Goal: Task Accomplishment & Management: Manage account settings

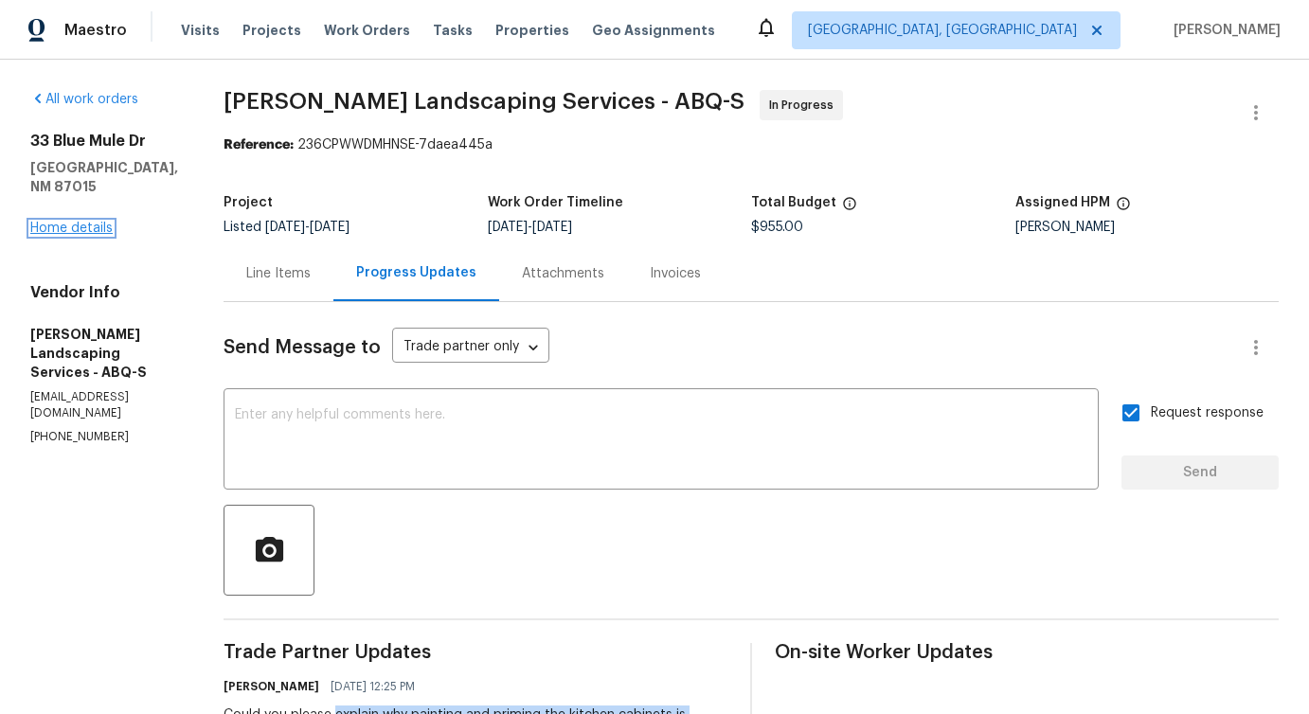
click at [72, 222] on link "Home details" at bounding box center [71, 228] width 82 height 13
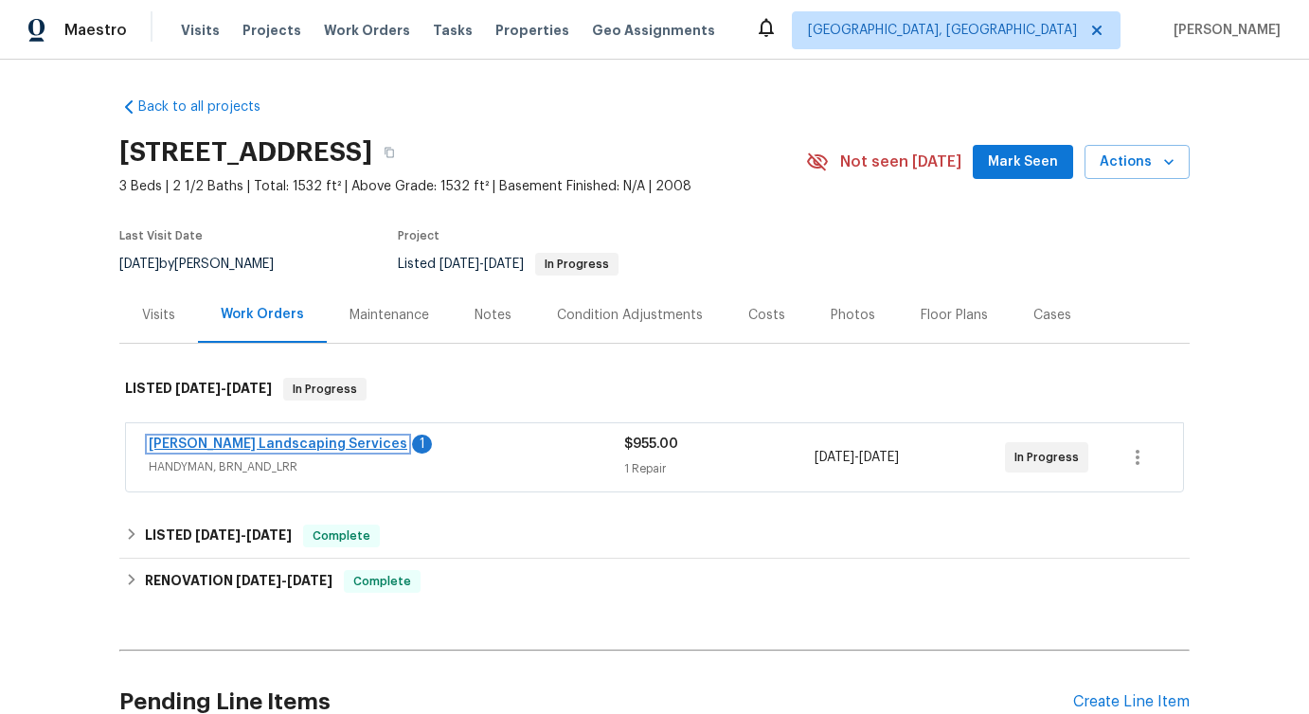
click at [278, 443] on link "Rodriguez Landscaping Services" at bounding box center [278, 443] width 259 height 13
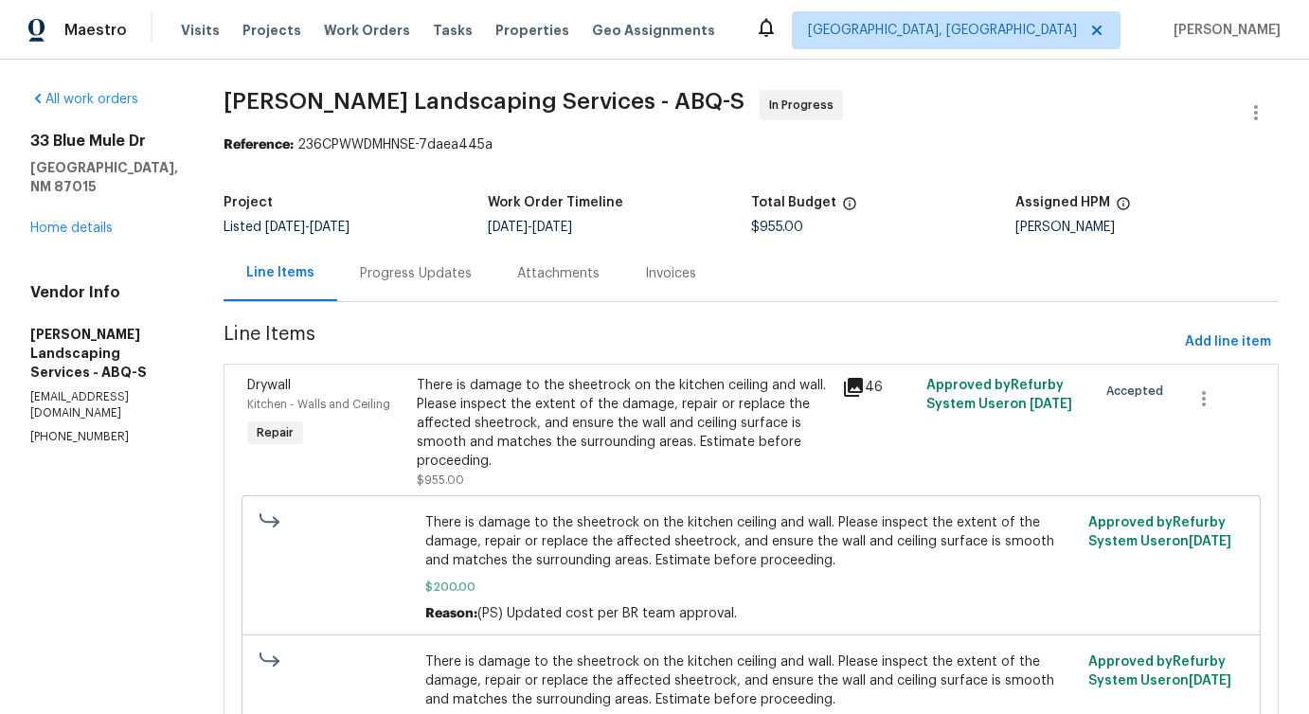
click at [472, 267] on div "Progress Updates" at bounding box center [416, 273] width 112 height 19
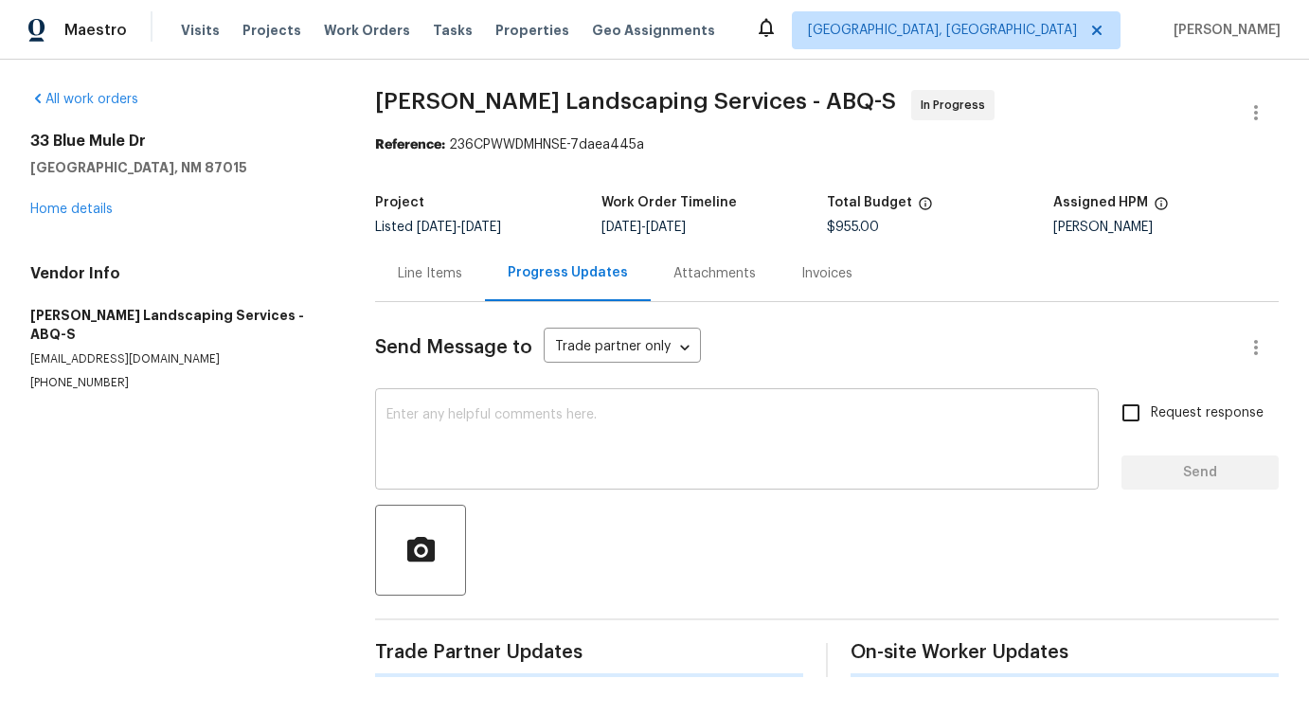
click at [487, 417] on textarea at bounding box center [736, 441] width 701 height 66
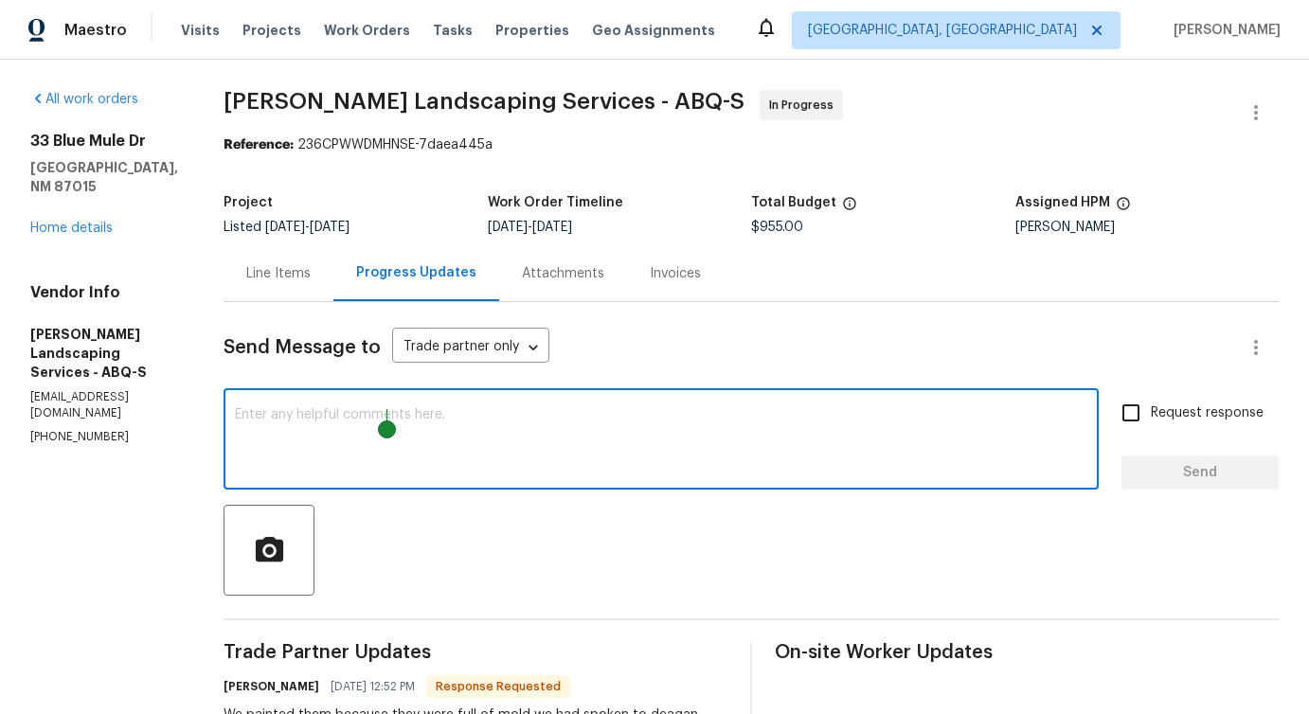
scroll to position [313, 0]
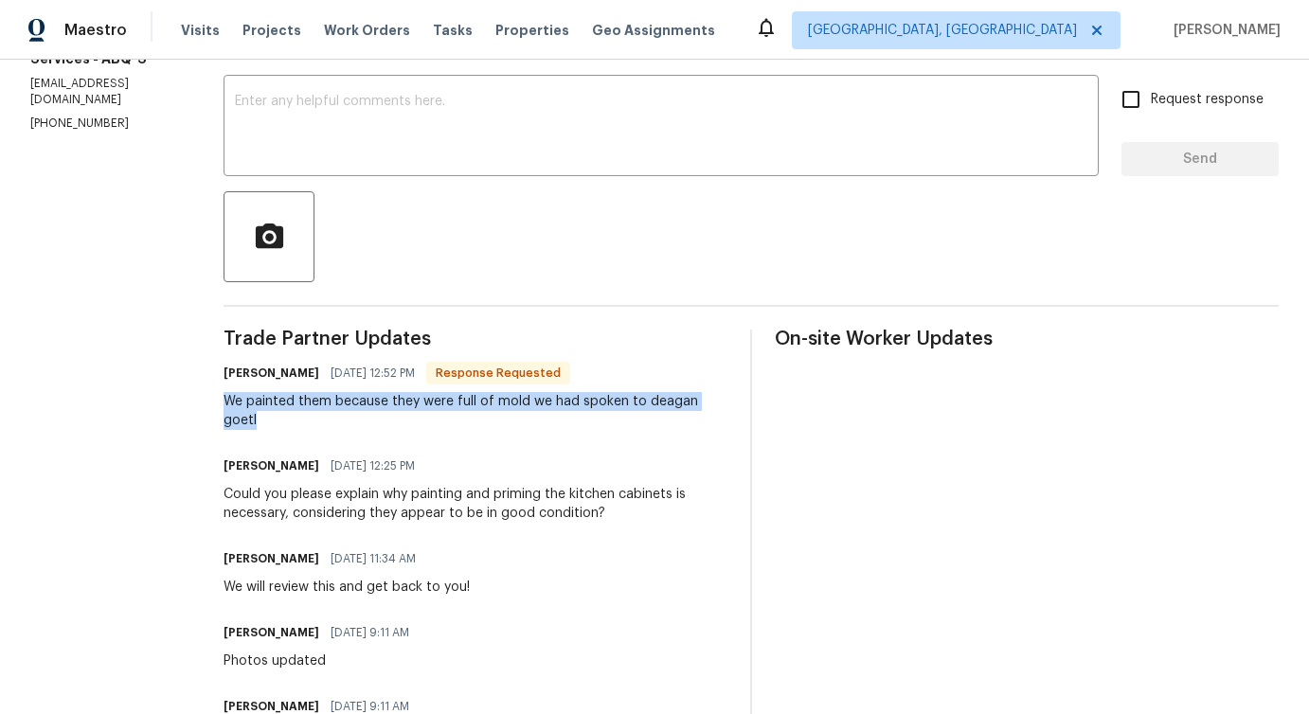
drag, startPoint x: 267, startPoint y: 398, endPoint x: 343, endPoint y: 418, distance: 78.3
click at [343, 418] on div "We painted them because they were full of mold we had spoken to deagan goetl" at bounding box center [475, 411] width 504 height 38
copy div "We painted them because they were full of mold we had spoken to deagan goetl"
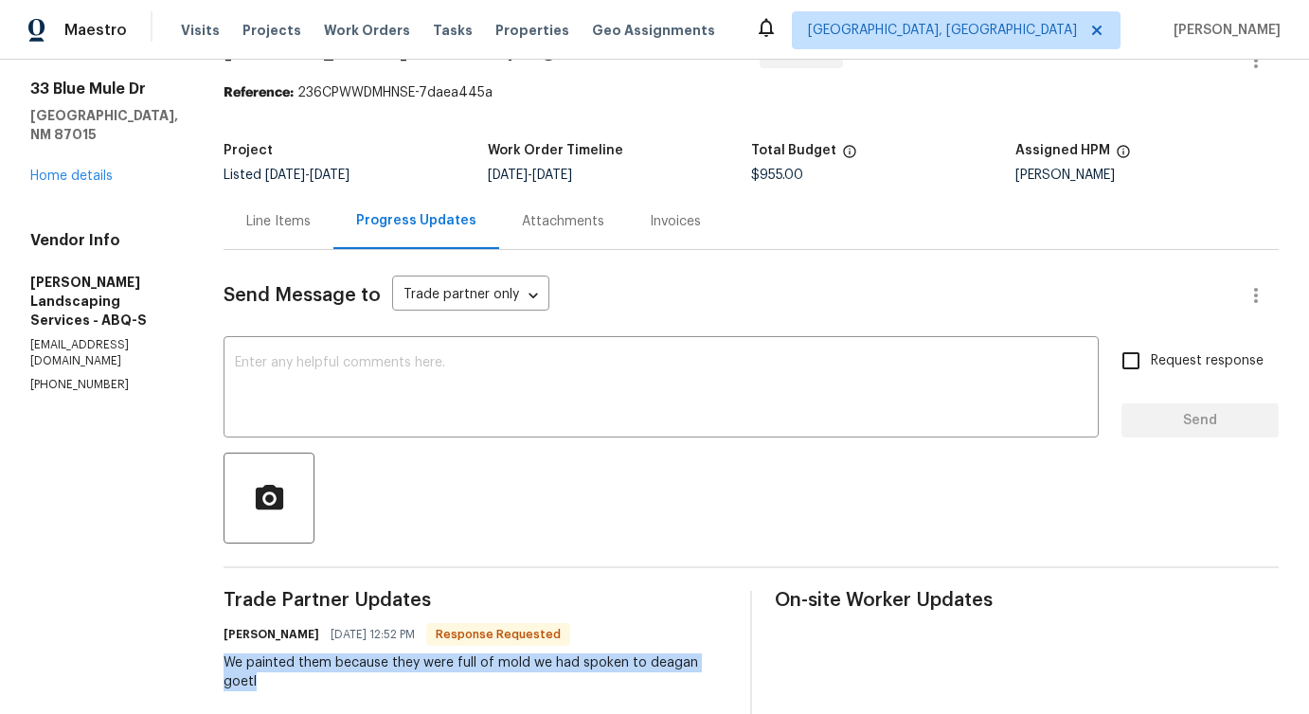
scroll to position [0, 0]
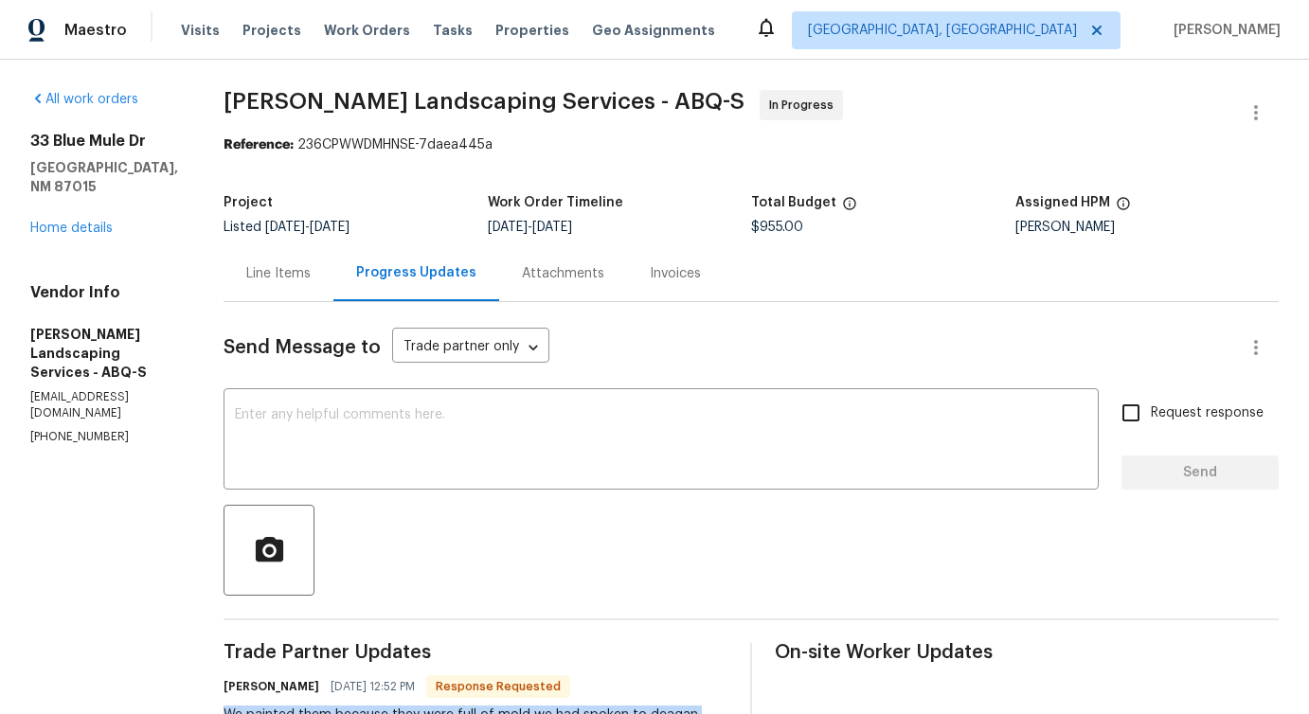
copy div "We painted them because they were full of mold we had spoken to deagan goetl"
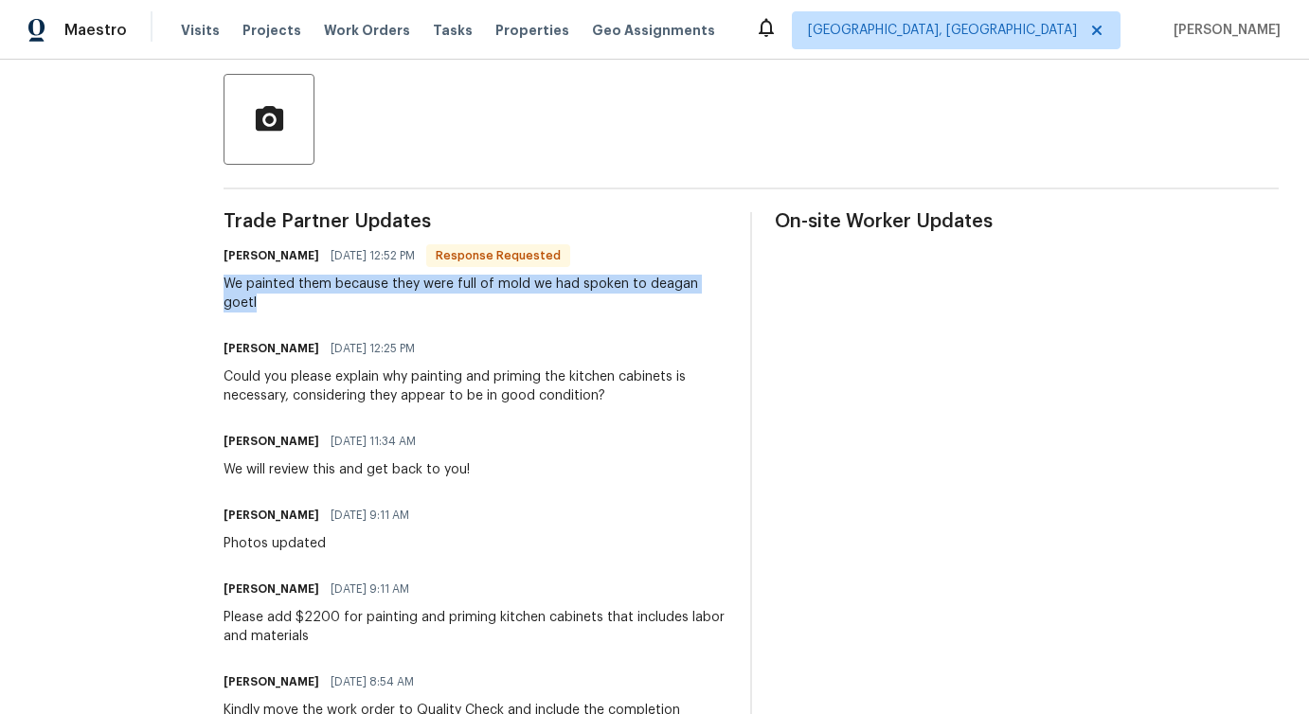
scroll to position [446, 0]
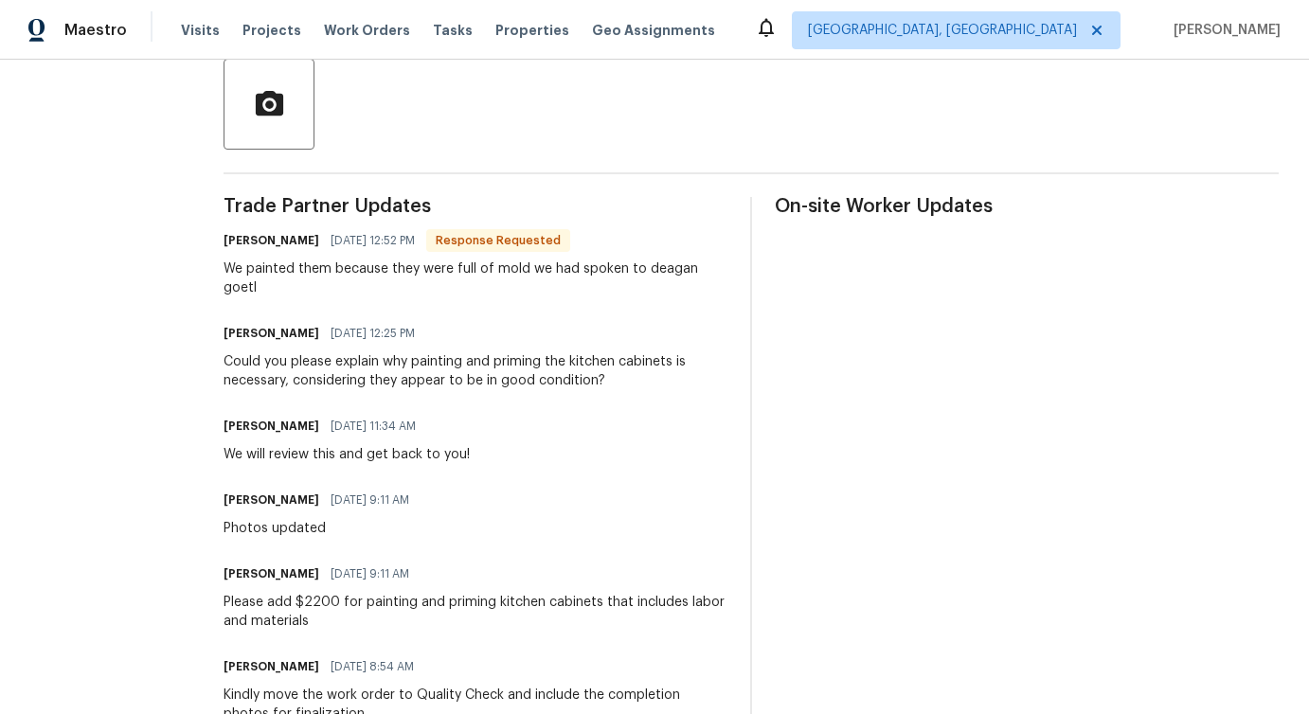
click at [409, 455] on div "We will review this and get back to you!" at bounding box center [346, 454] width 246 height 19
copy div "We will review this and get back to you!"
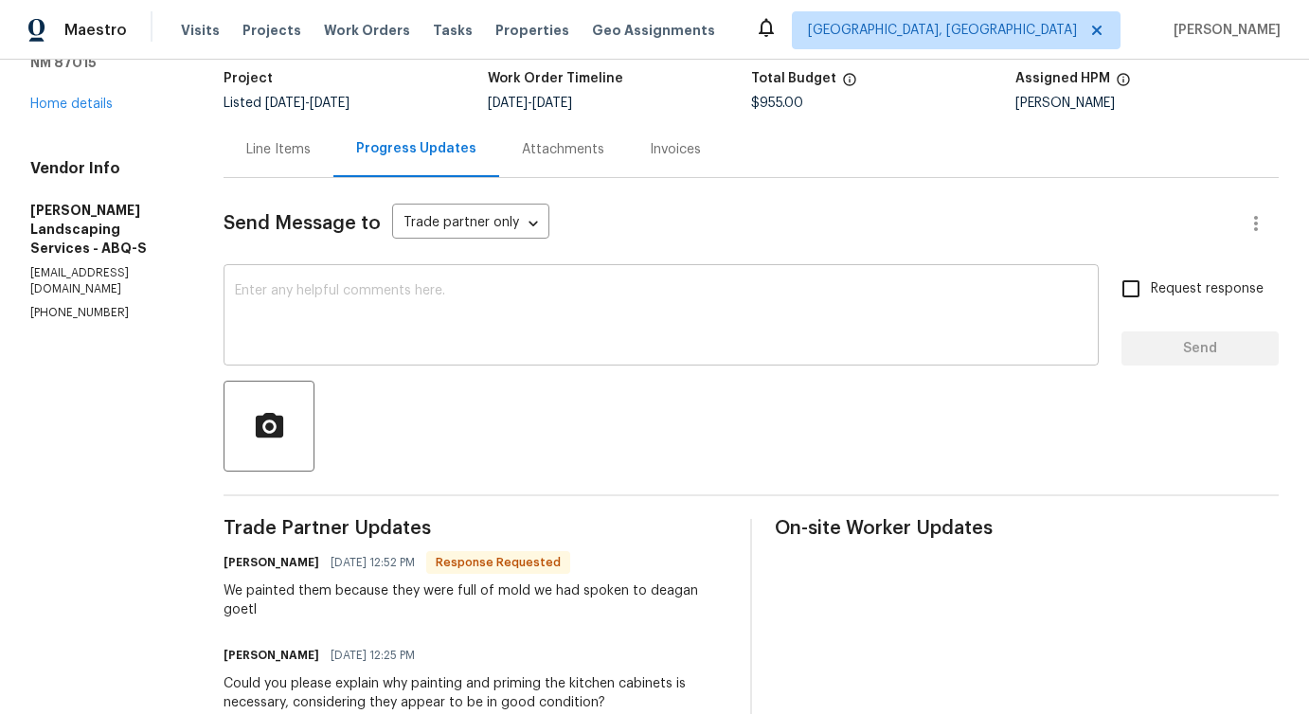
scroll to position [0, 0]
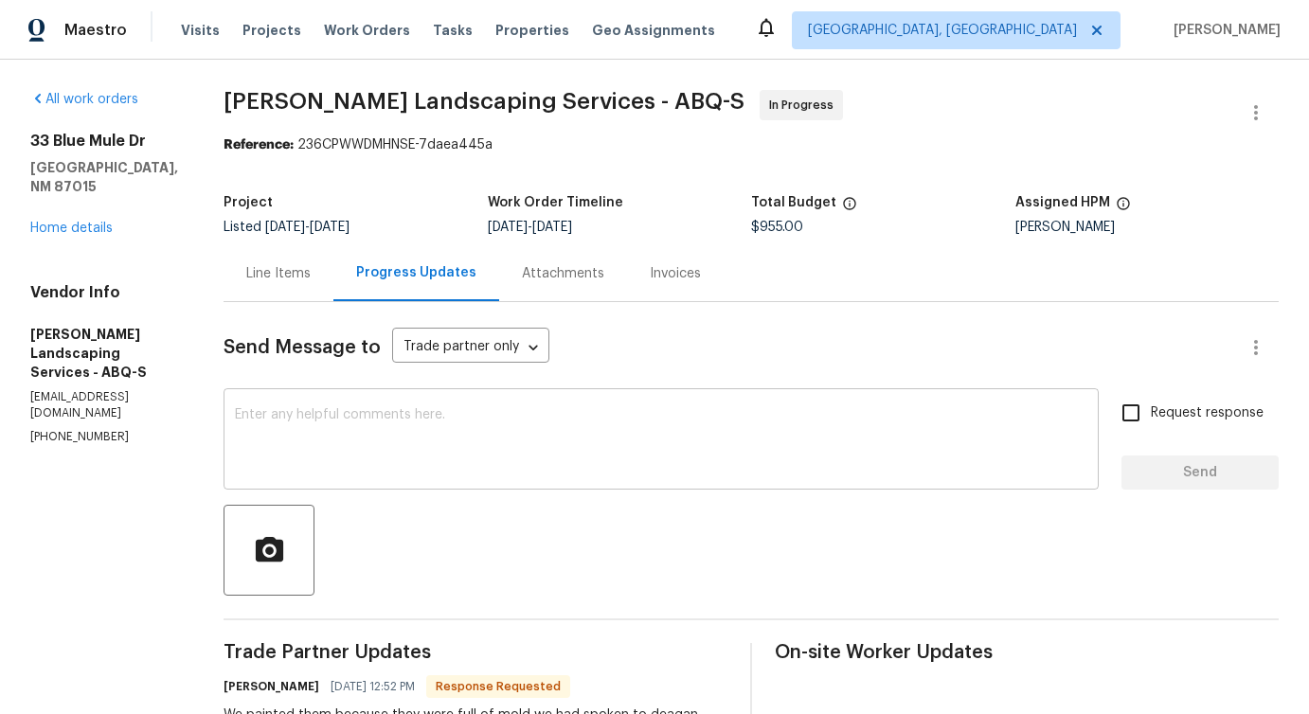
click at [448, 479] on div "x ​" at bounding box center [660, 441] width 875 height 97
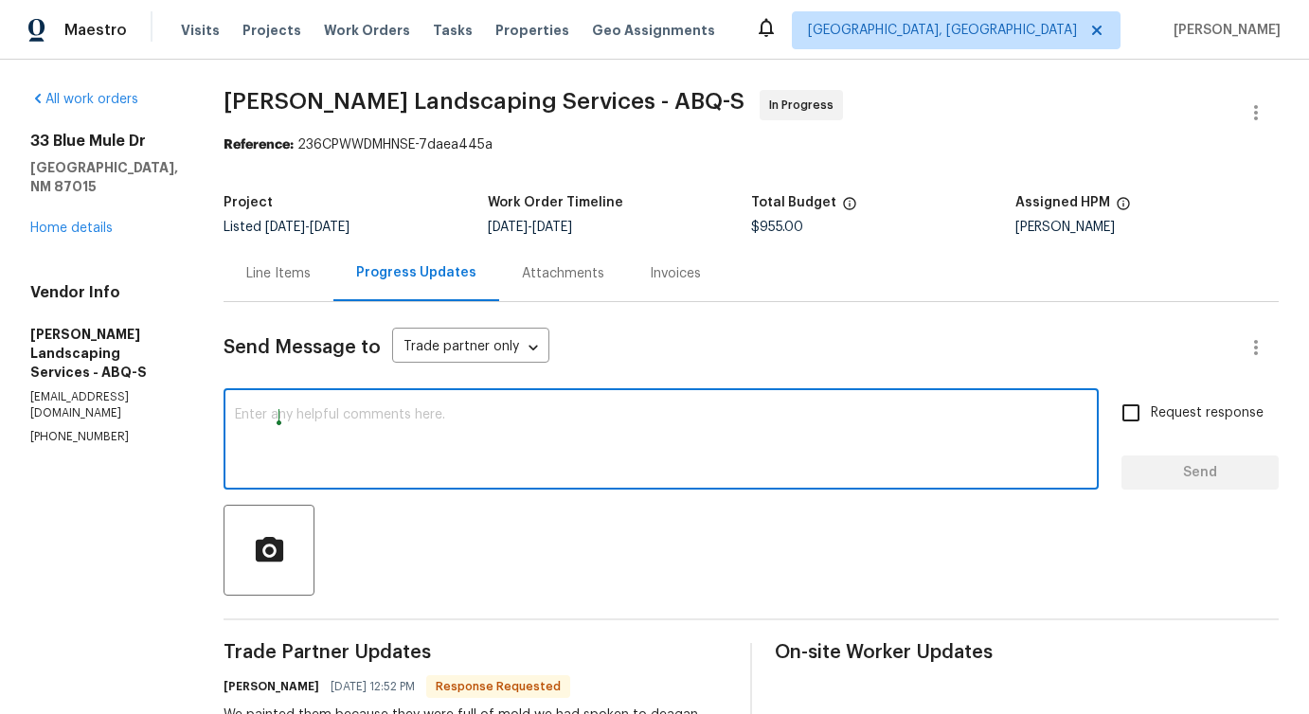
paste textarea "We will review this and get back to you!"
click at [278, 415] on textarea "We will review this and get back to you!" at bounding box center [661, 441] width 852 height 66
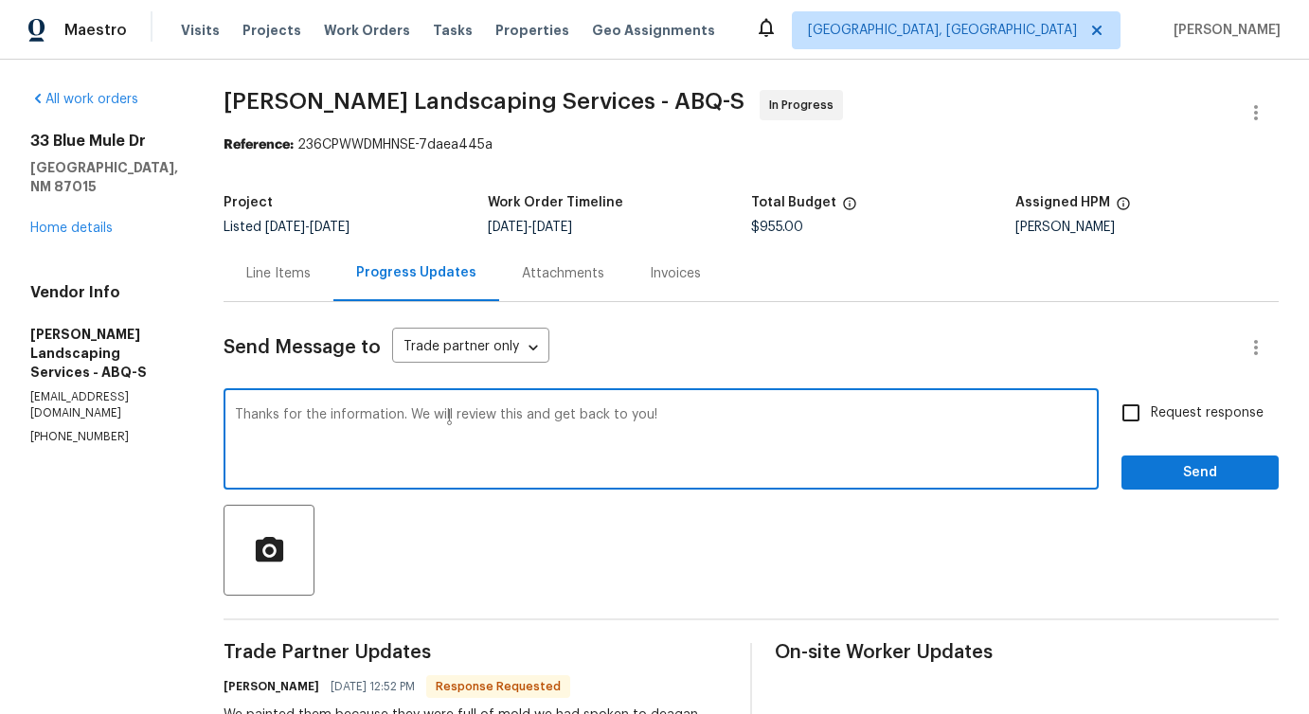
type textarea "Thanks for the information. We will review this and get back to you!"
click at [1174, 472] on span "Send" at bounding box center [1199, 473] width 127 height 24
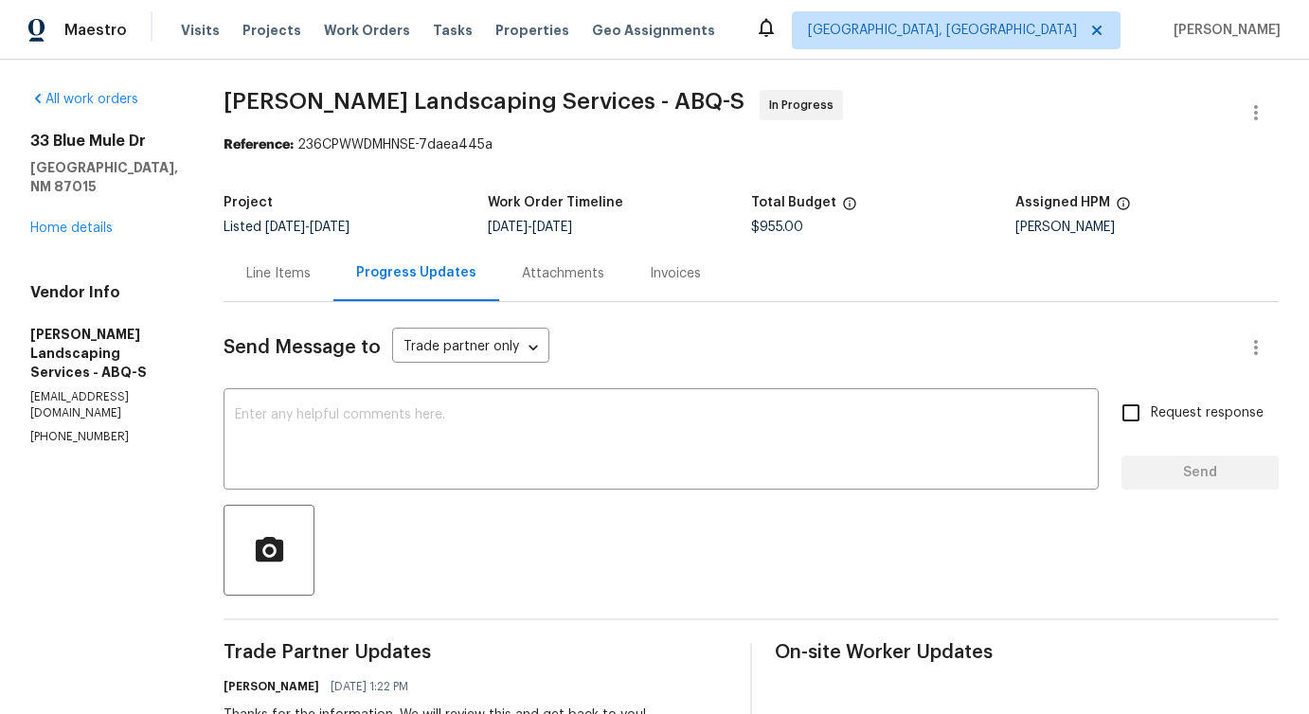
click at [333, 285] on div "Line Items" at bounding box center [278, 273] width 110 height 56
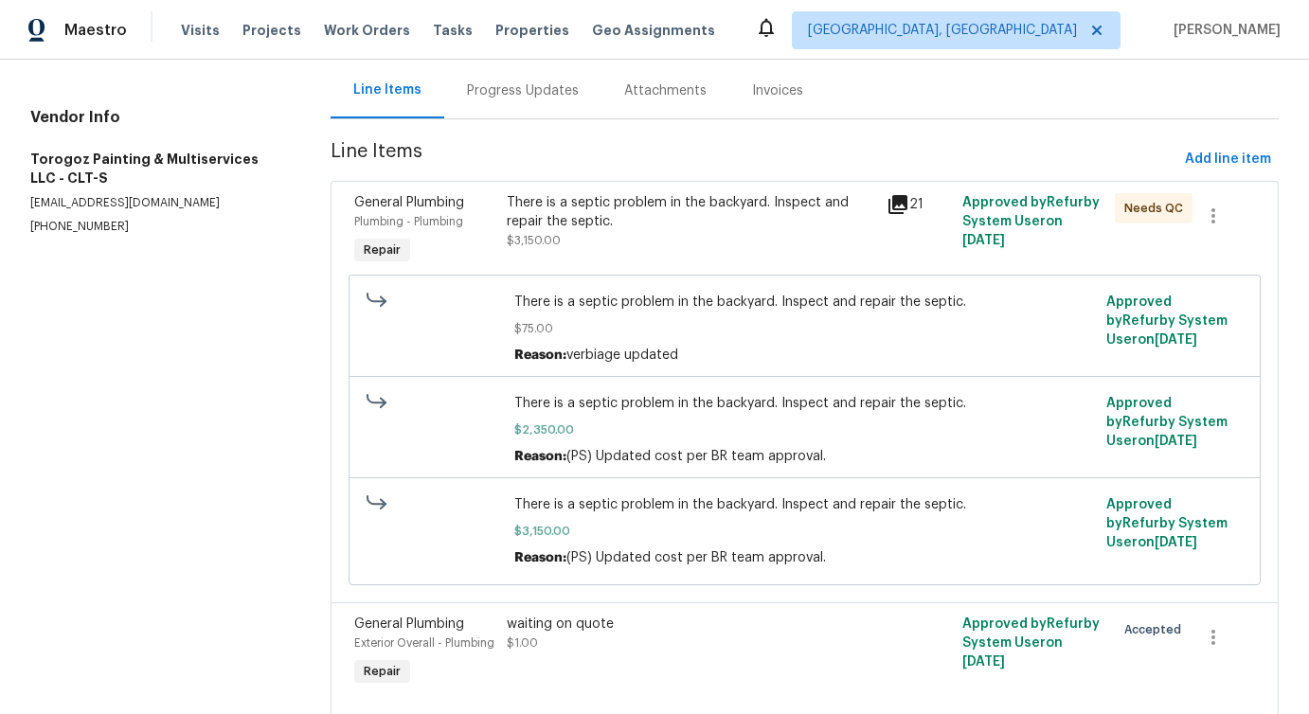
scroll to position [185, 0]
click at [699, 253] on div "There is a septic problem in the backyard. Inspect and repair the septic. $3,15…" at bounding box center [691, 229] width 380 height 87
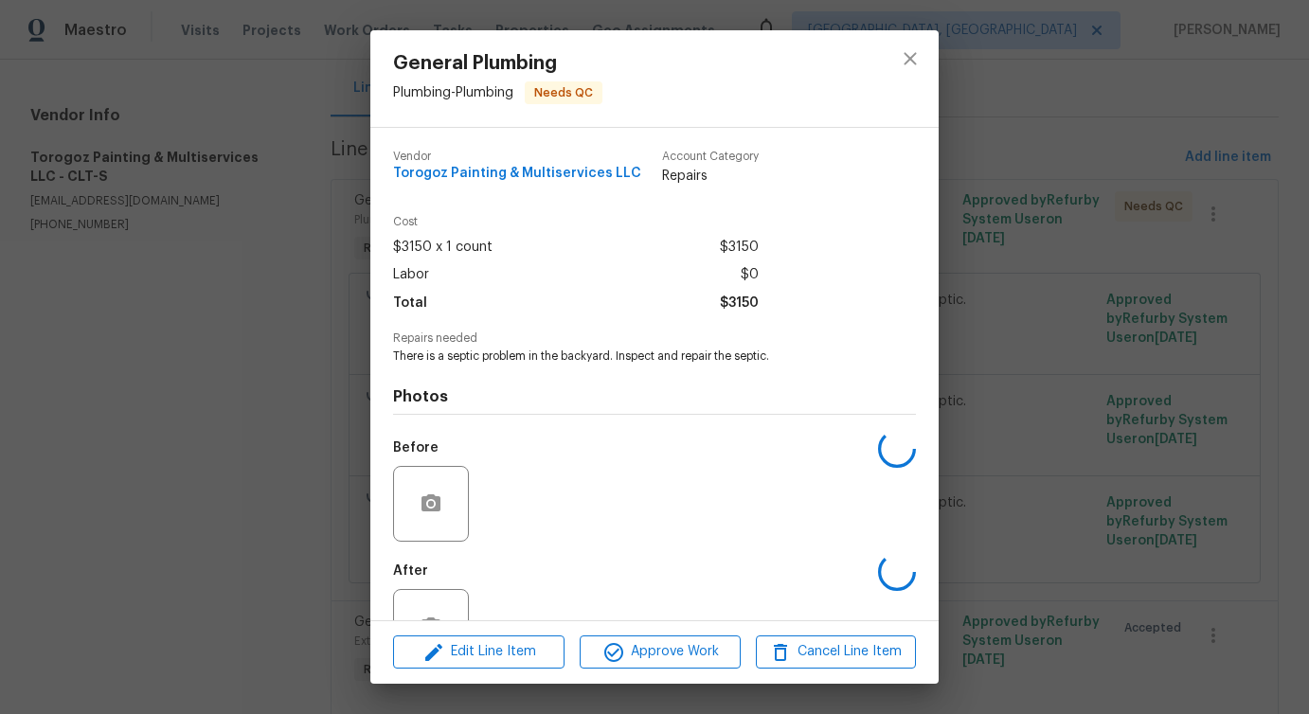
scroll to position [63, 0]
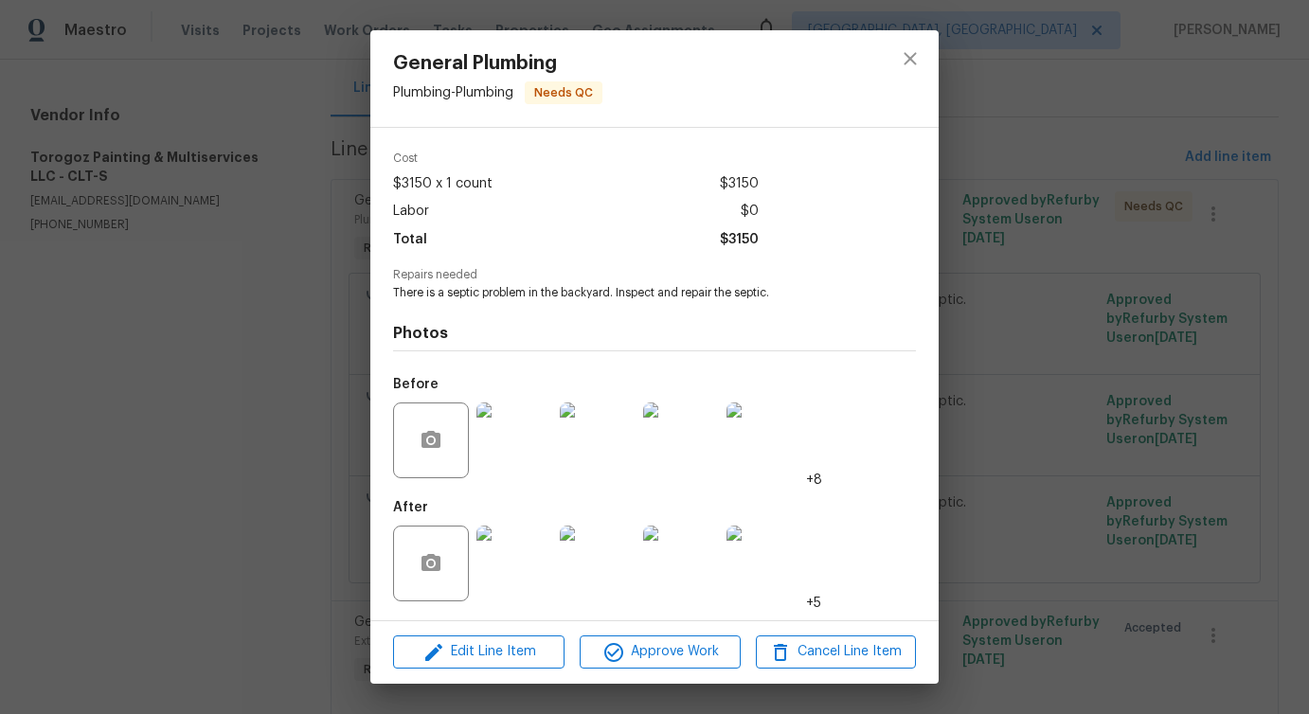
click at [504, 568] on img at bounding box center [514, 564] width 76 height 76
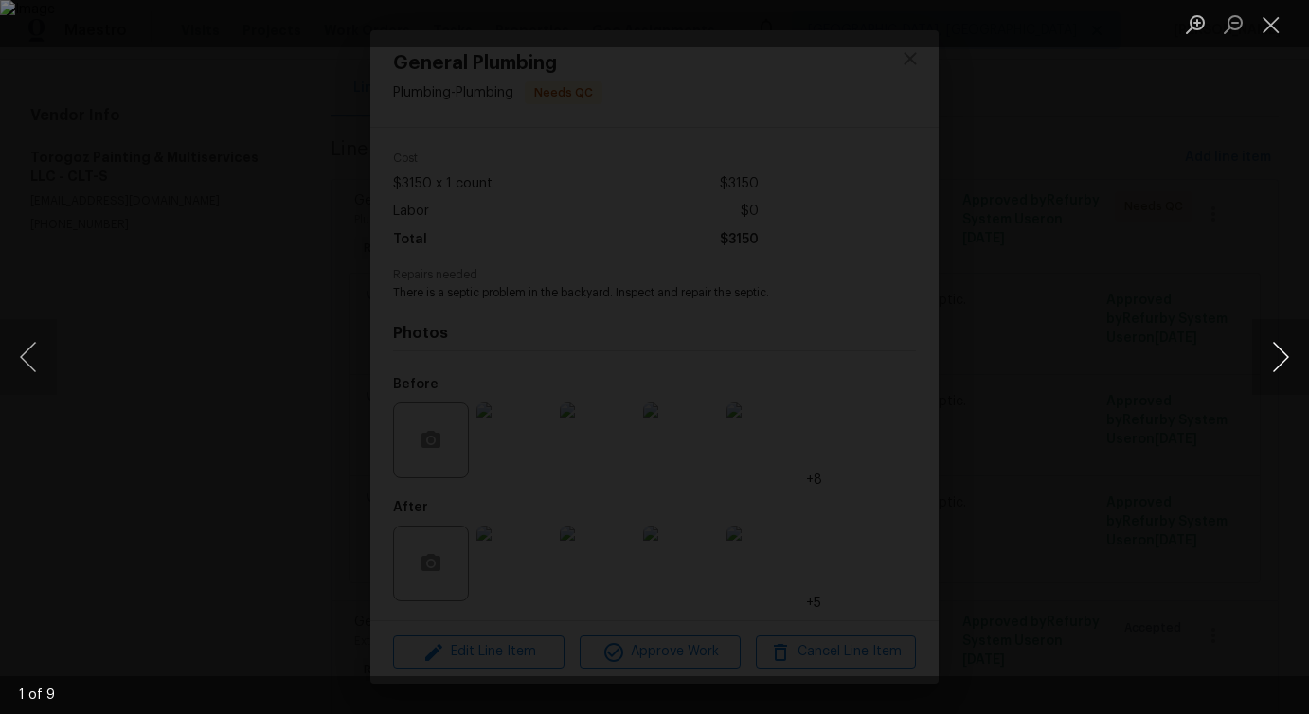
click at [1280, 357] on button "Next image" at bounding box center [1280, 357] width 57 height 76
click at [1277, 23] on button "Close lightbox" at bounding box center [1271, 24] width 38 height 33
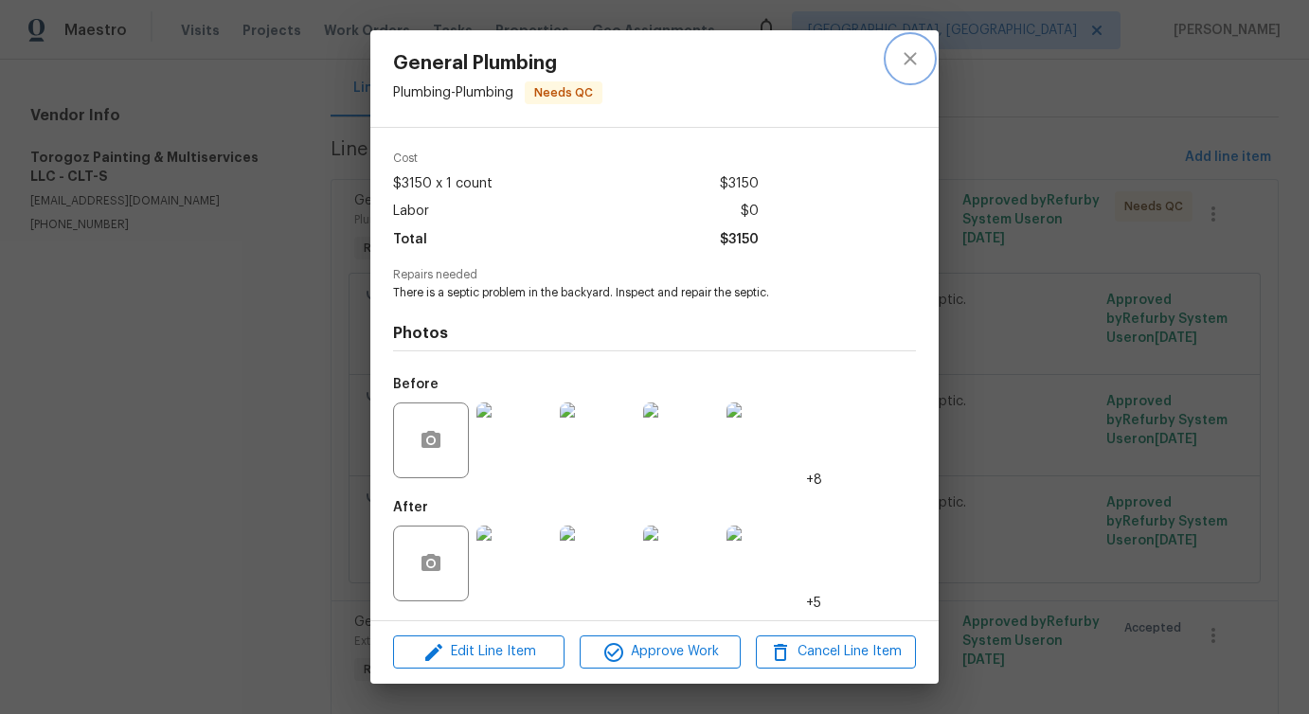
click at [909, 54] on icon "close" at bounding box center [910, 58] width 23 height 23
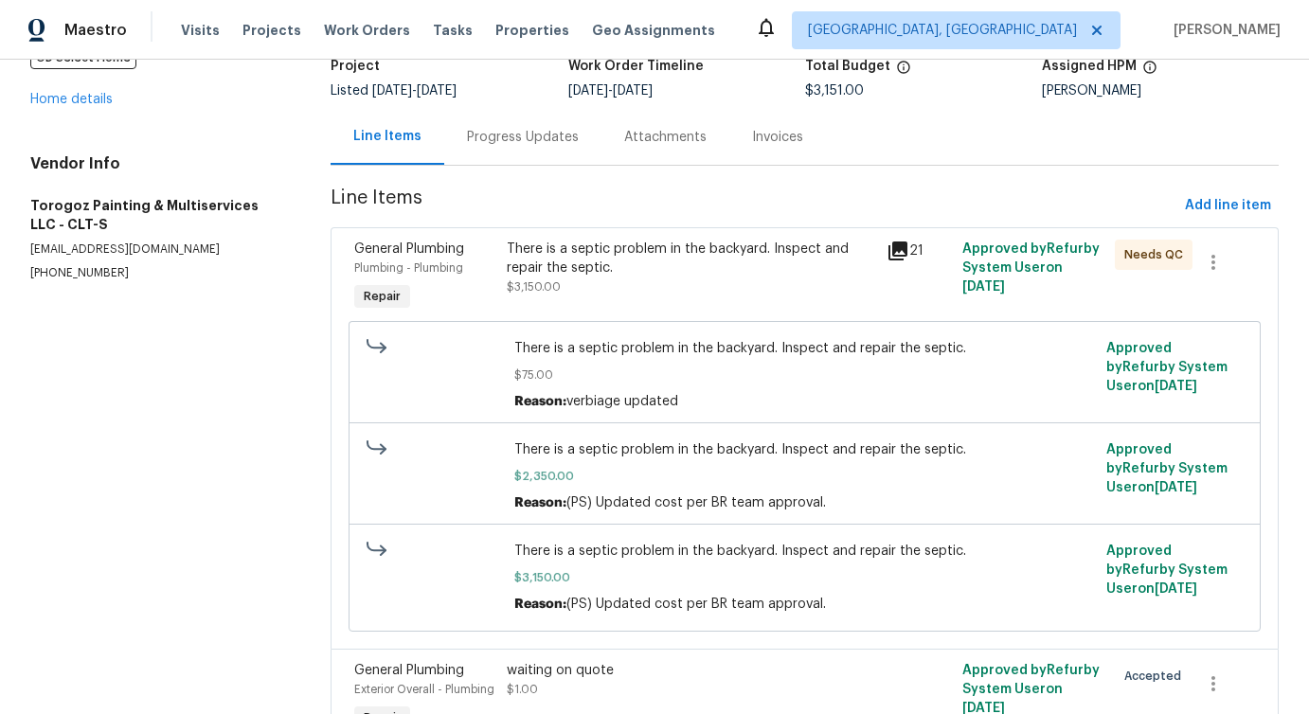
scroll to position [110, 0]
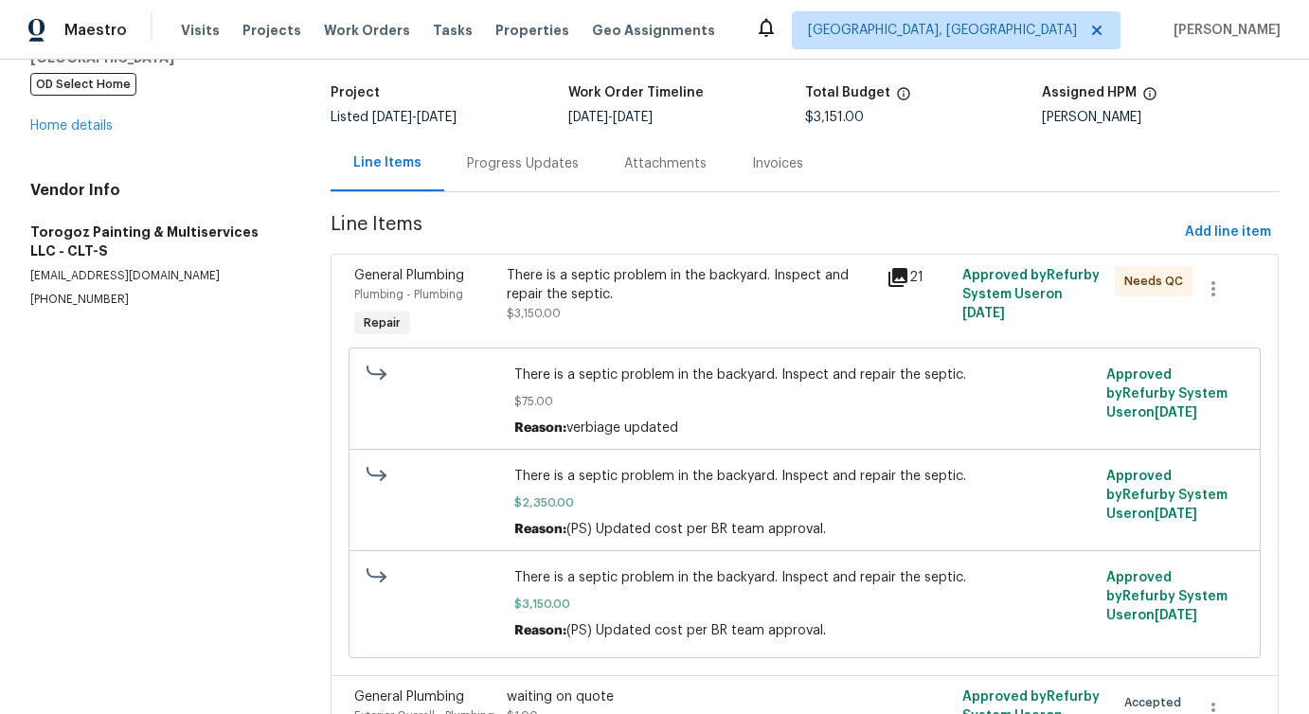
click at [518, 187] on div "Progress Updates" at bounding box center [522, 163] width 157 height 56
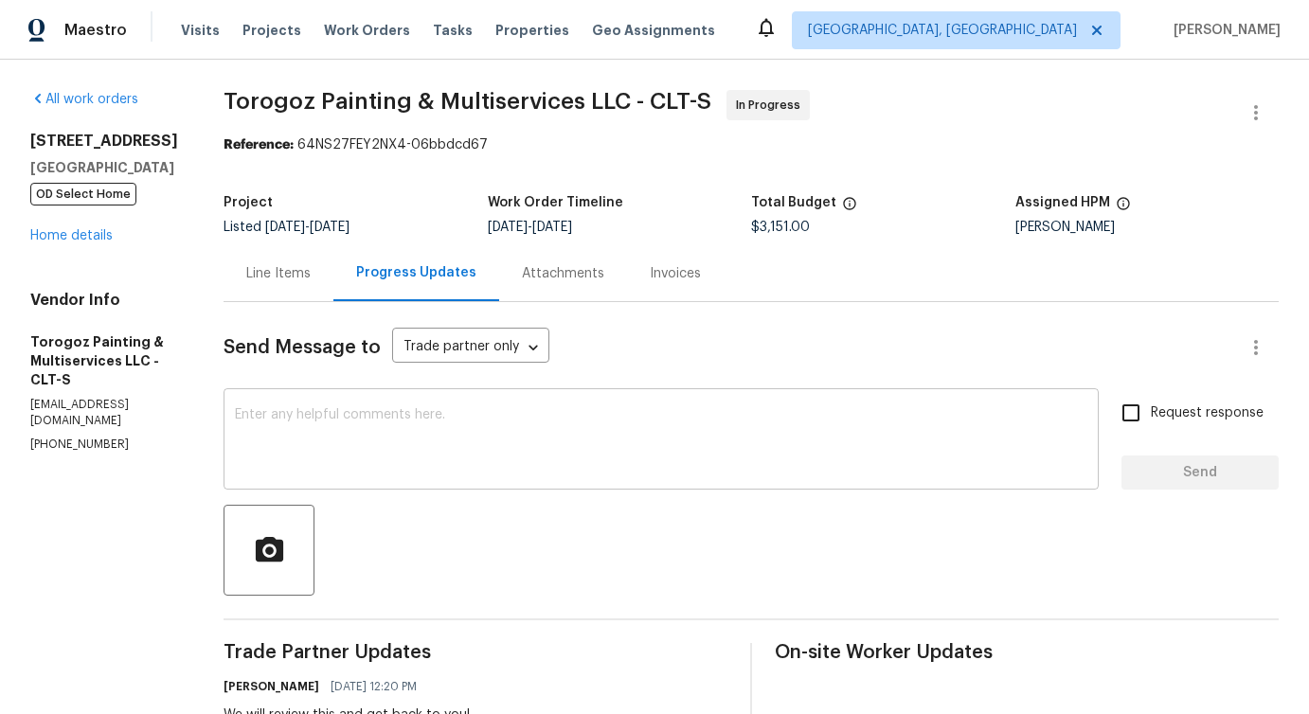
click at [566, 441] on textarea at bounding box center [661, 441] width 852 height 66
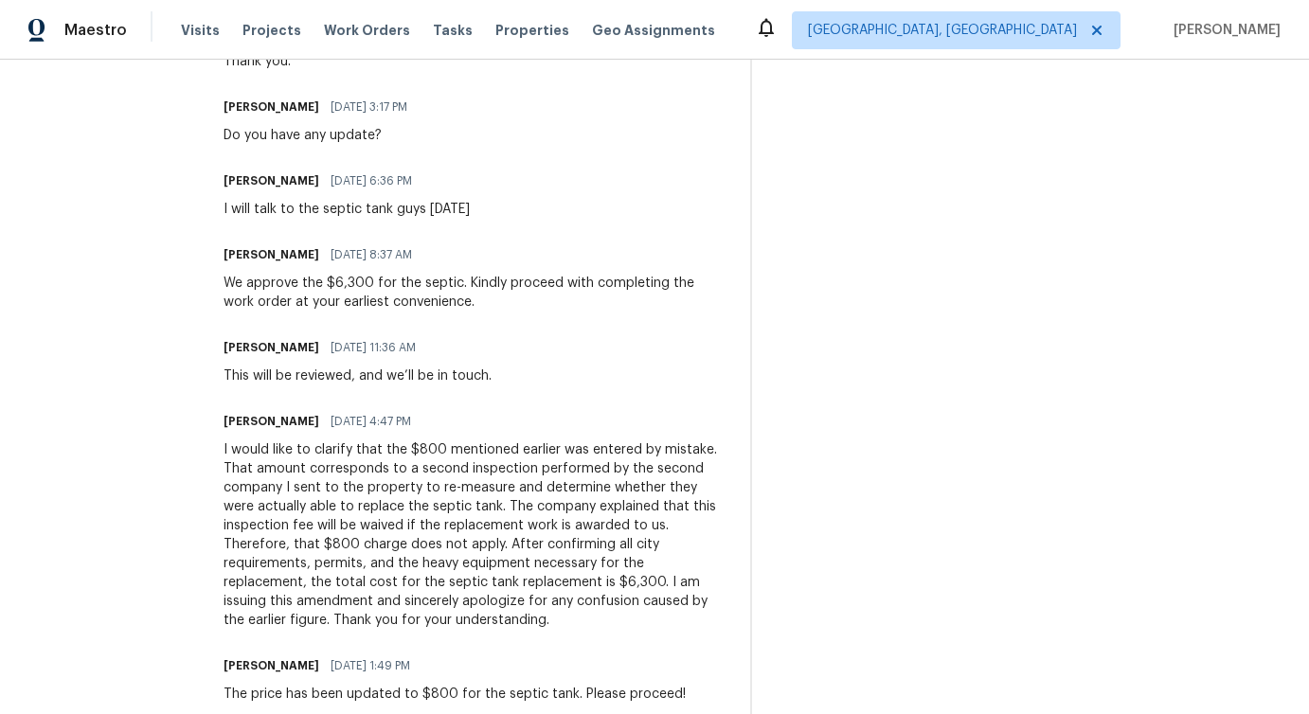
scroll to position [867, 0]
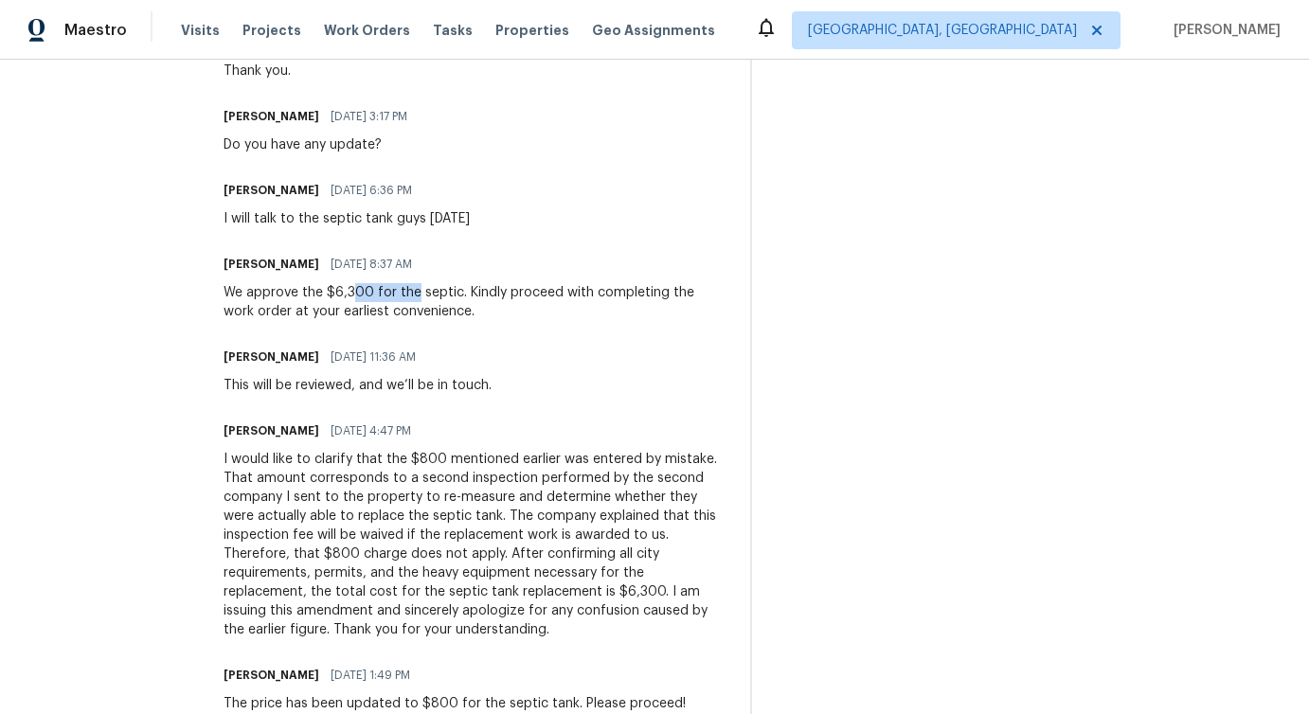
drag, startPoint x: 393, startPoint y: 293, endPoint x: 458, endPoint y: 296, distance: 65.4
click at [458, 296] on div "We approve the $6,300 for the septic. Kindly proceed with completing the work o…" at bounding box center [475, 302] width 504 height 38
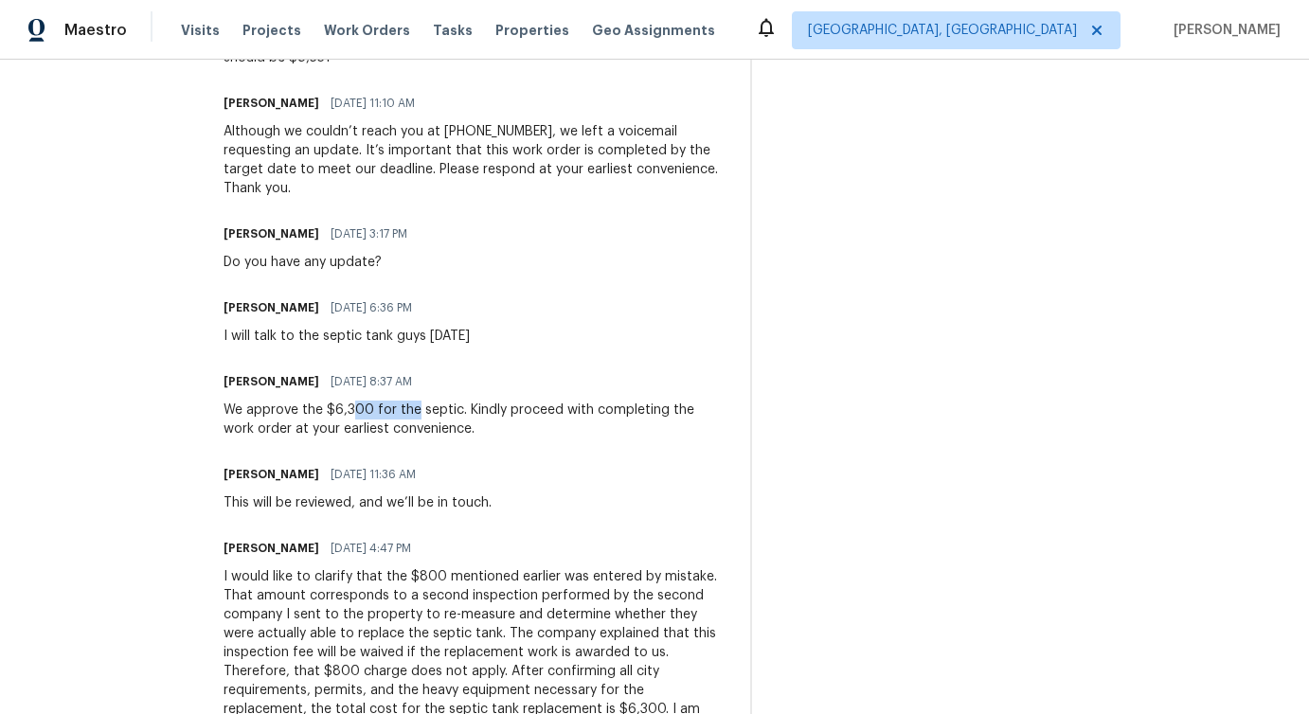
scroll to position [746, 0]
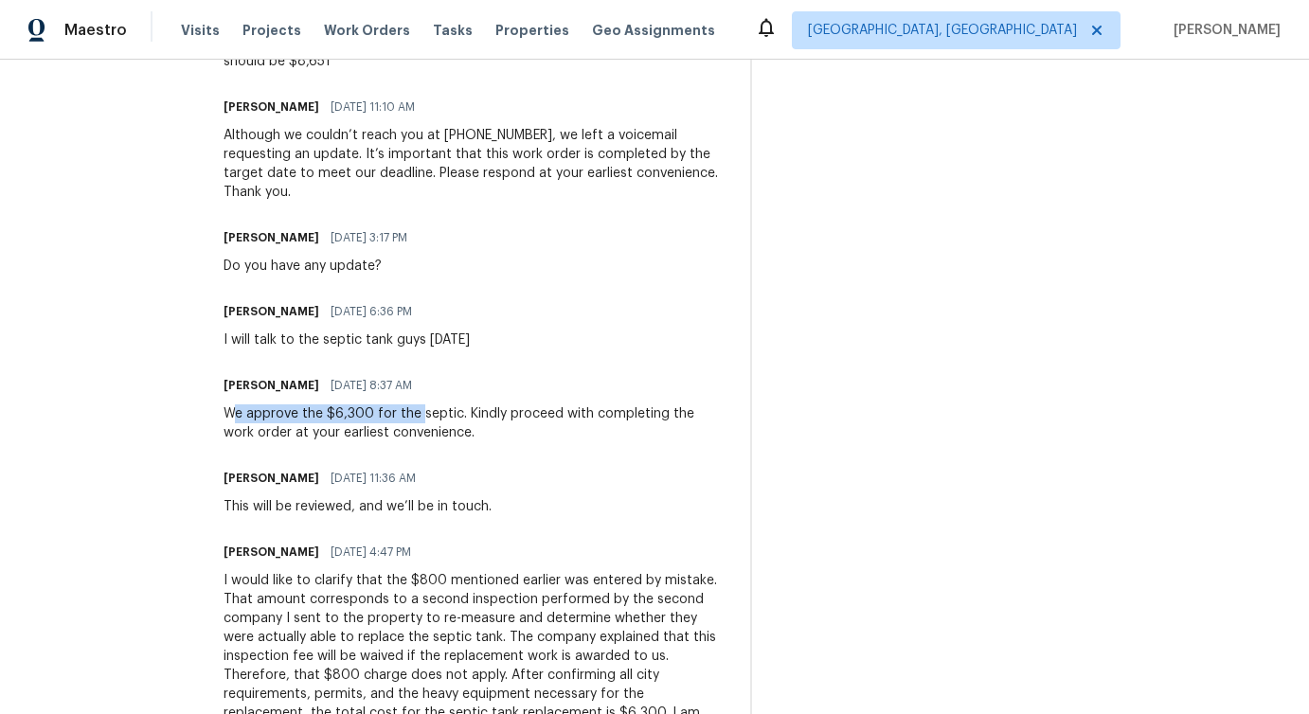
drag, startPoint x: 277, startPoint y: 416, endPoint x: 461, endPoint y: 417, distance: 183.7
click at [461, 417] on div "We approve the $6,300 for the septic. Kindly proceed with completing the work o…" at bounding box center [475, 423] width 504 height 38
click at [407, 411] on div "We approve the $6,300 for the septic. Kindly proceed with completing the work o…" at bounding box center [475, 423] width 504 height 38
drag, startPoint x: 323, startPoint y: 420, endPoint x: 395, endPoint y: 425, distance: 72.2
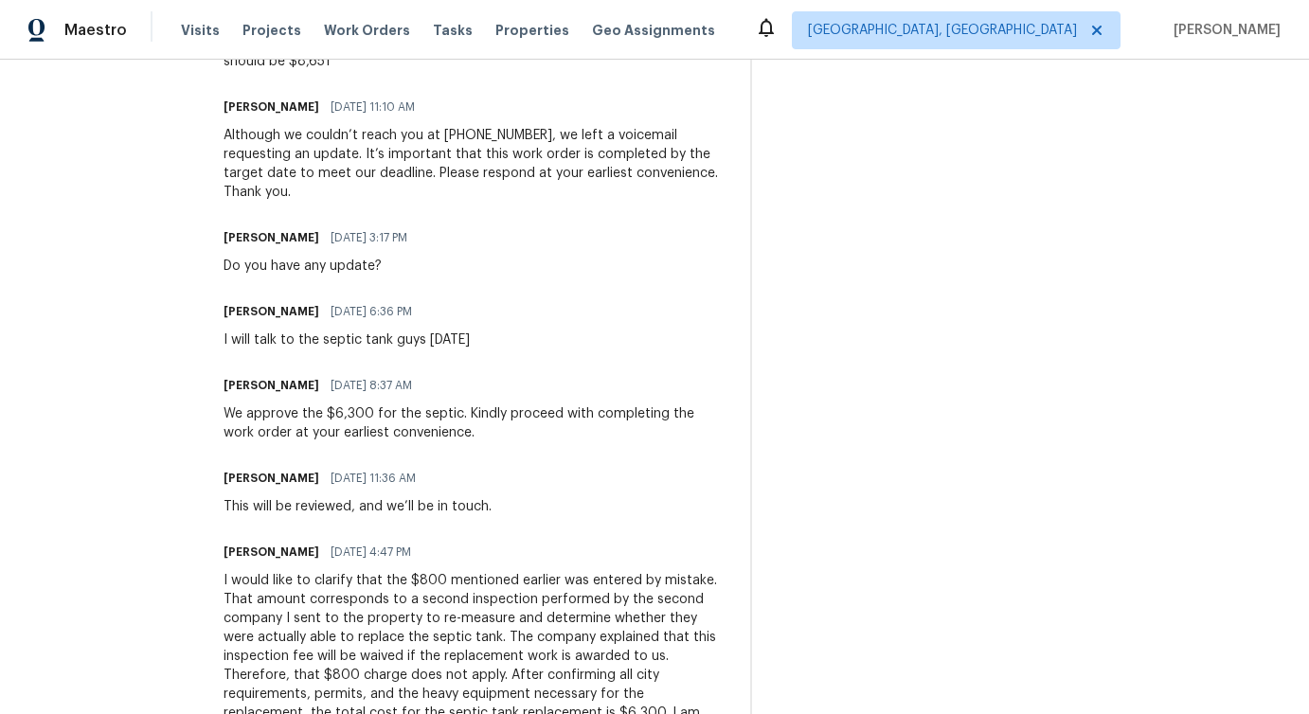
click at [395, 428] on div "We approve the $6,300 for the septic. Kindly proceed with completing the work o…" at bounding box center [475, 423] width 504 height 38
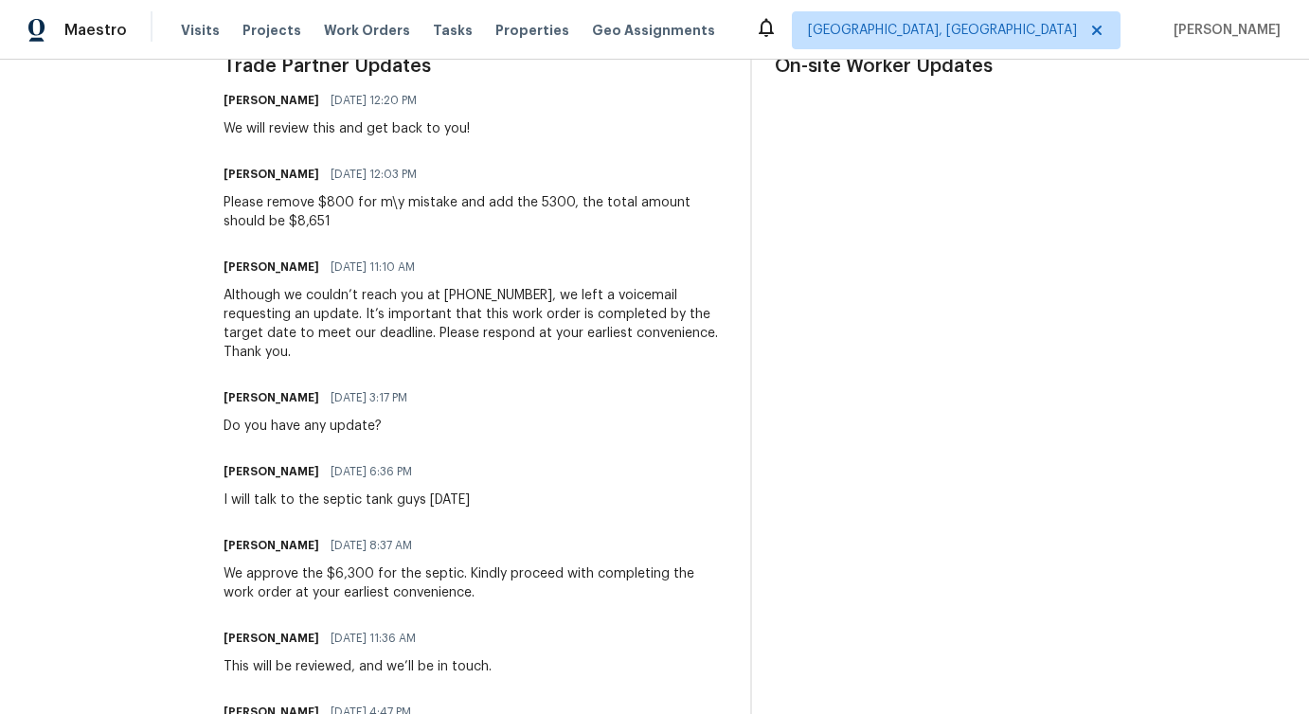
scroll to position [584, 0]
drag, startPoint x: 281, startPoint y: 501, endPoint x: 421, endPoint y: 486, distance: 141.0
click at [420, 491] on div "Ricardo Arturo 10/12/2025 6:36 PM I will talk to the septic tank guys tomorrow" at bounding box center [346, 485] width 246 height 51
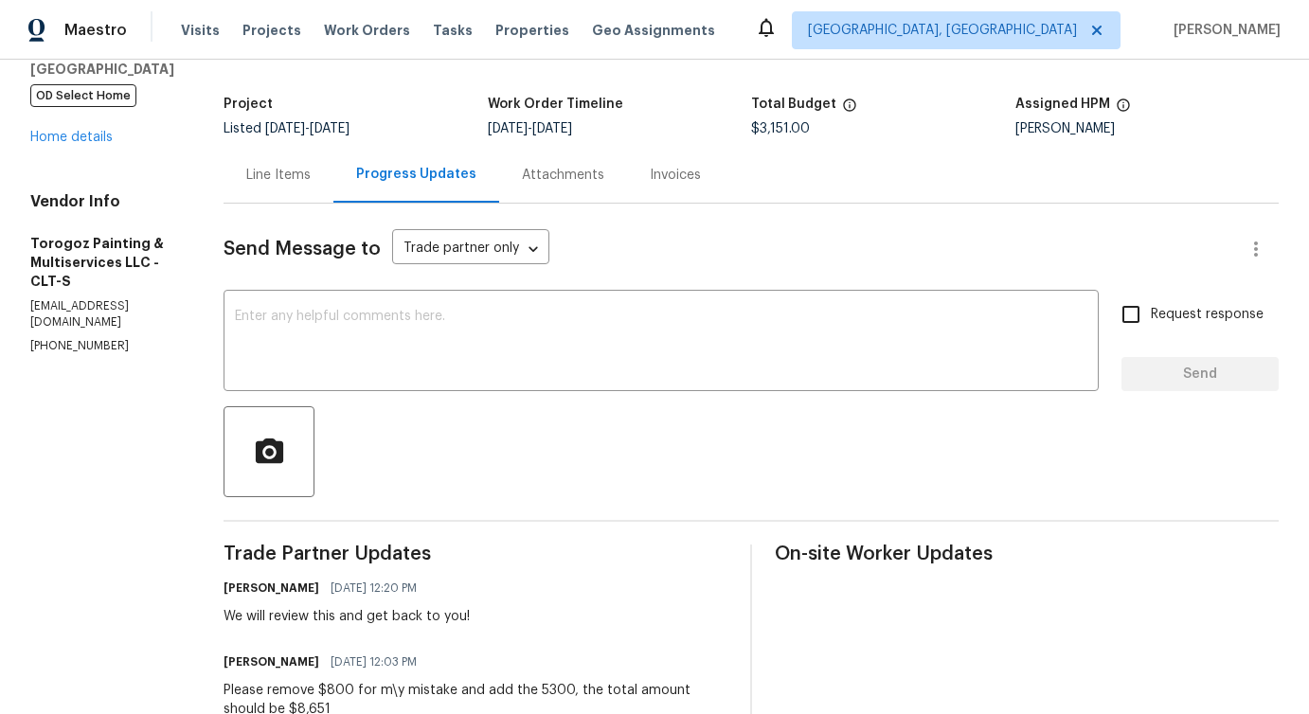
scroll to position [0, 0]
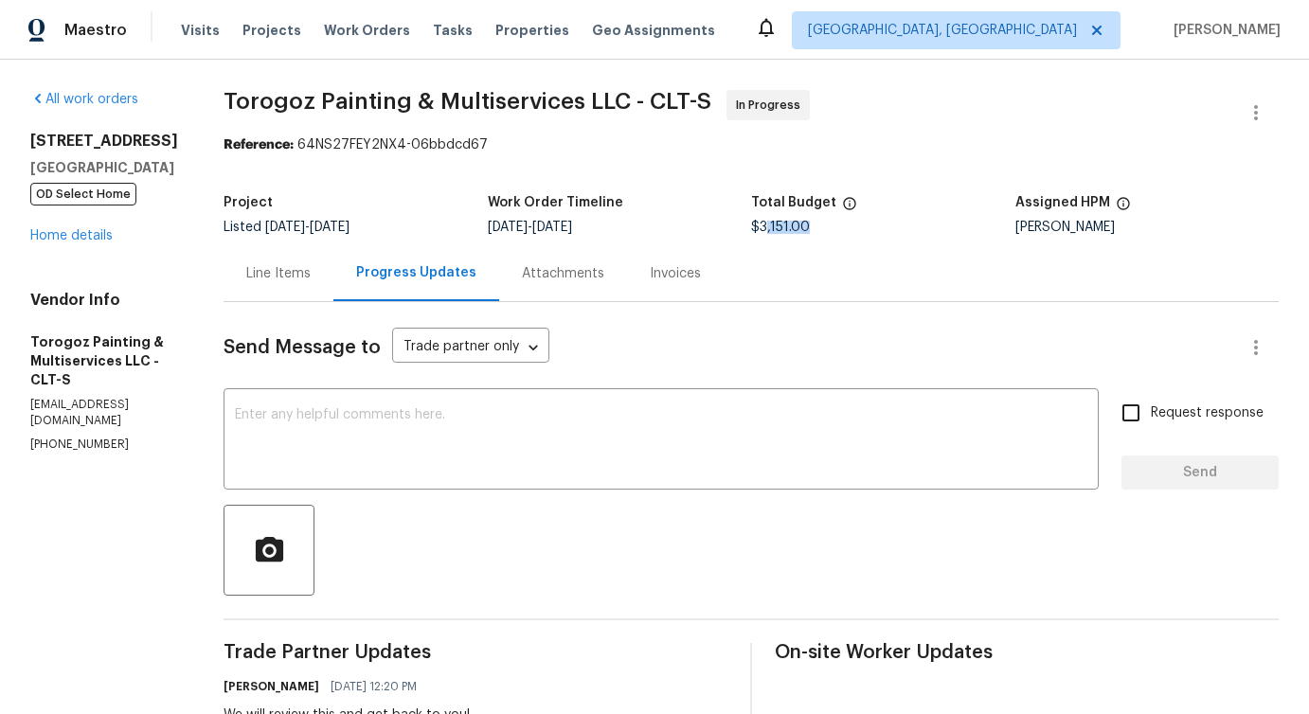
drag, startPoint x: 789, startPoint y: 228, endPoint x: 834, endPoint y: 225, distance: 45.5
click at [834, 226] on div "$3,151.00" at bounding box center [883, 227] width 264 height 13
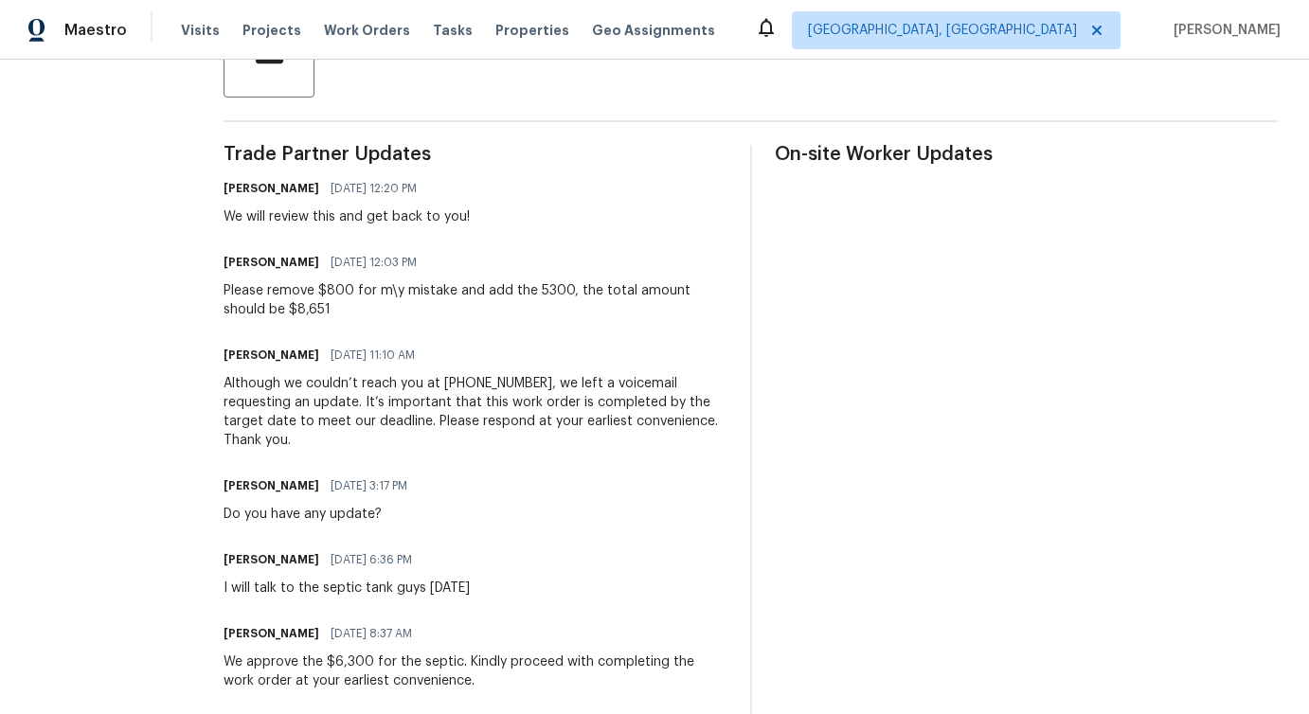
scroll to position [485, 0]
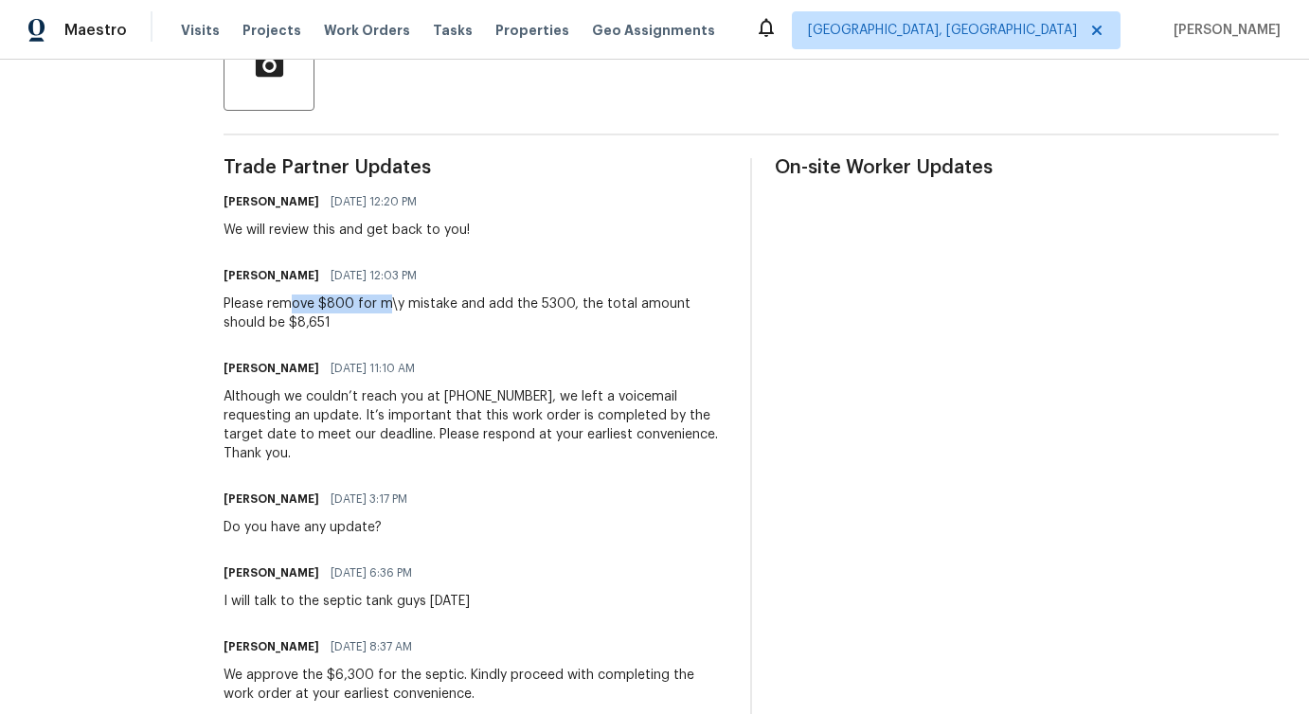
drag, startPoint x: 337, startPoint y: 299, endPoint x: 432, endPoint y: 274, distance: 98.1
click at [432, 276] on div "Ricardo Arturo 10/14/2025 12:03 PM Please remove $800 for m\y mistake and add t…" at bounding box center [475, 297] width 504 height 70
drag, startPoint x: 344, startPoint y: 324, endPoint x: 392, endPoint y: 324, distance: 48.3
click at [392, 324] on div "Please remove $800 for m\y mistake and add the 5300, the total amount should be…" at bounding box center [475, 314] width 504 height 38
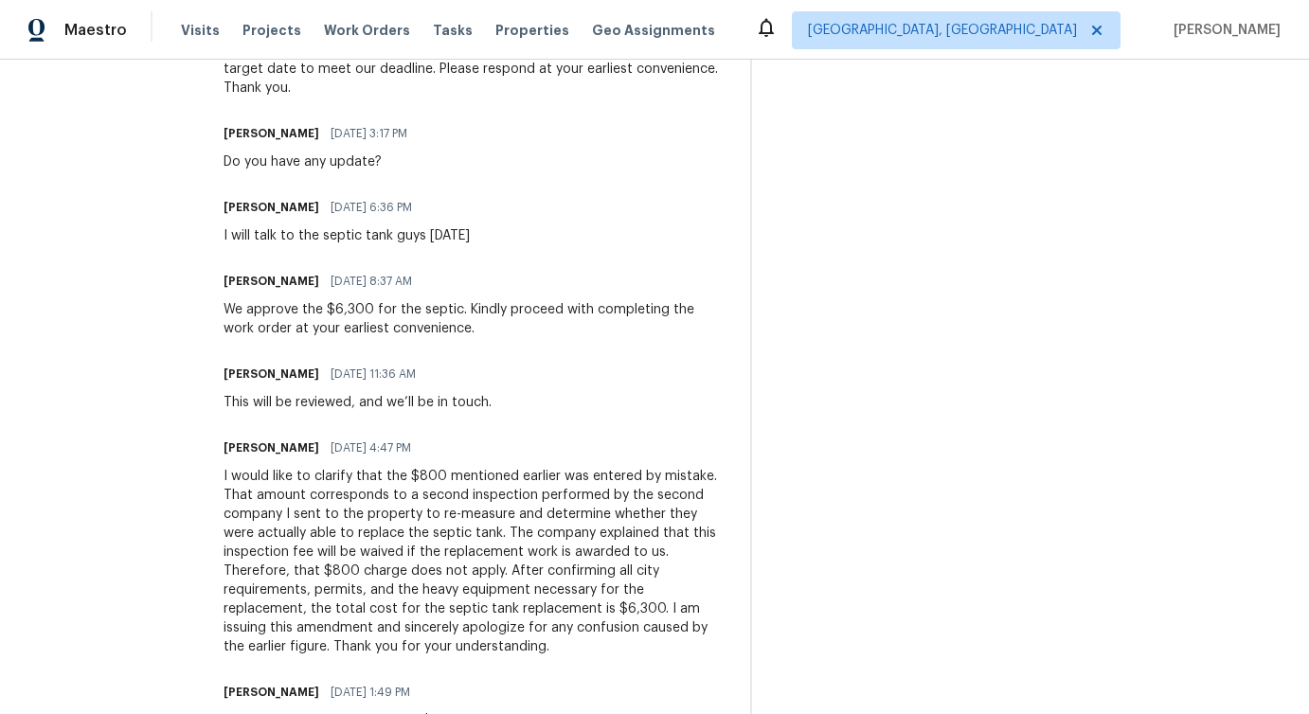
scroll to position [897, 0]
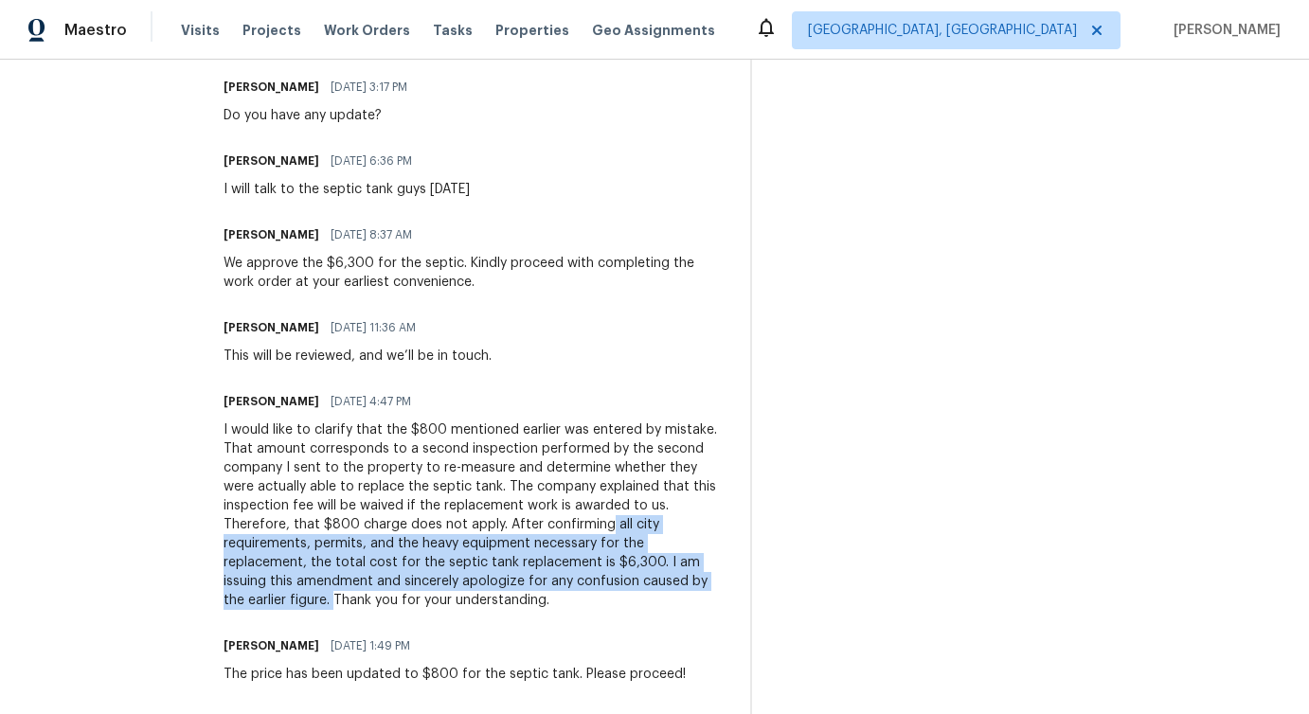
drag, startPoint x: 671, startPoint y: 526, endPoint x: 378, endPoint y: 599, distance: 302.7
click at [378, 599] on div "I would like to clarify that the $800 mentioned earlier was entered by mistake.…" at bounding box center [475, 514] width 504 height 189
copy div "all city requirements, permits, and the heavy equipment necessary for the repla…"
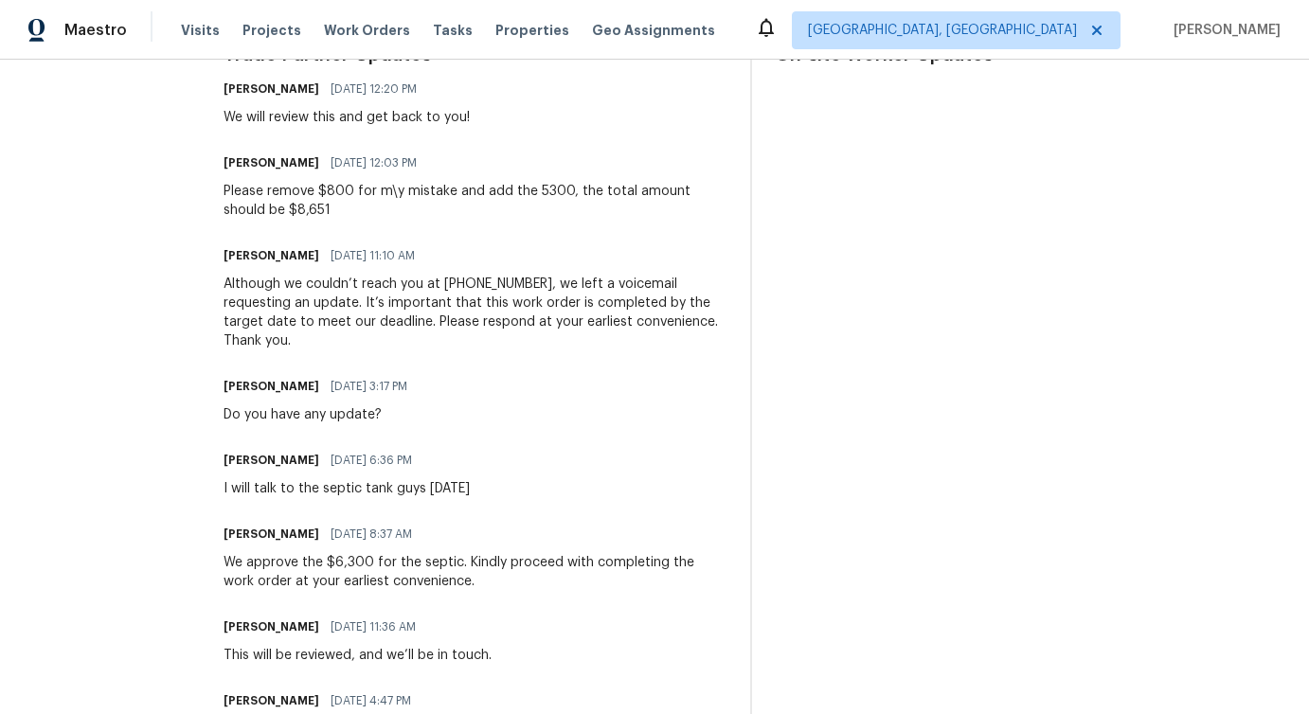
scroll to position [491, 0]
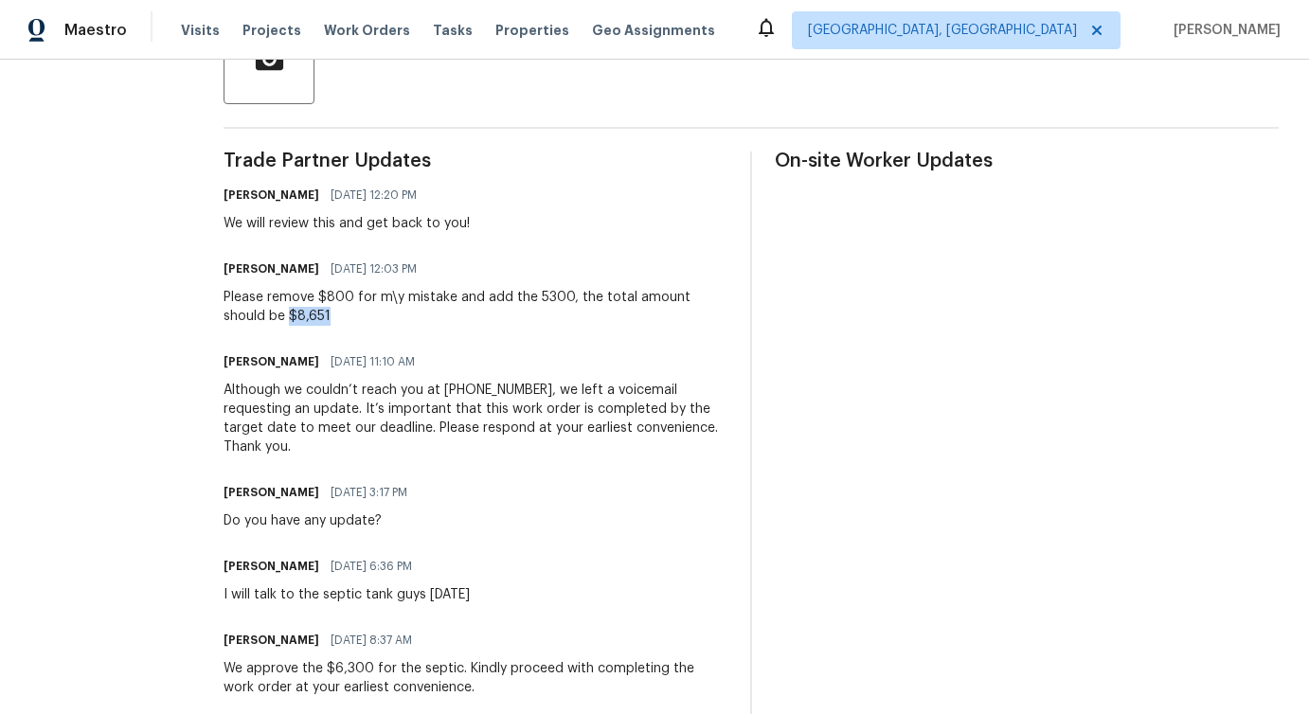
drag, startPoint x: 333, startPoint y: 318, endPoint x: 394, endPoint y: 320, distance: 60.6
click at [394, 319] on div "Please remove $800 for m\y mistake and add the 5300, the total amount should be…" at bounding box center [475, 307] width 504 height 38
copy div "$8,651"
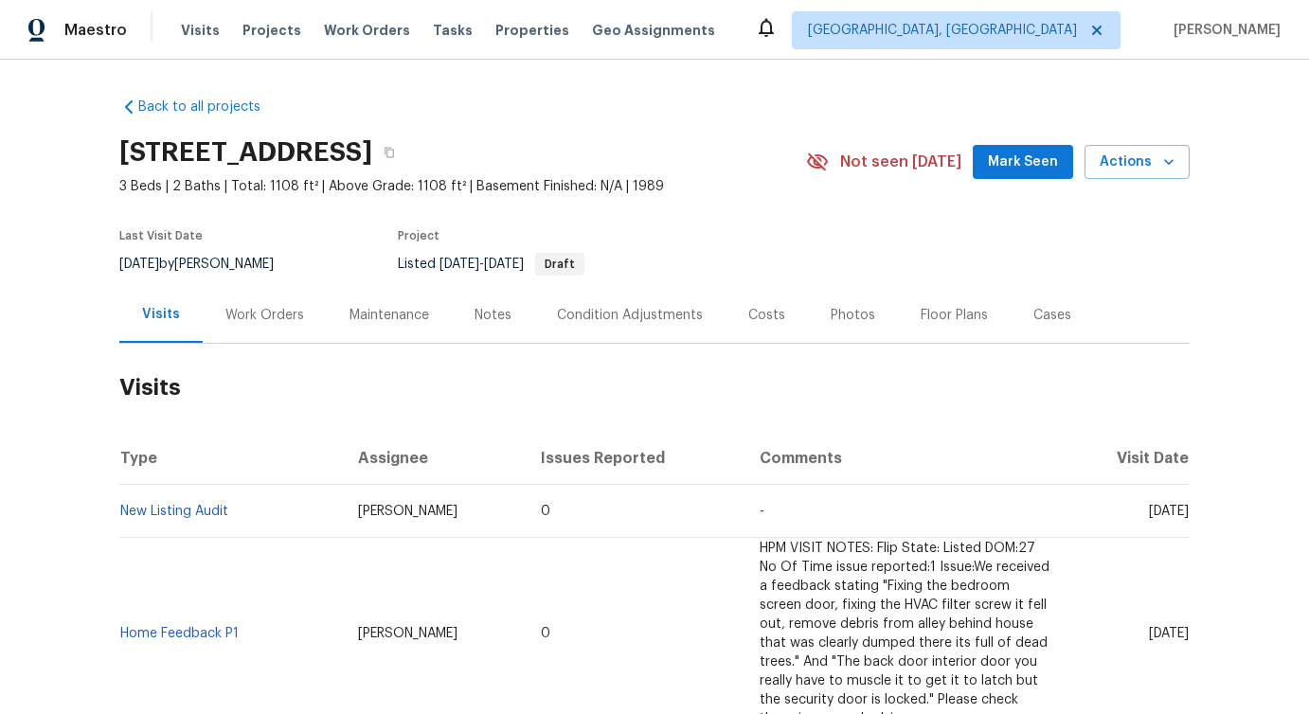
click at [289, 319] on div "Work Orders" at bounding box center [264, 315] width 79 height 19
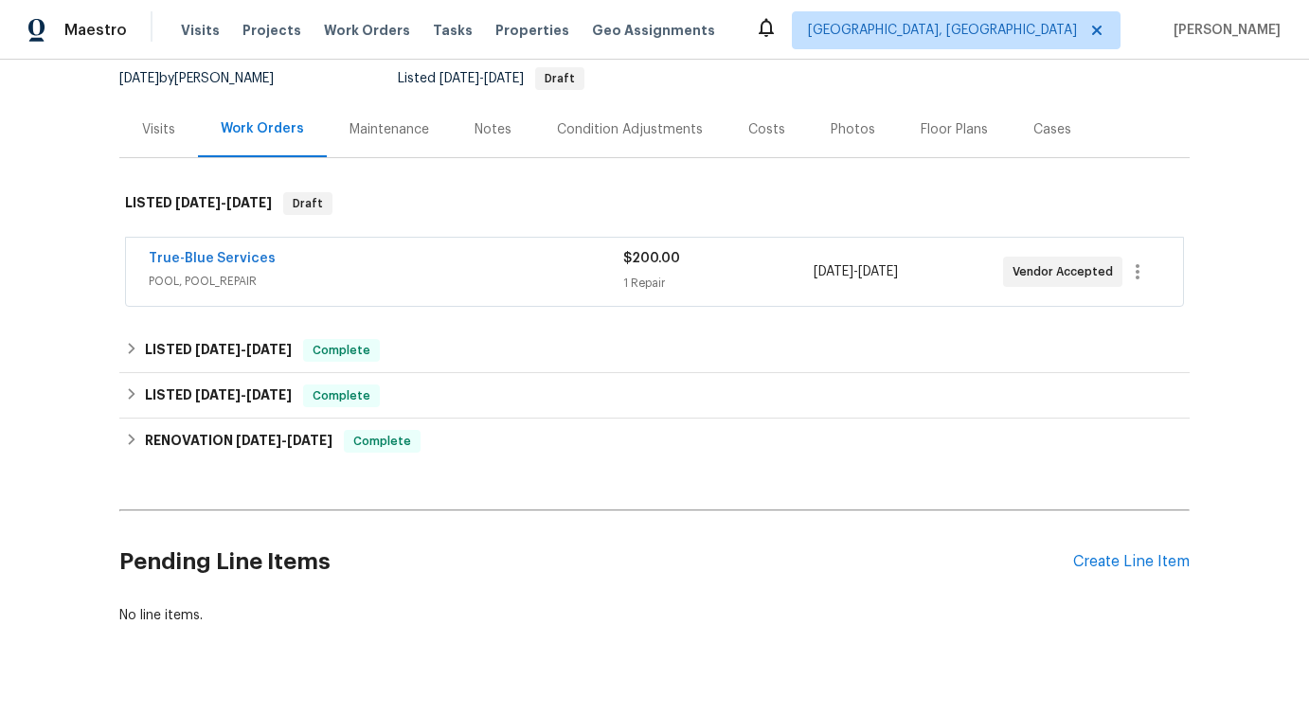
scroll to position [187, 0]
click at [383, 267] on div "True-Blue Services" at bounding box center [386, 259] width 474 height 23
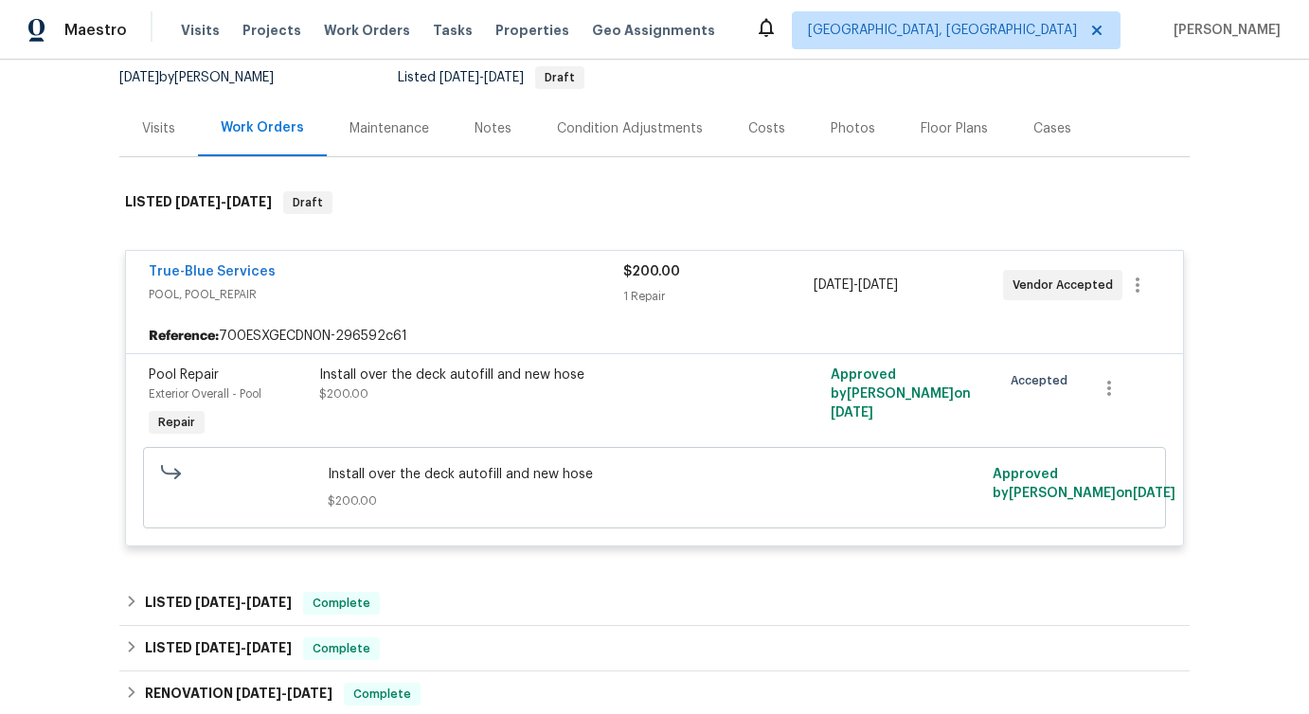
scroll to position [277, 0]
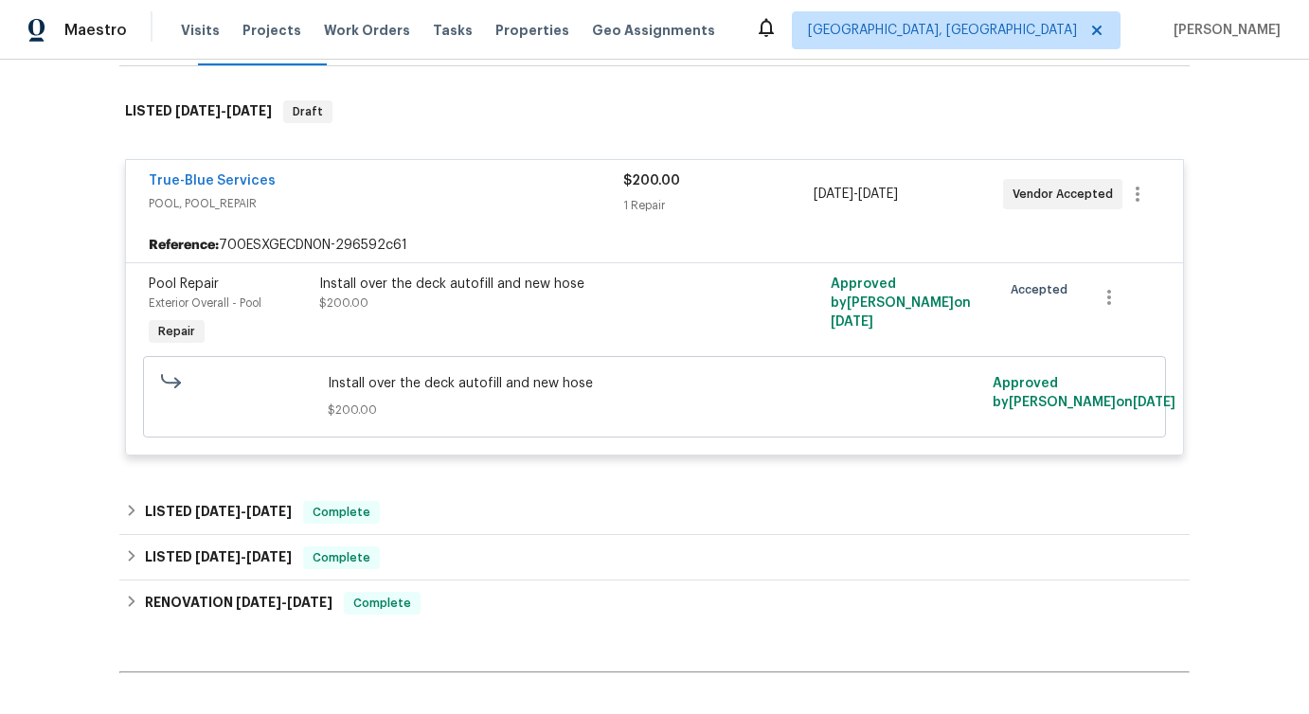
click at [485, 190] on div "True-Blue Services" at bounding box center [386, 182] width 474 height 23
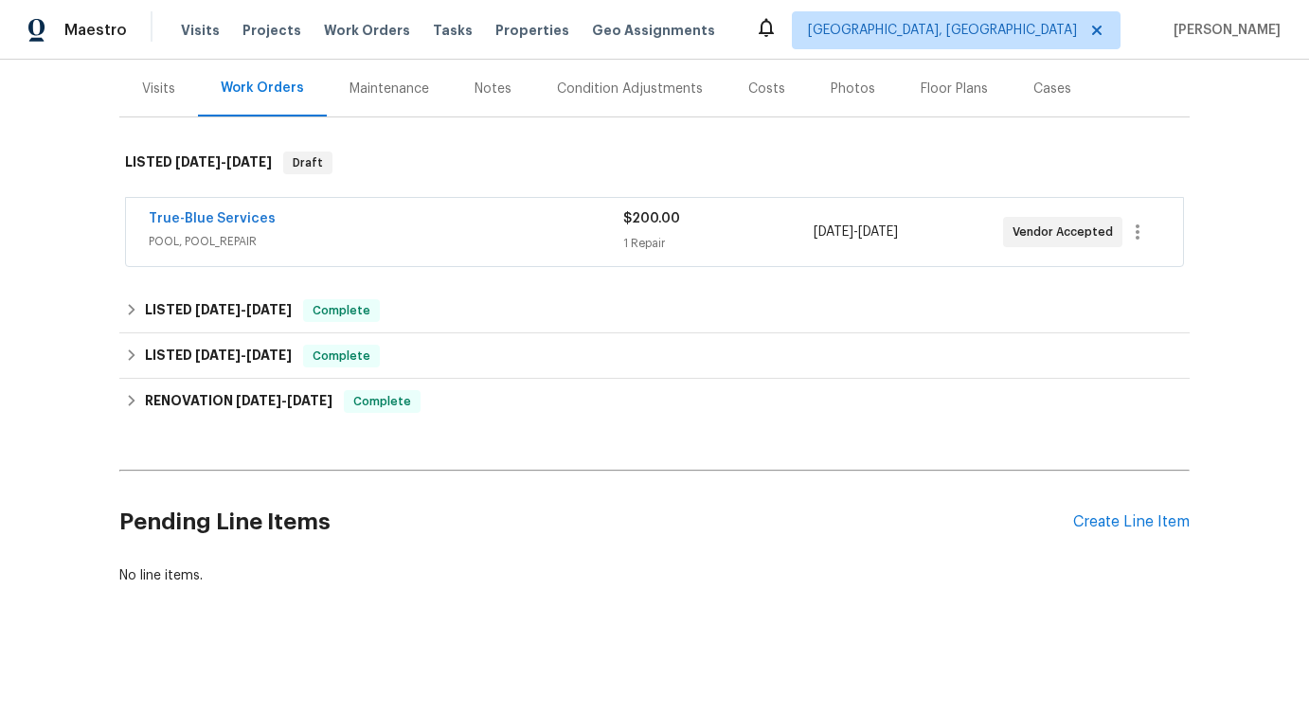
scroll to position [225, 0]
click at [1092, 520] on div "Create Line Item" at bounding box center [1131, 522] width 116 height 18
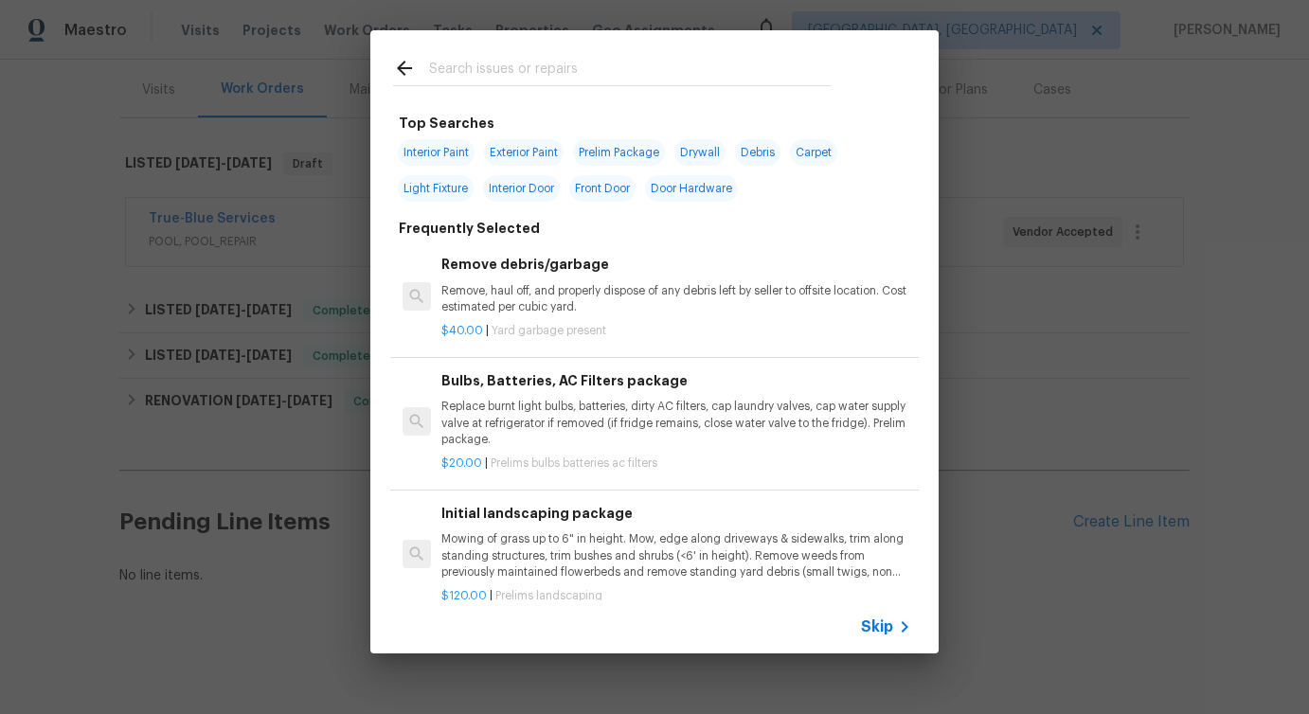
click at [882, 632] on span "Skip" at bounding box center [877, 626] width 32 height 19
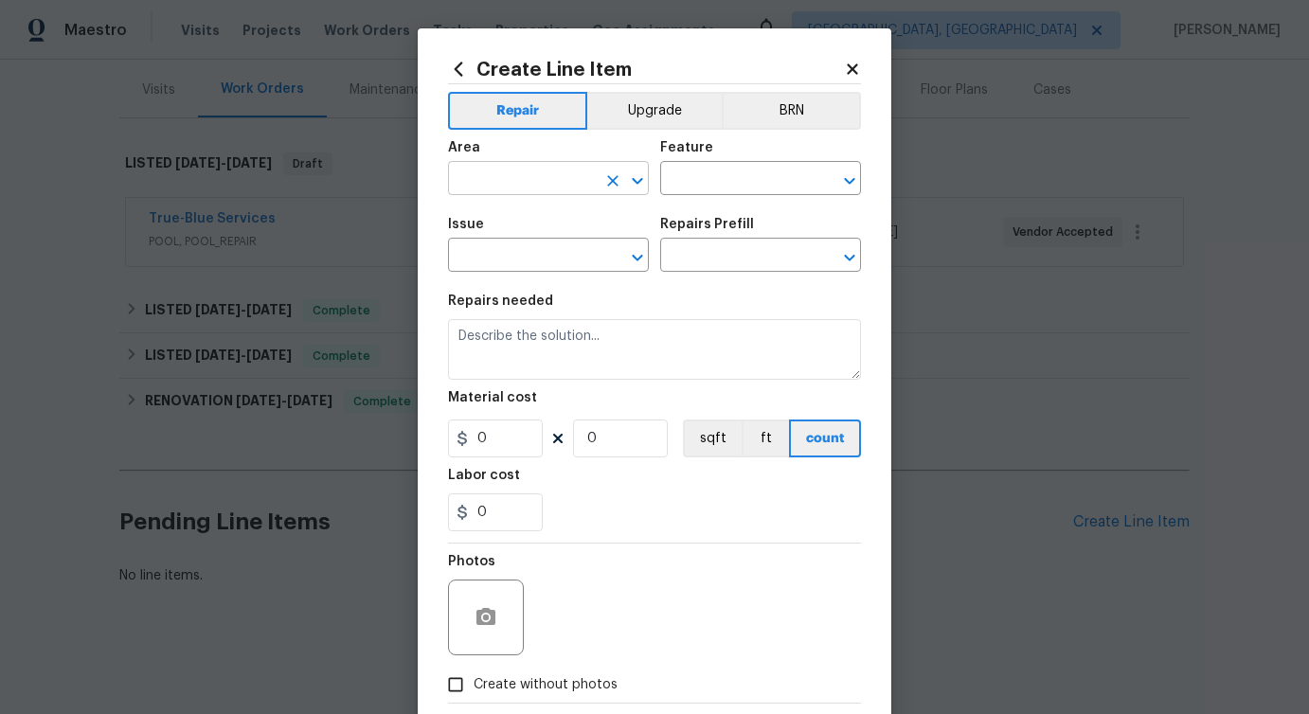
click at [519, 173] on input "text" at bounding box center [522, 180] width 148 height 29
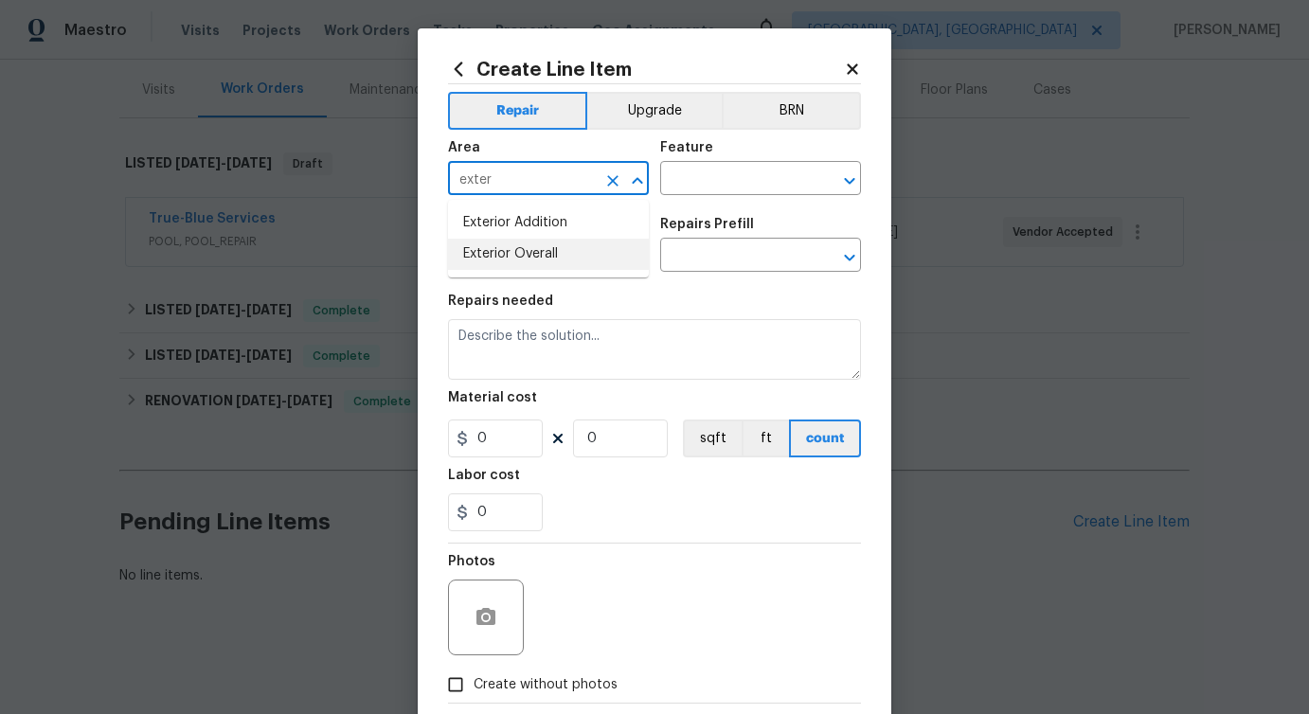
click at [506, 259] on li "Exterior Overall" at bounding box center [548, 254] width 201 height 31
type input "Exterior Overall"
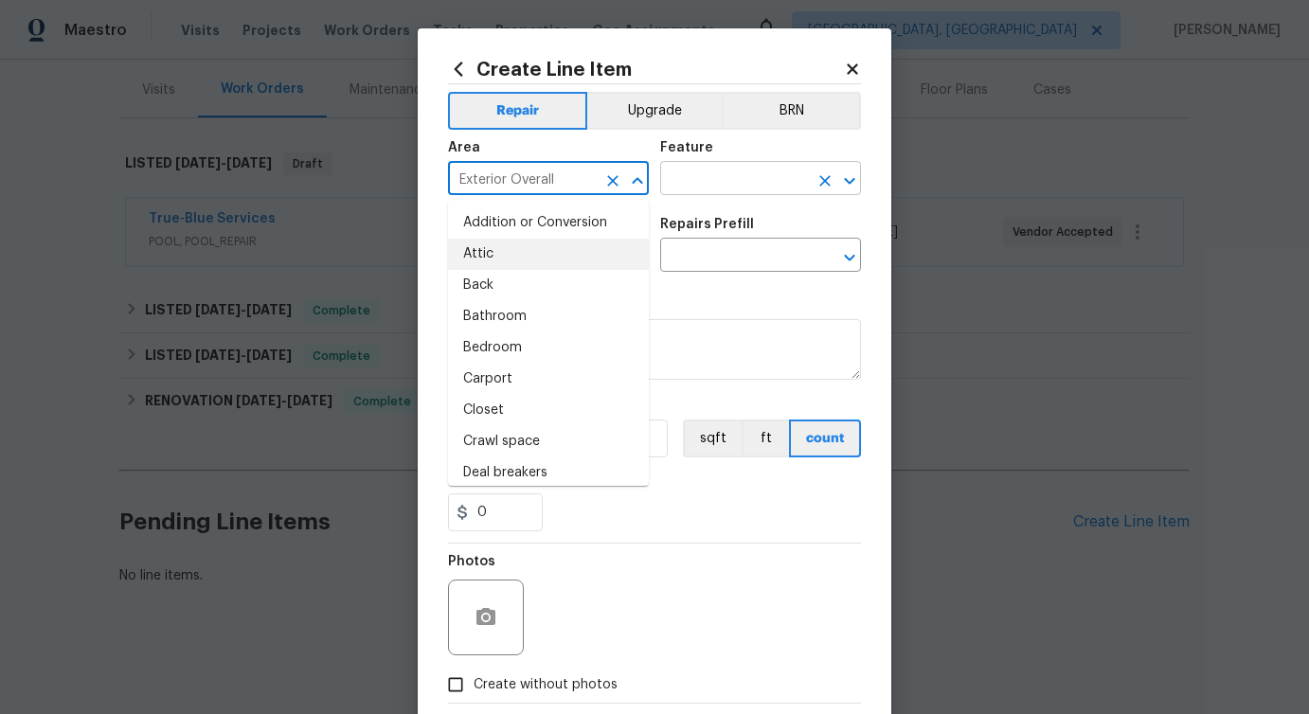
click at [792, 181] on input "text" at bounding box center [734, 180] width 148 height 29
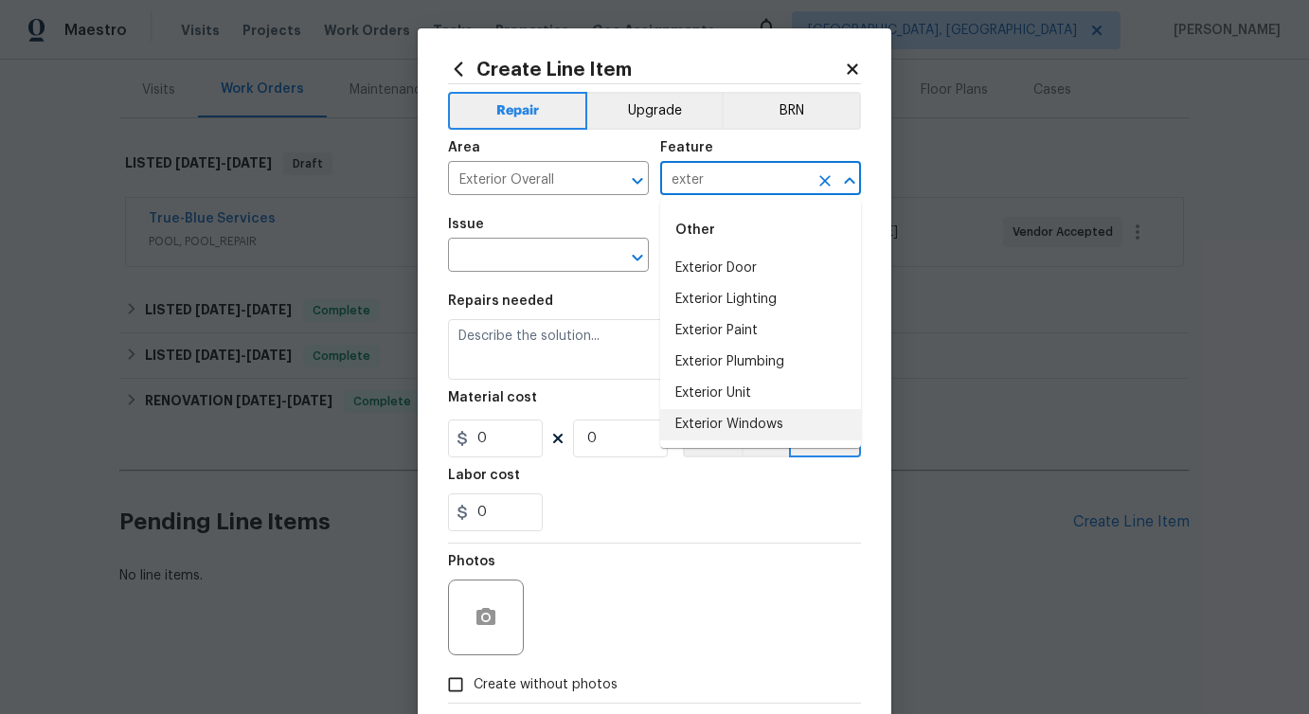
click at [766, 409] on li "Exterior Windows" at bounding box center [760, 424] width 201 height 31
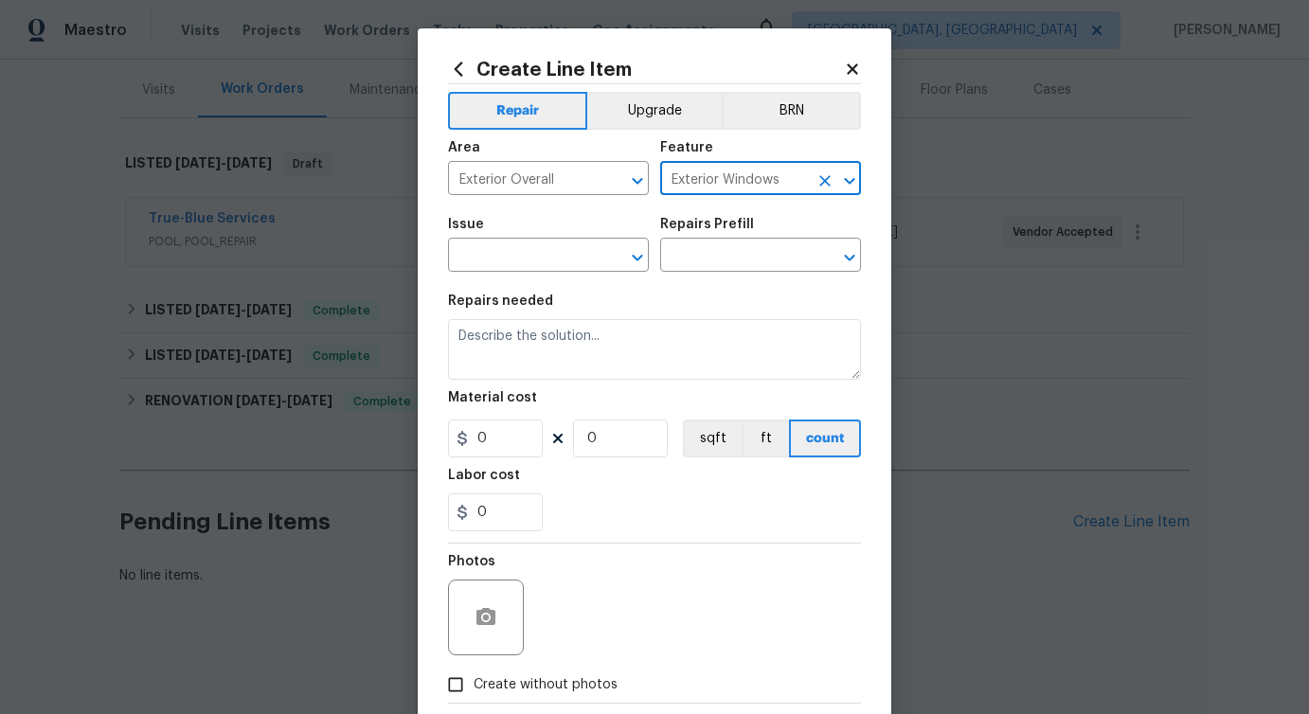
type input "Exterior Windows"
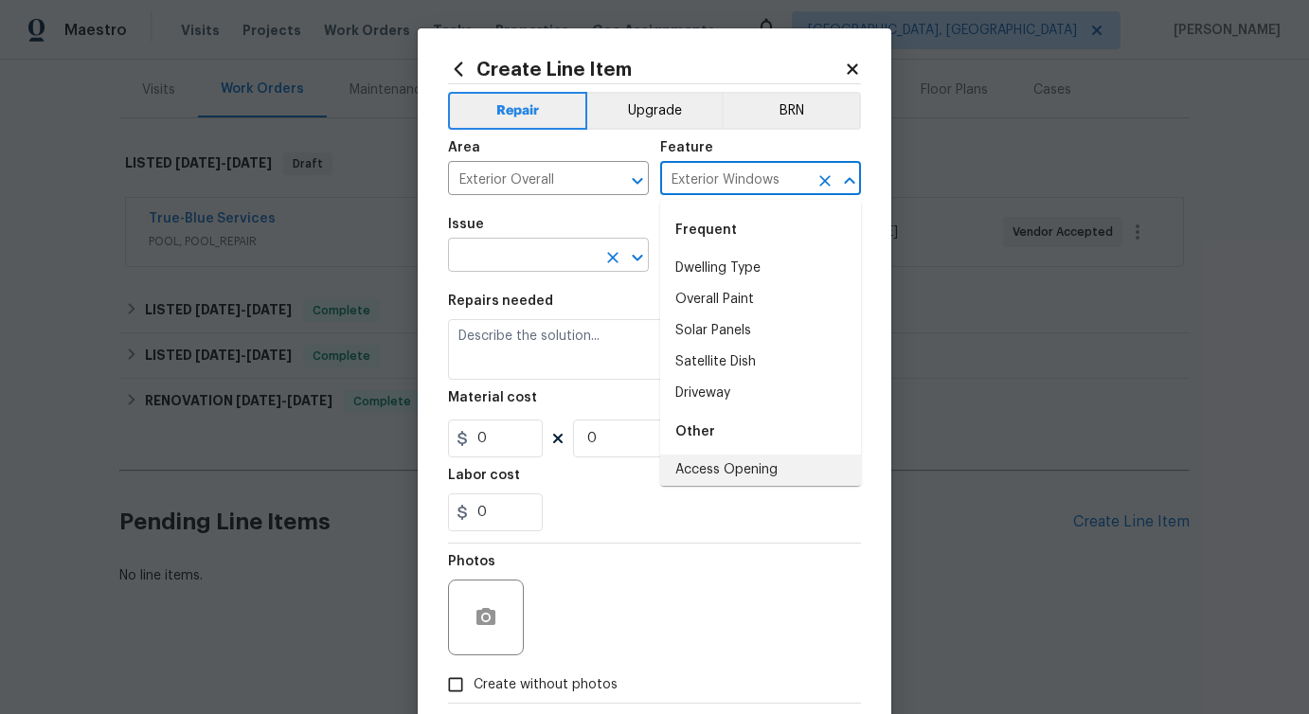
click at [521, 263] on input "text" at bounding box center [522, 256] width 148 height 29
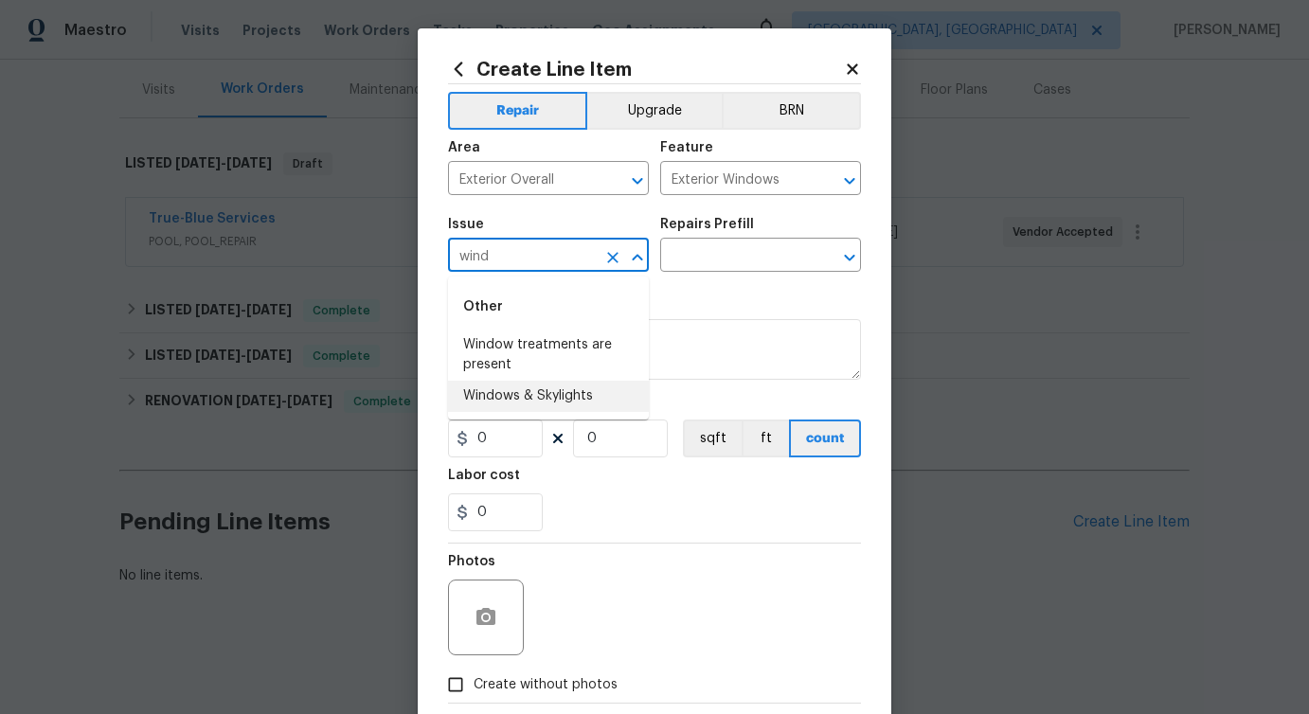
click at [509, 404] on li "Windows & Skylights" at bounding box center [548, 396] width 201 height 31
type input "Windows & Skylights"
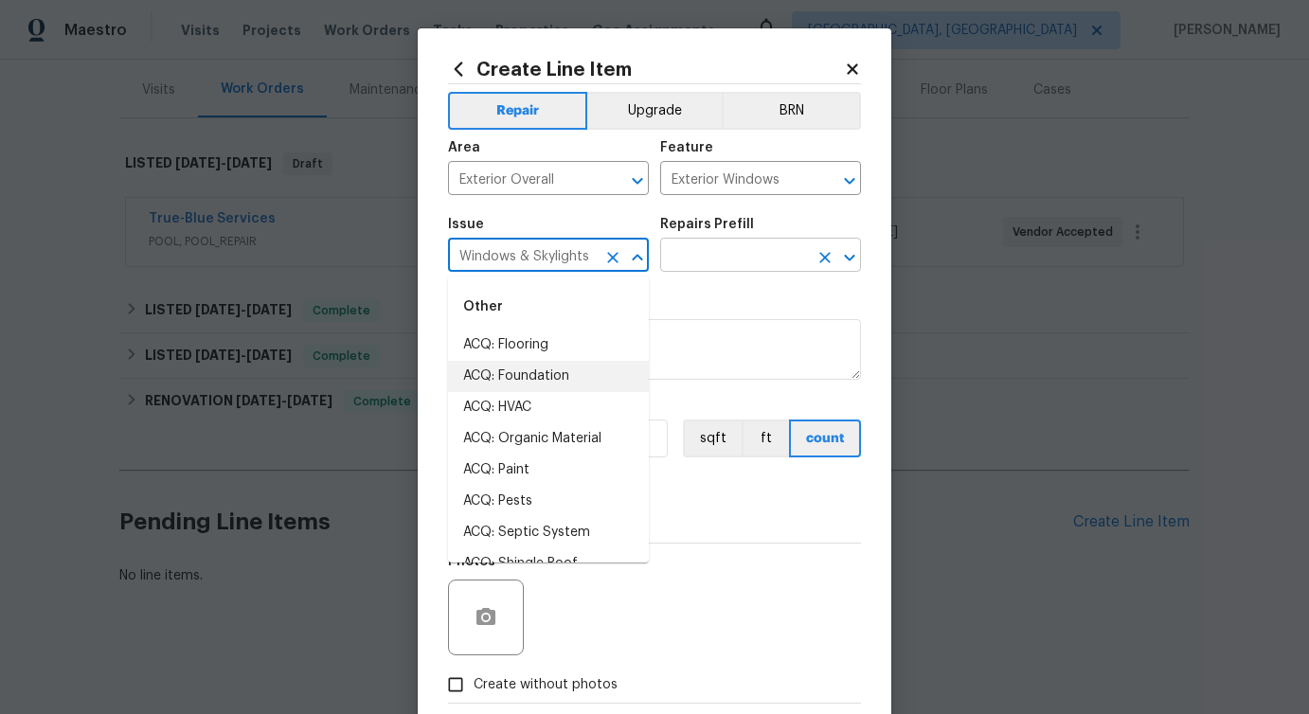
click at [712, 257] on input "text" at bounding box center [734, 256] width 148 height 29
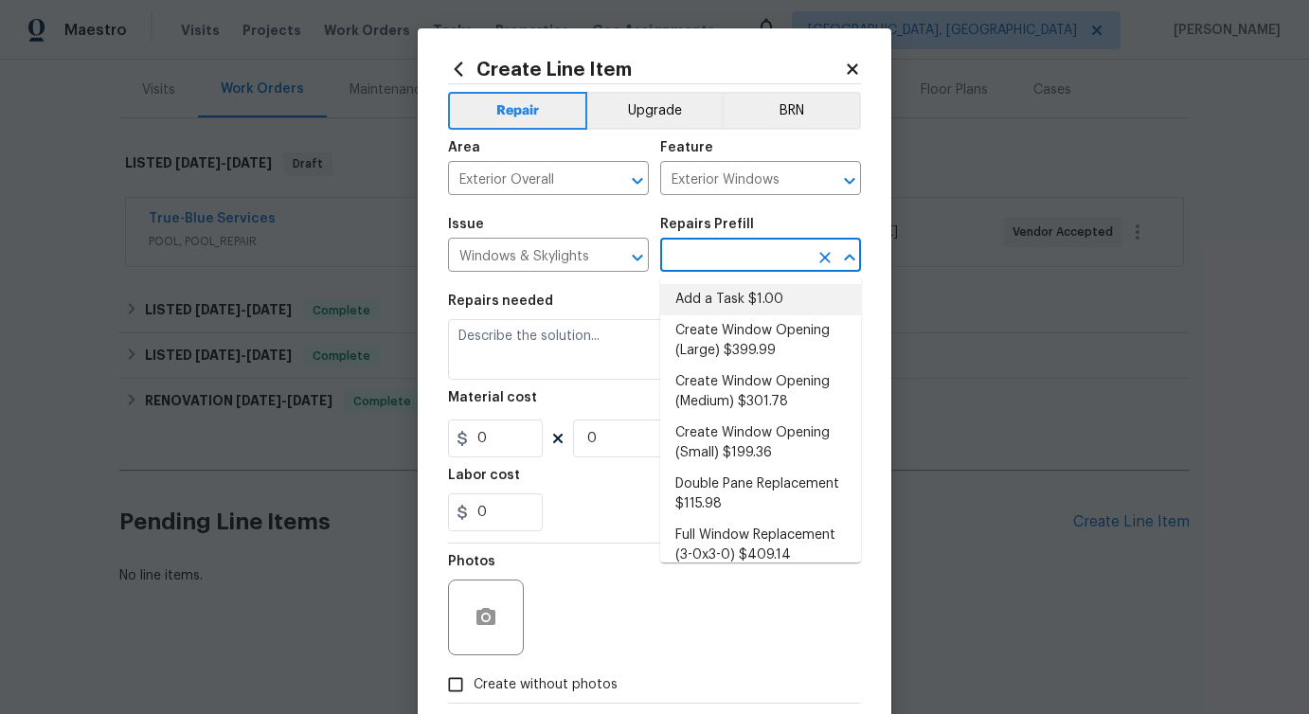
click at [714, 295] on li "Add a Task $1.00" at bounding box center [760, 299] width 201 height 31
type input "Add a Task $1.00"
type textarea "HPM to detail"
type input "1"
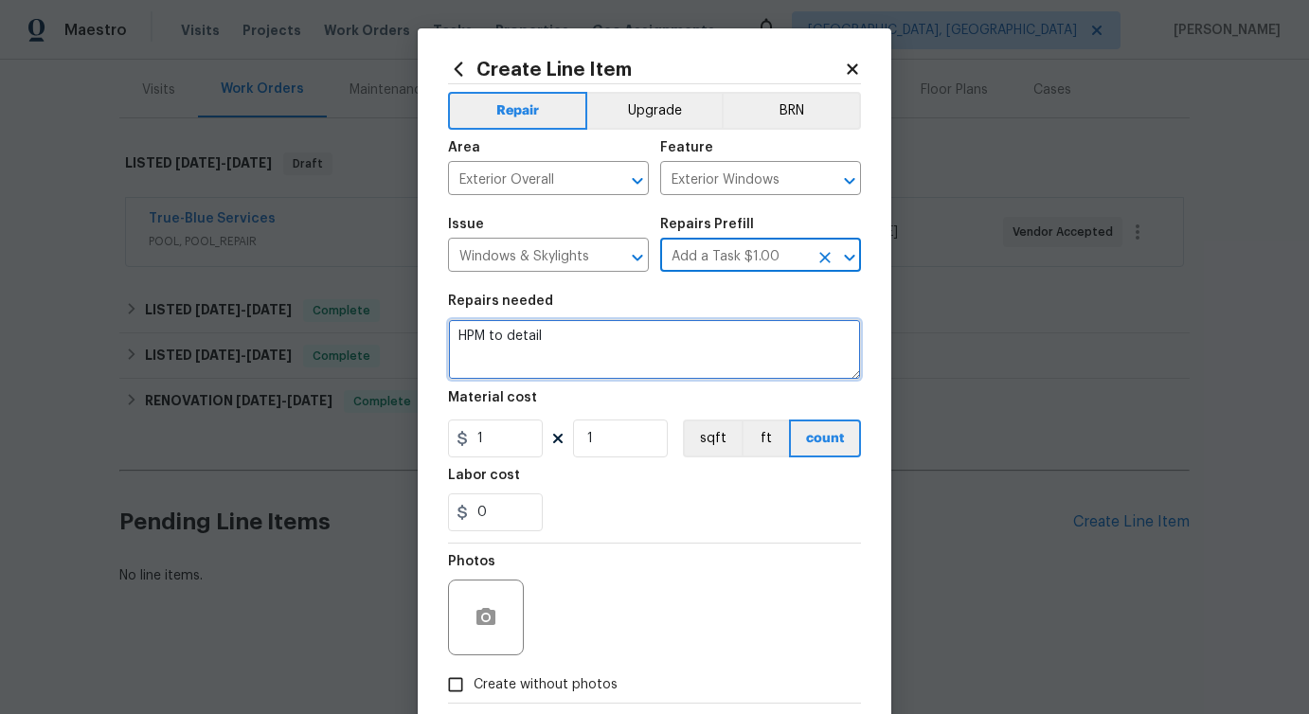
click at [502, 345] on textarea "HPM to detail" at bounding box center [654, 349] width 413 height 61
paste textarea "Feedback received that the security bars on the windows are off track. Please r…"
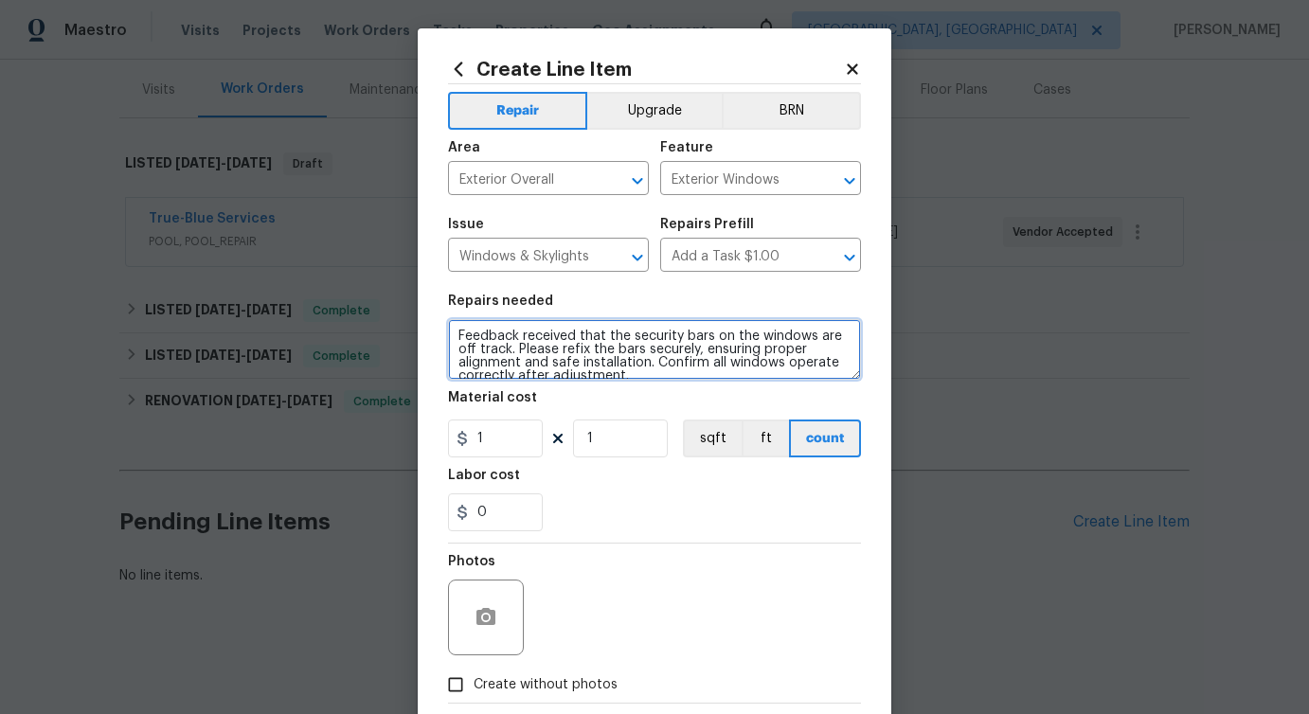
scroll to position [4, 0]
type textarea "Feedback received that the security bars on the windows are off track. Please r…"
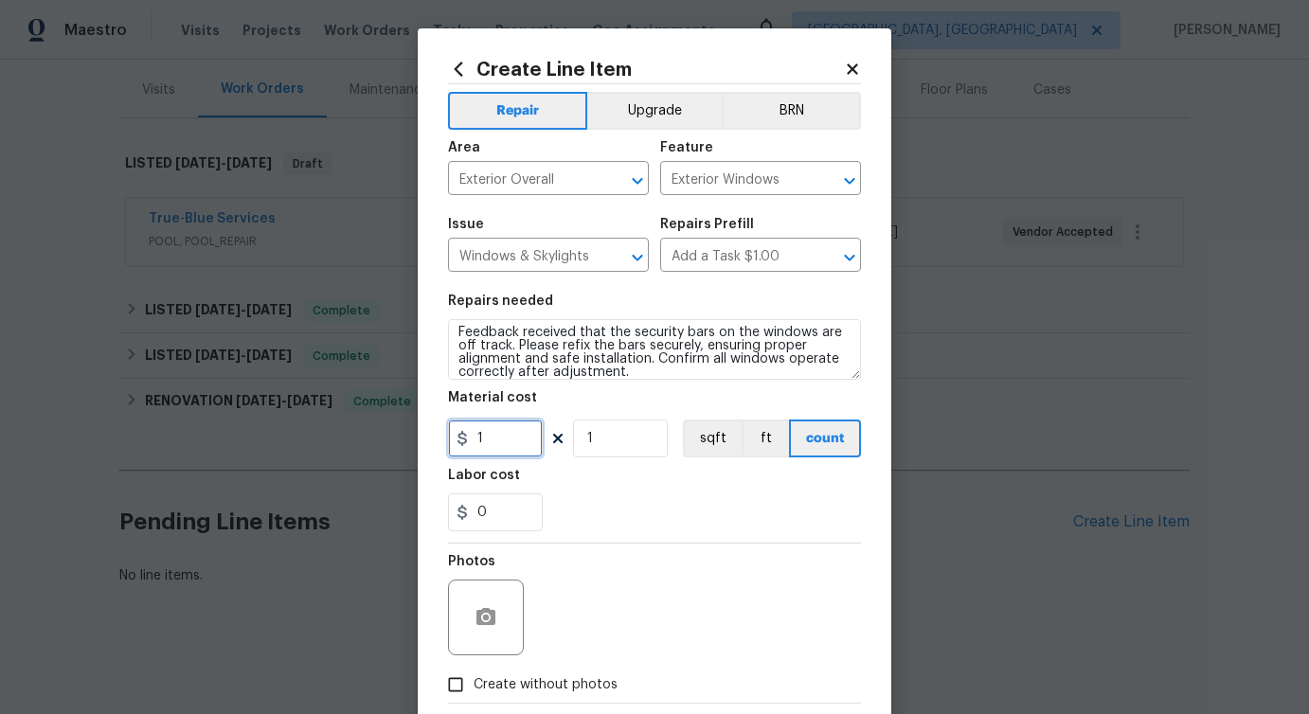
click at [505, 437] on input "1" at bounding box center [495, 439] width 95 height 38
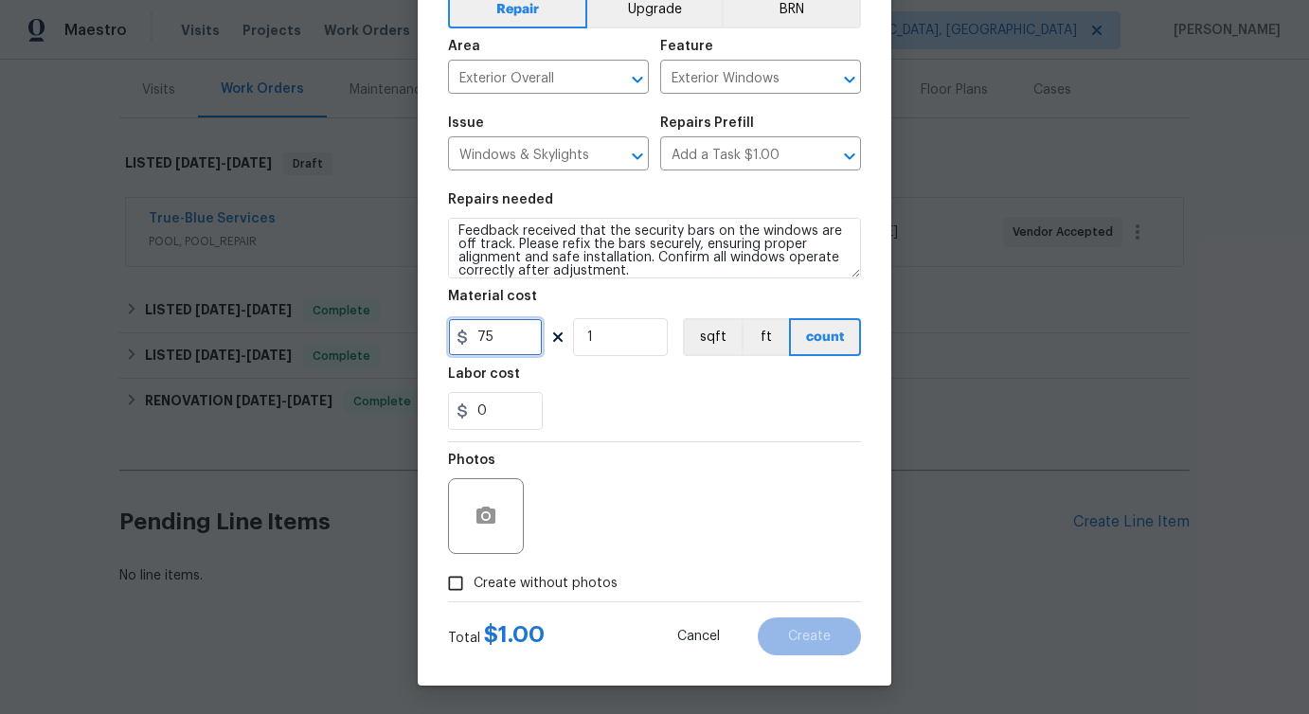
type input "75"
click at [490, 517] on icon "button" at bounding box center [485, 515] width 19 height 17
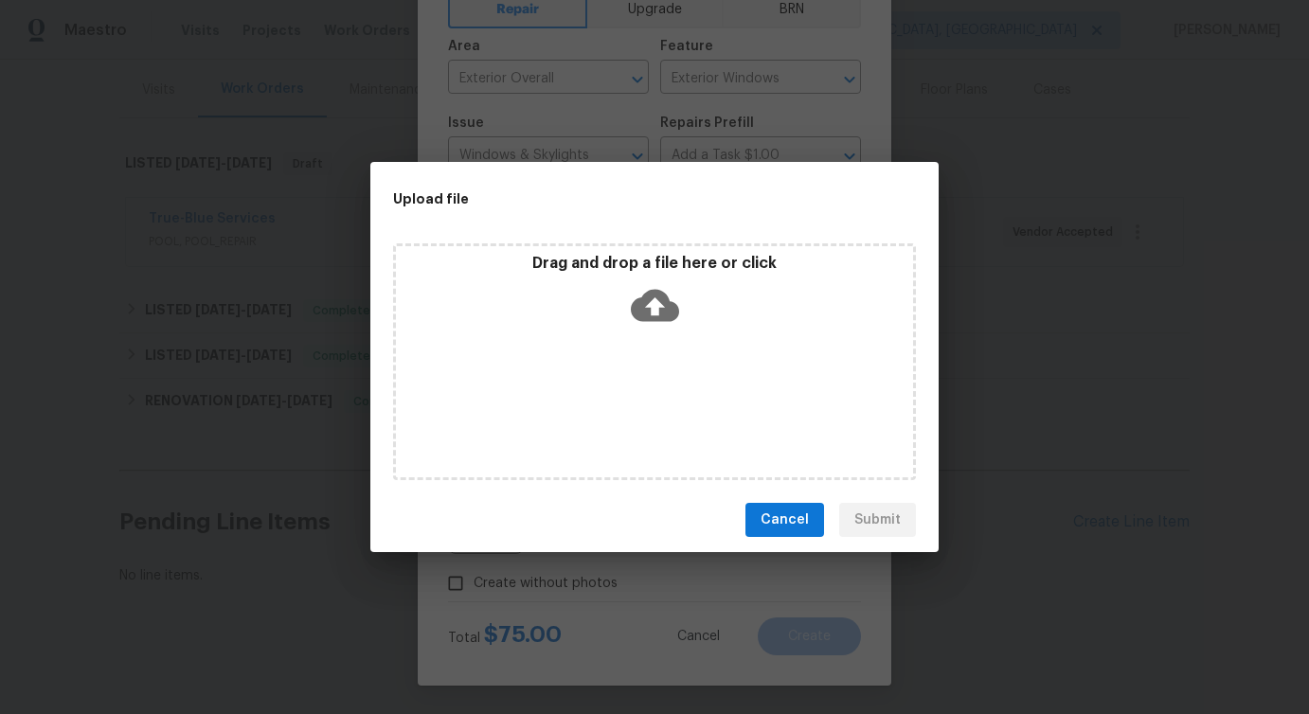
click at [658, 307] on icon at bounding box center [655, 306] width 48 height 32
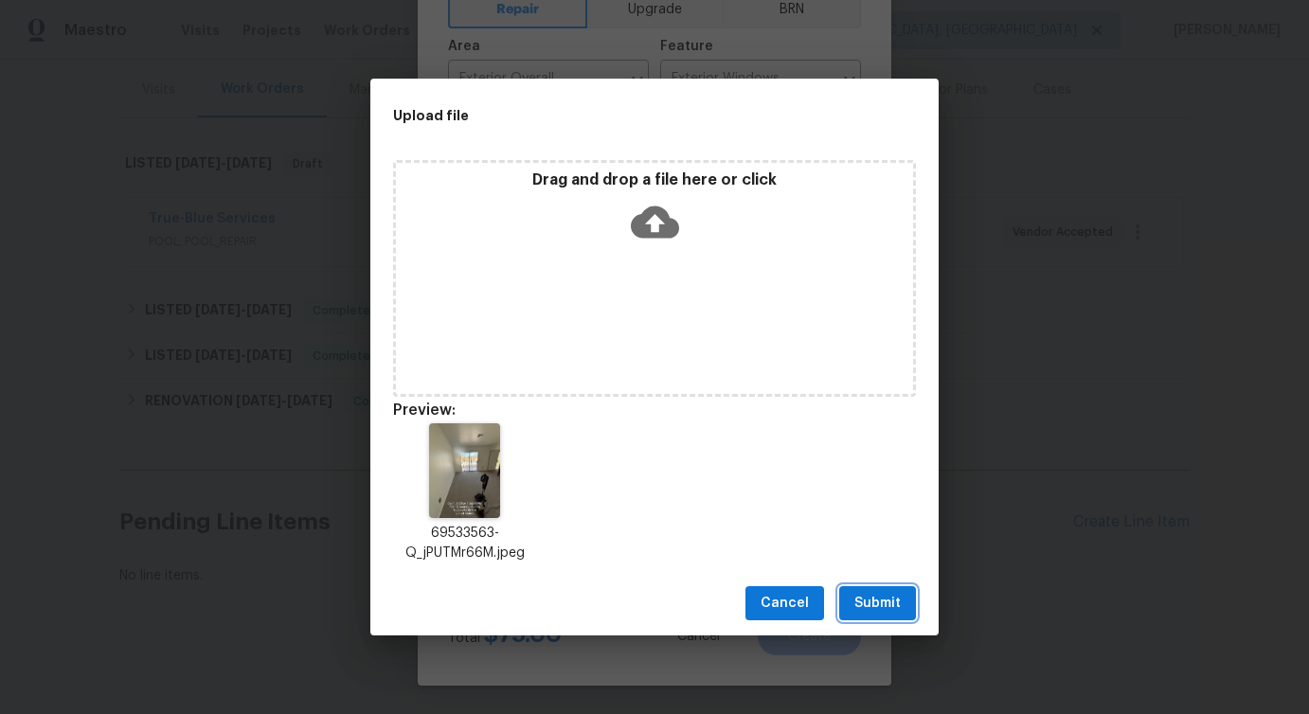
click at [907, 597] on button "Submit" at bounding box center [877, 603] width 77 height 35
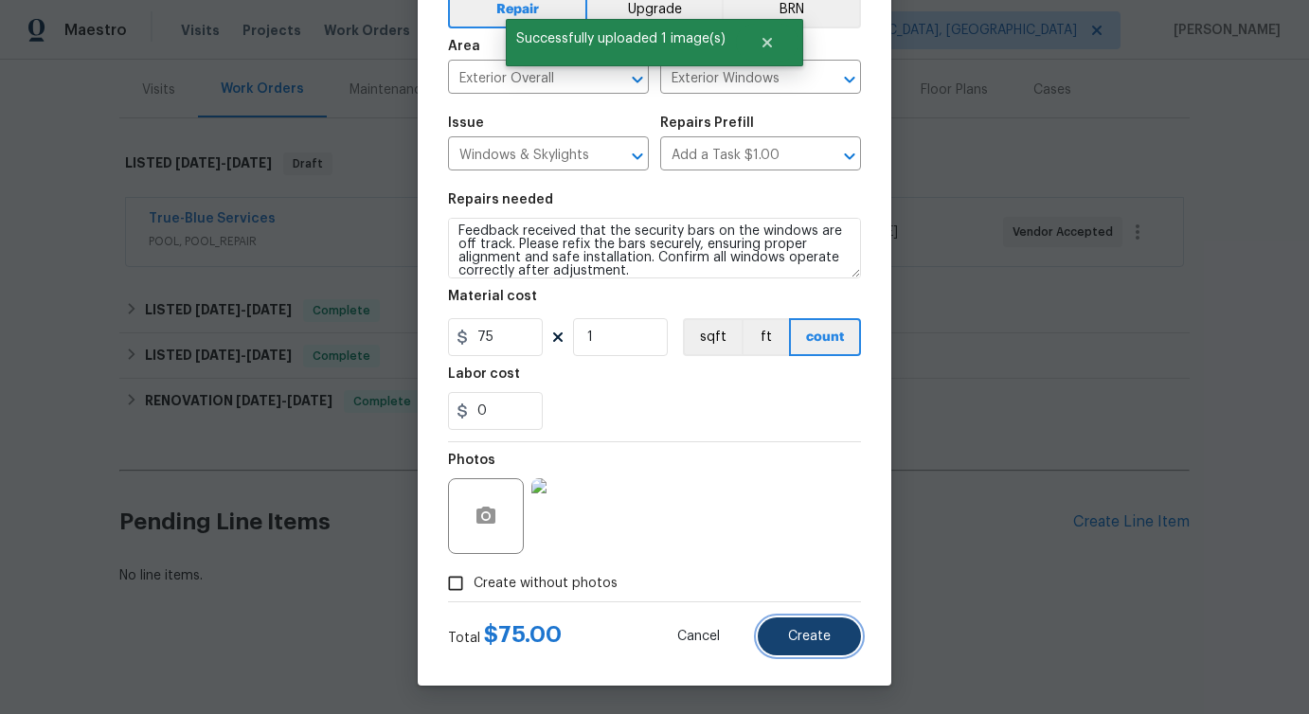
click at [824, 634] on span "Create" at bounding box center [809, 637] width 43 height 14
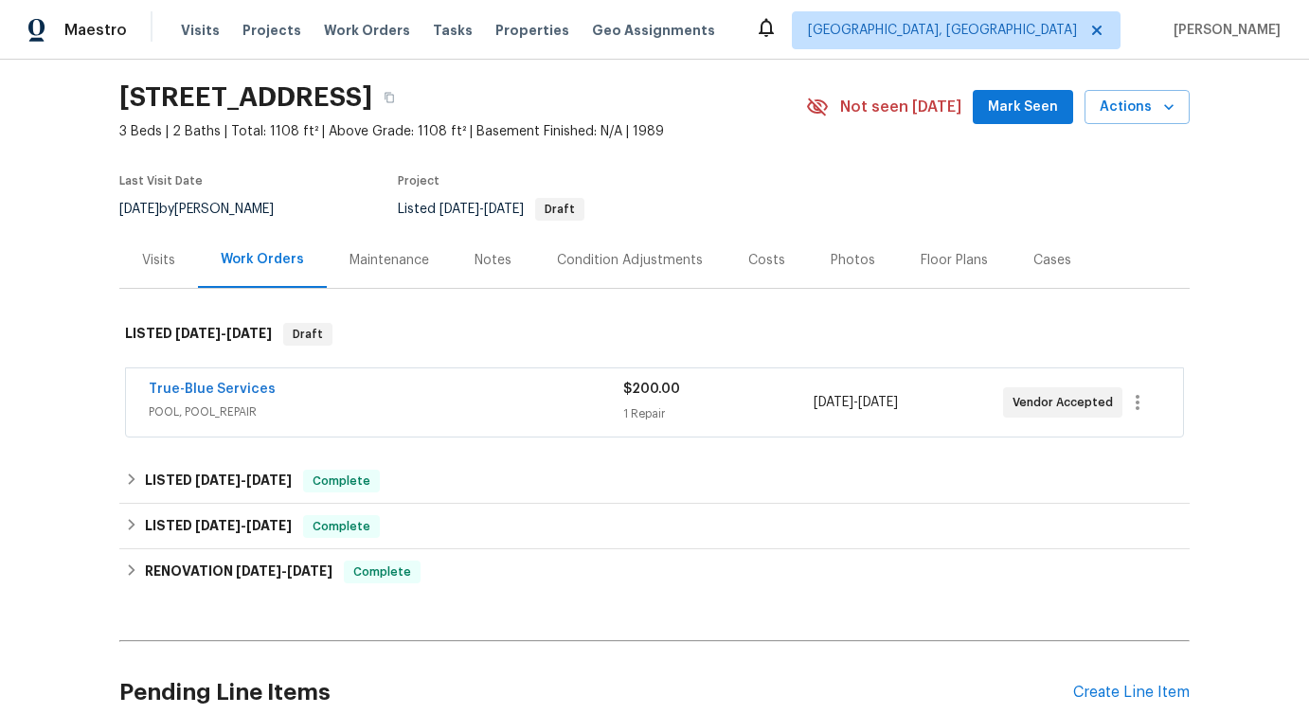
scroll to position [498, 0]
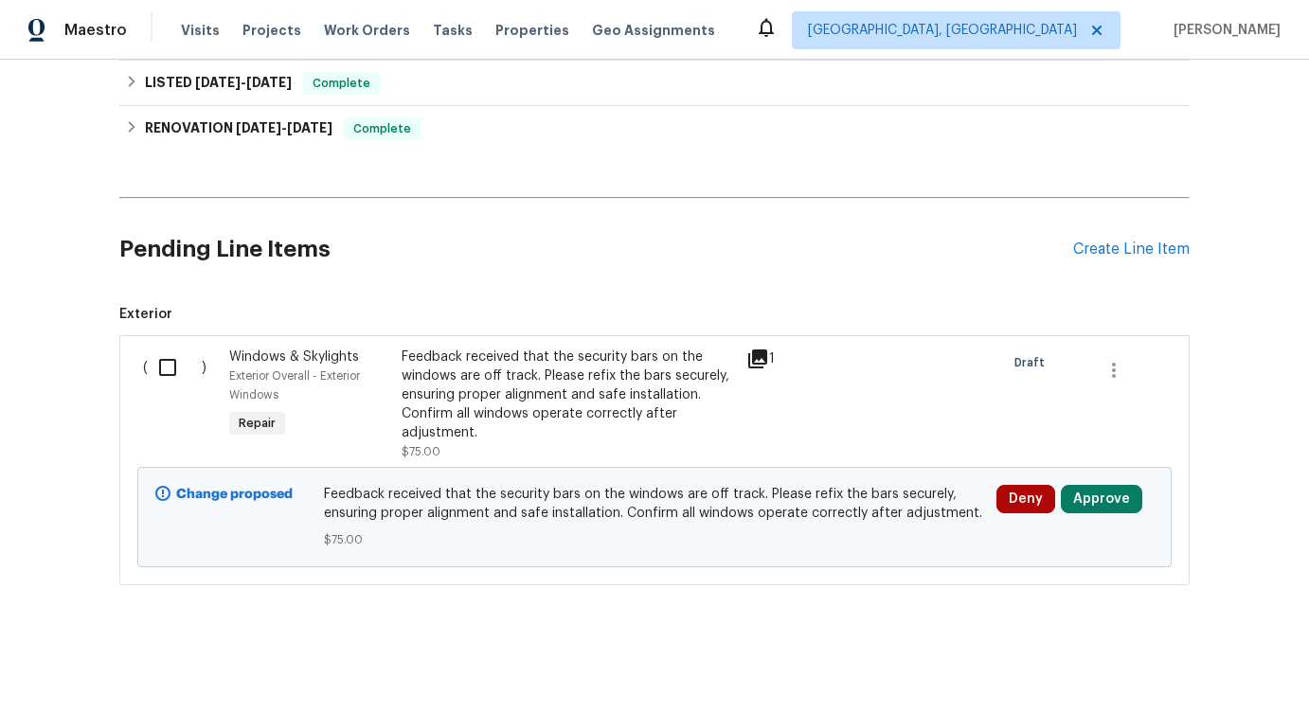
click at [155, 367] on input "checkbox" at bounding box center [175, 368] width 54 height 40
checkbox input "true"
click at [1168, 665] on span "Create Work Order" at bounding box center [1200, 667] width 126 height 24
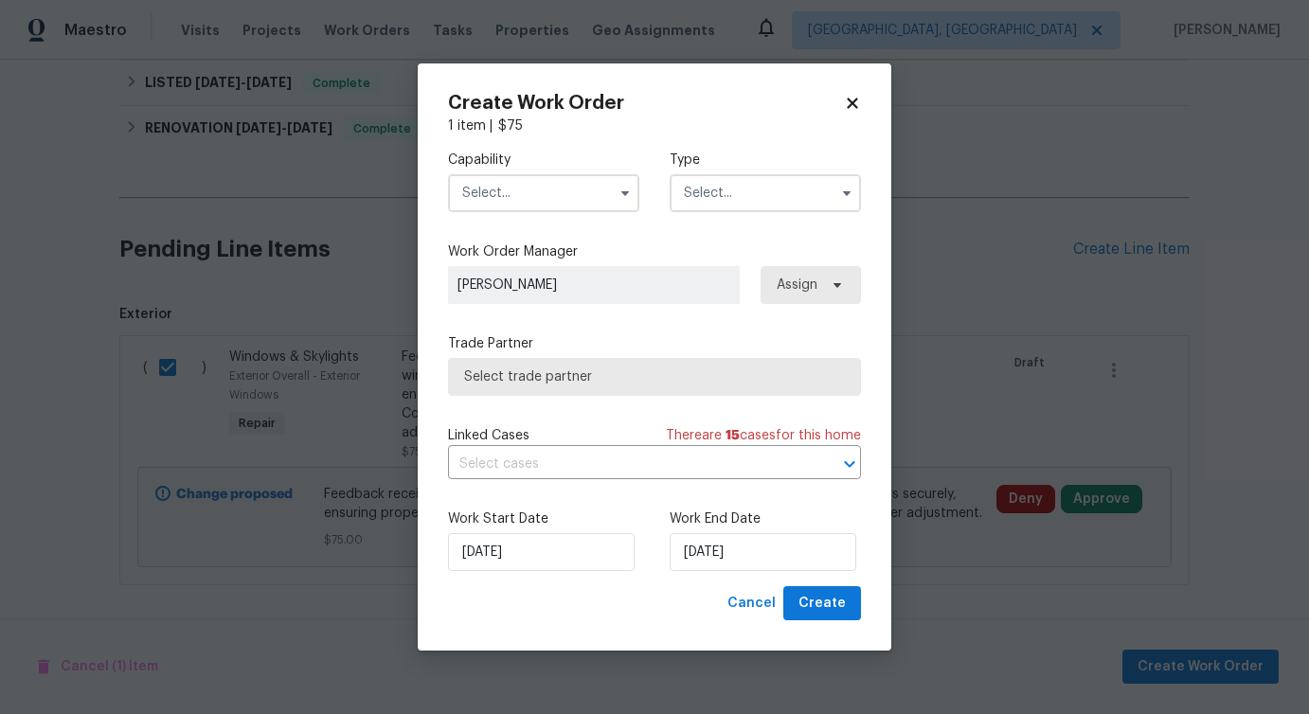
click at [544, 189] on input "text" at bounding box center [543, 193] width 191 height 38
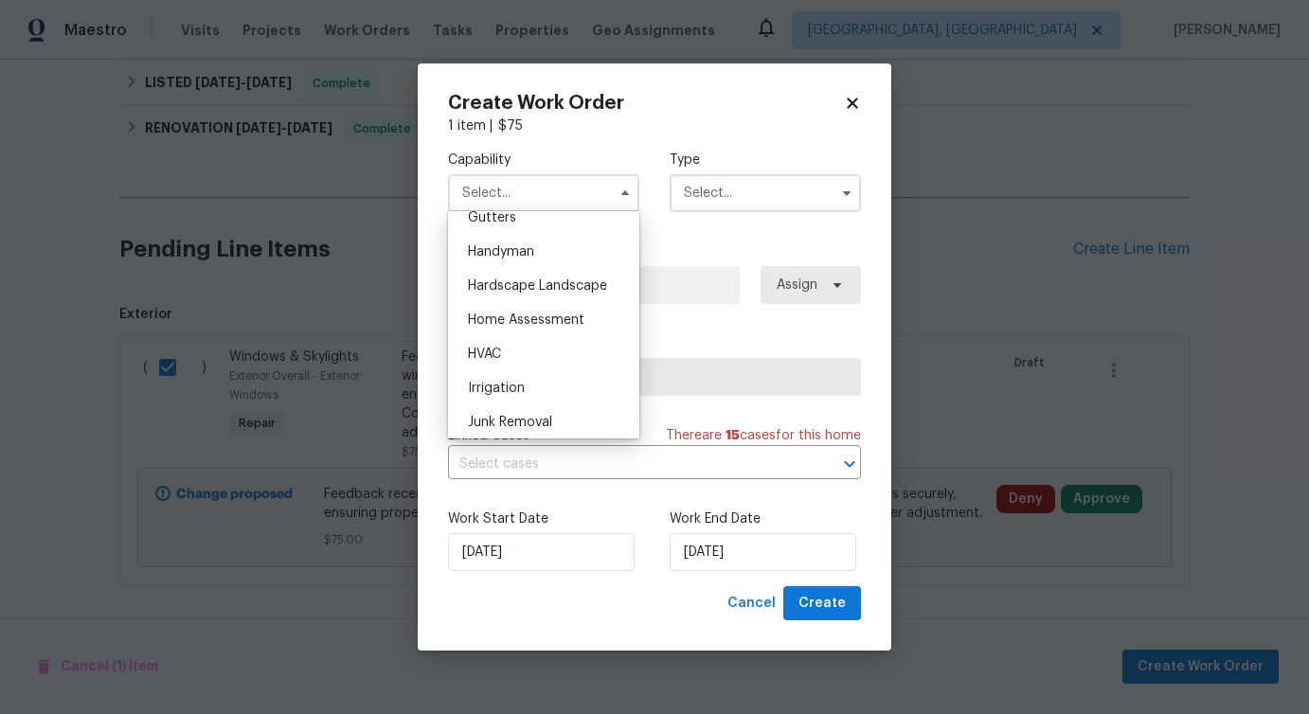
scroll to position [1019, 0]
click at [535, 259] on div "Handyman" at bounding box center [544, 256] width 182 height 34
type input "Handyman"
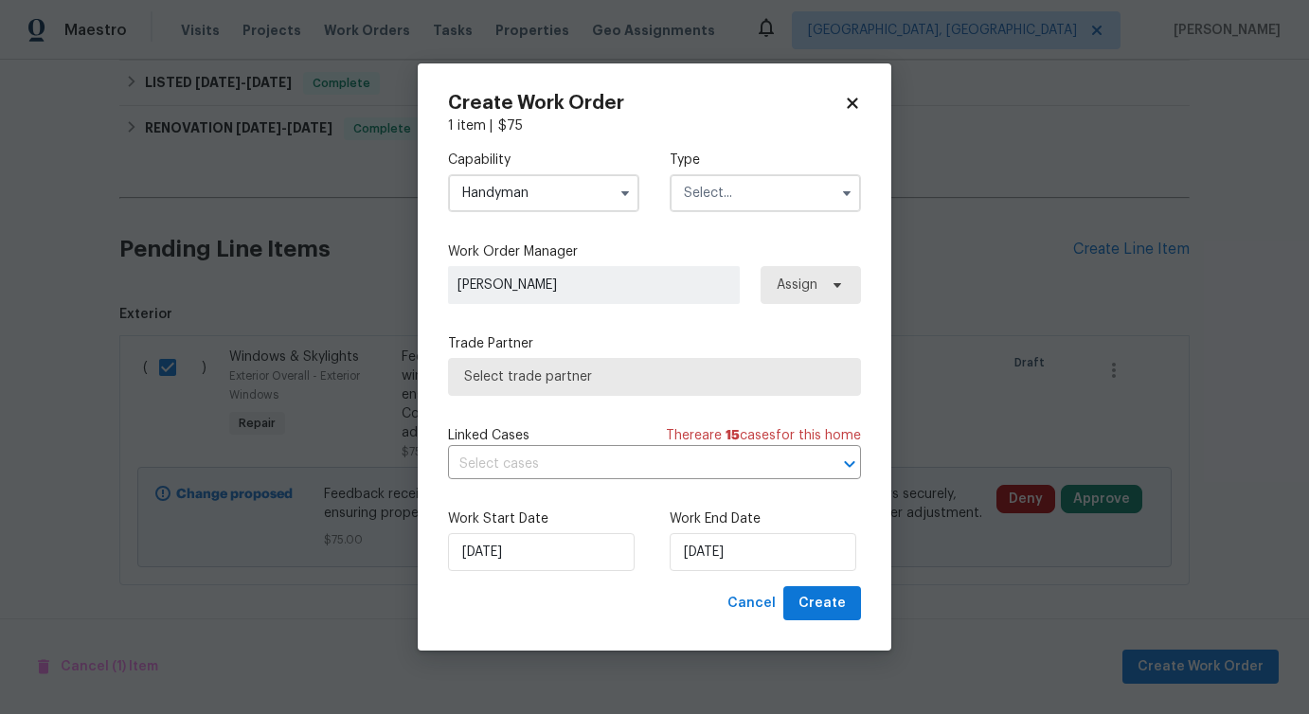
click at [731, 184] on input "text" at bounding box center [764, 193] width 191 height 38
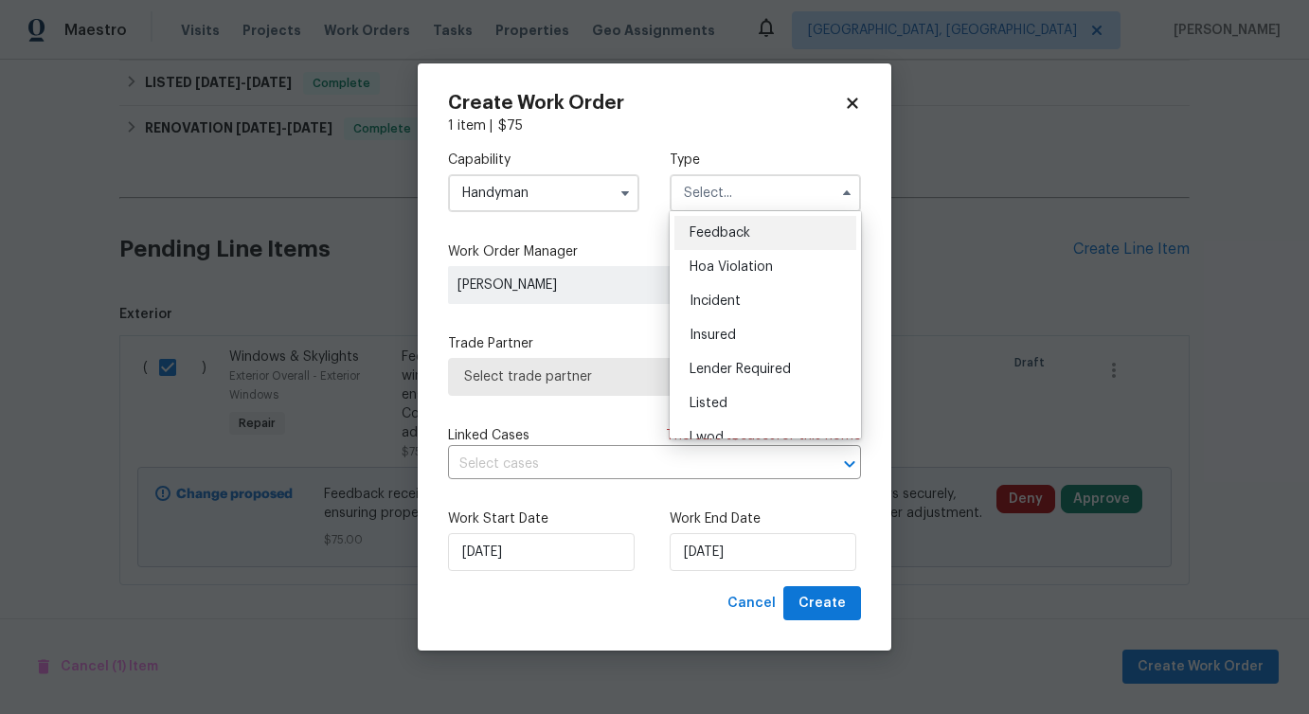
click at [722, 223] on div "Feedback" at bounding box center [765, 233] width 182 height 34
type input "Feedback"
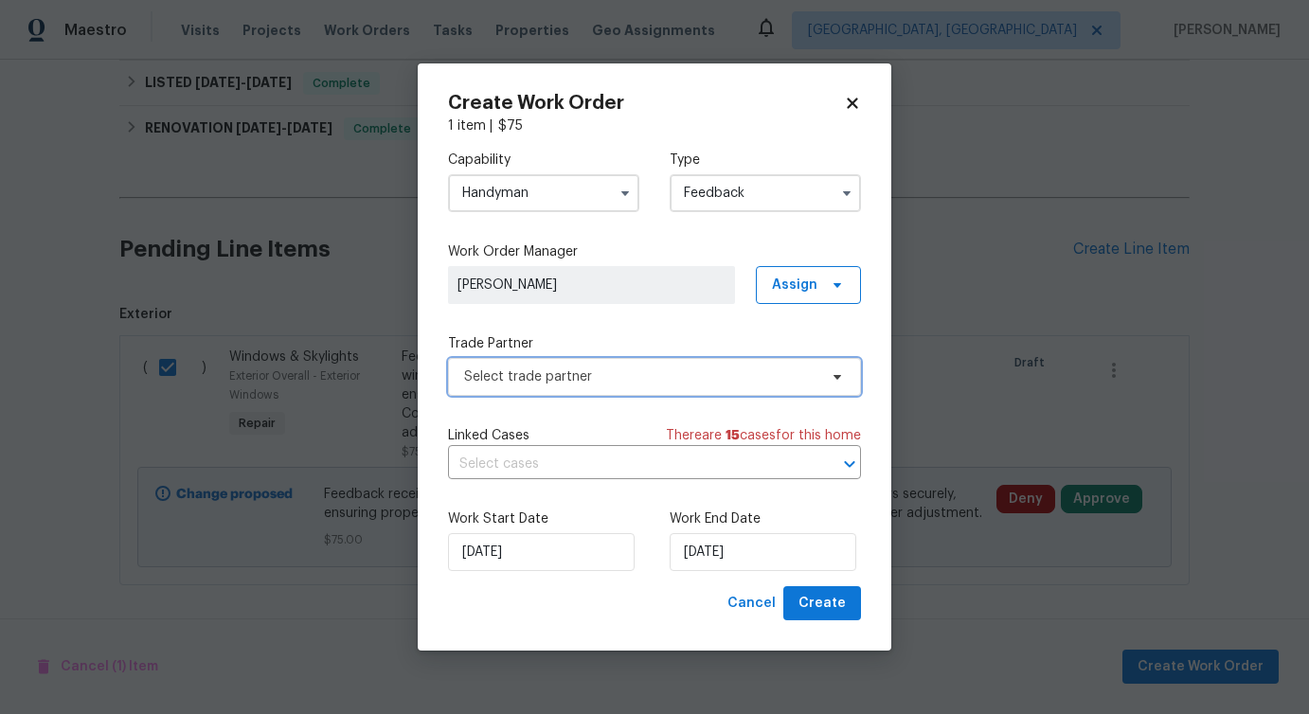
click at [565, 377] on span "Select trade partner" at bounding box center [640, 376] width 353 height 19
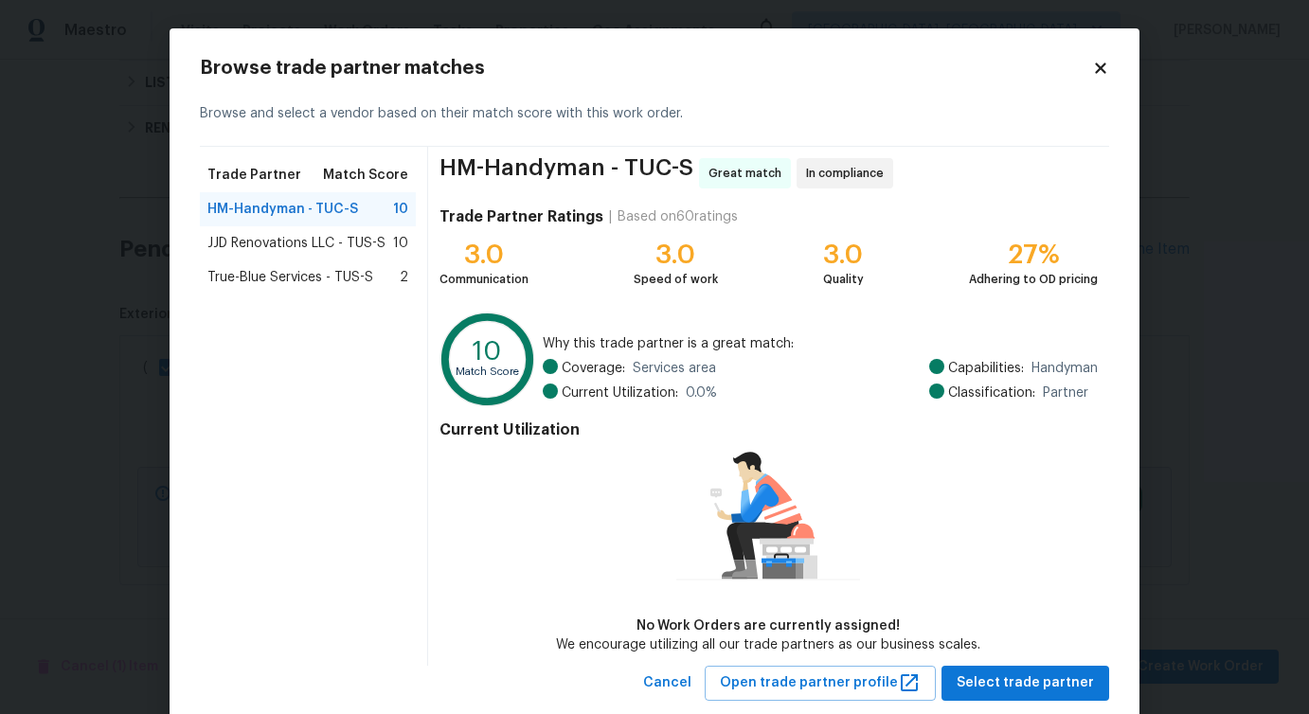
scroll to position [44, 0]
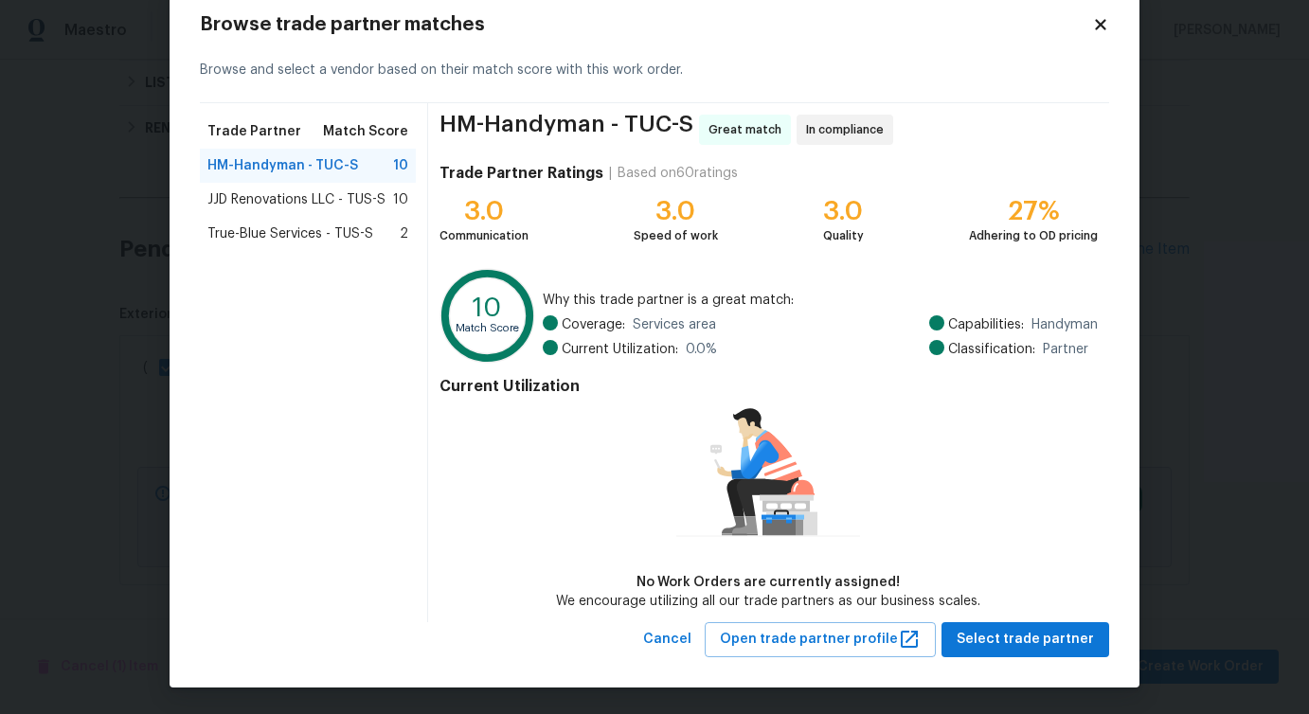
click at [373, 195] on span "JJD Renovations LLC - TUS-S" at bounding box center [296, 199] width 178 height 19
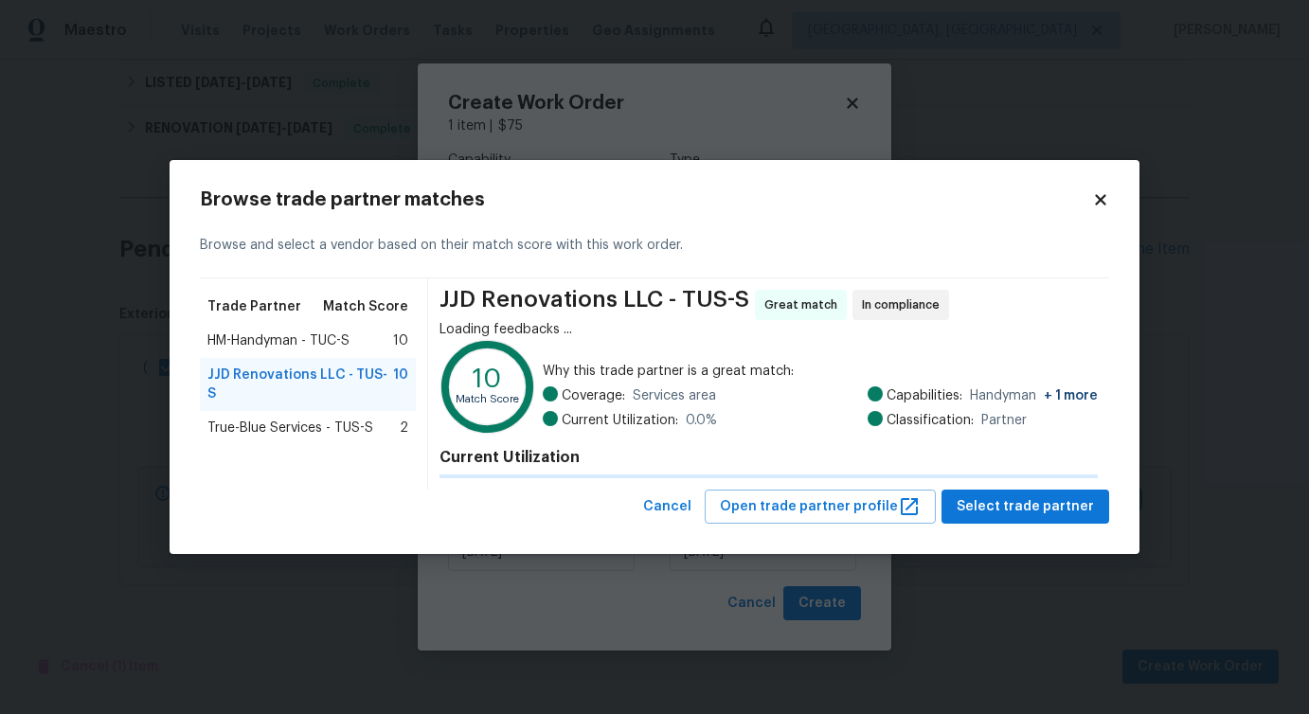
scroll to position [0, 0]
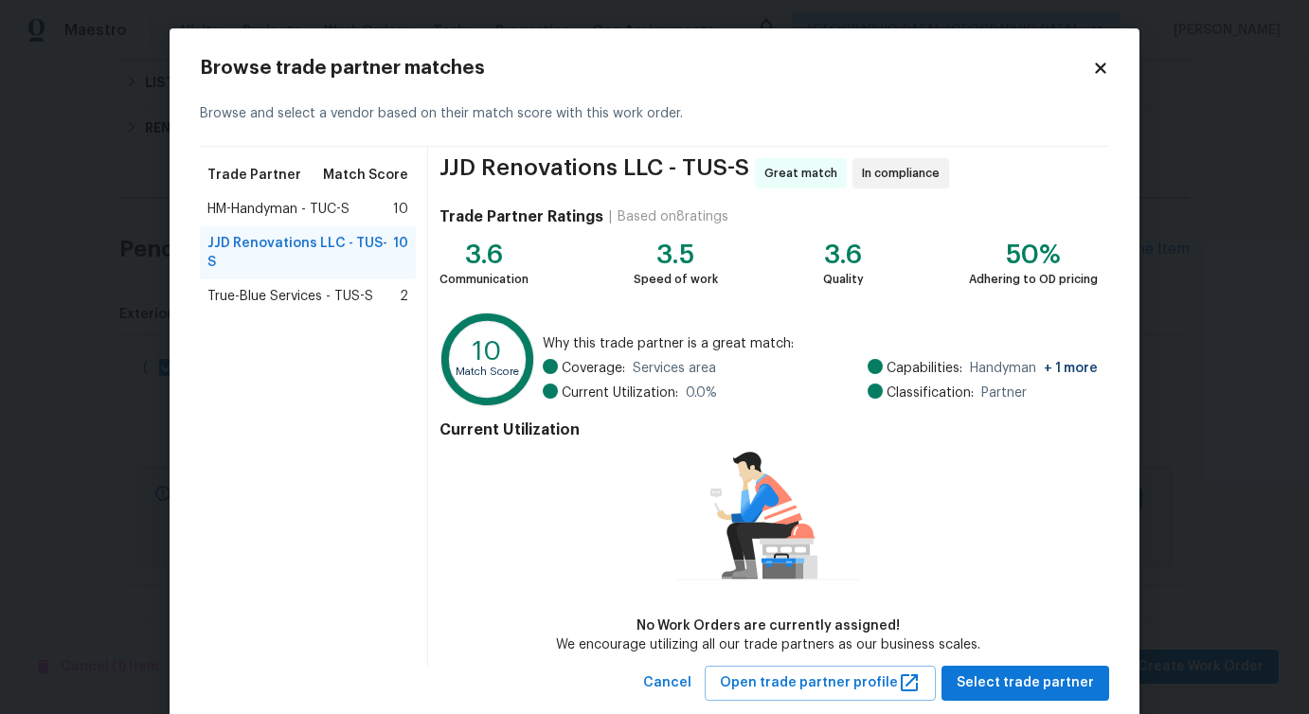
click at [349, 287] on span "True-Blue Services - TUS-S" at bounding box center [290, 296] width 166 height 19
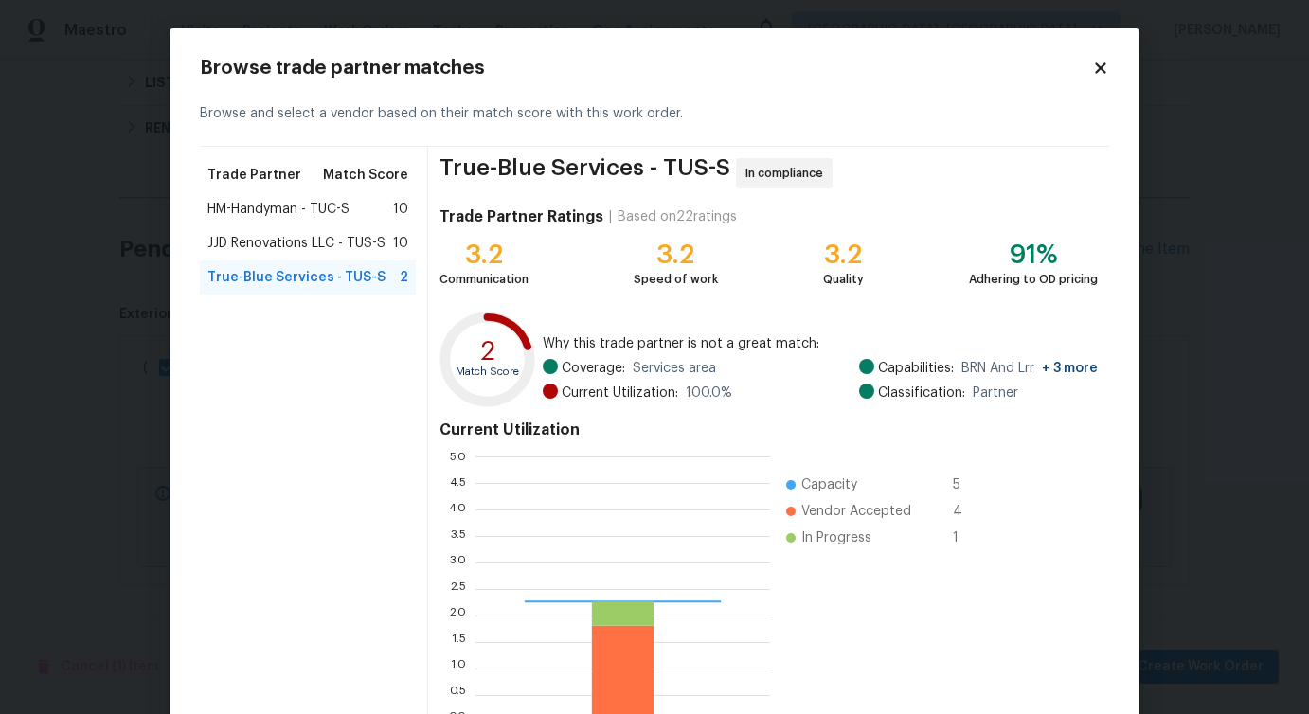
scroll to position [265, 295]
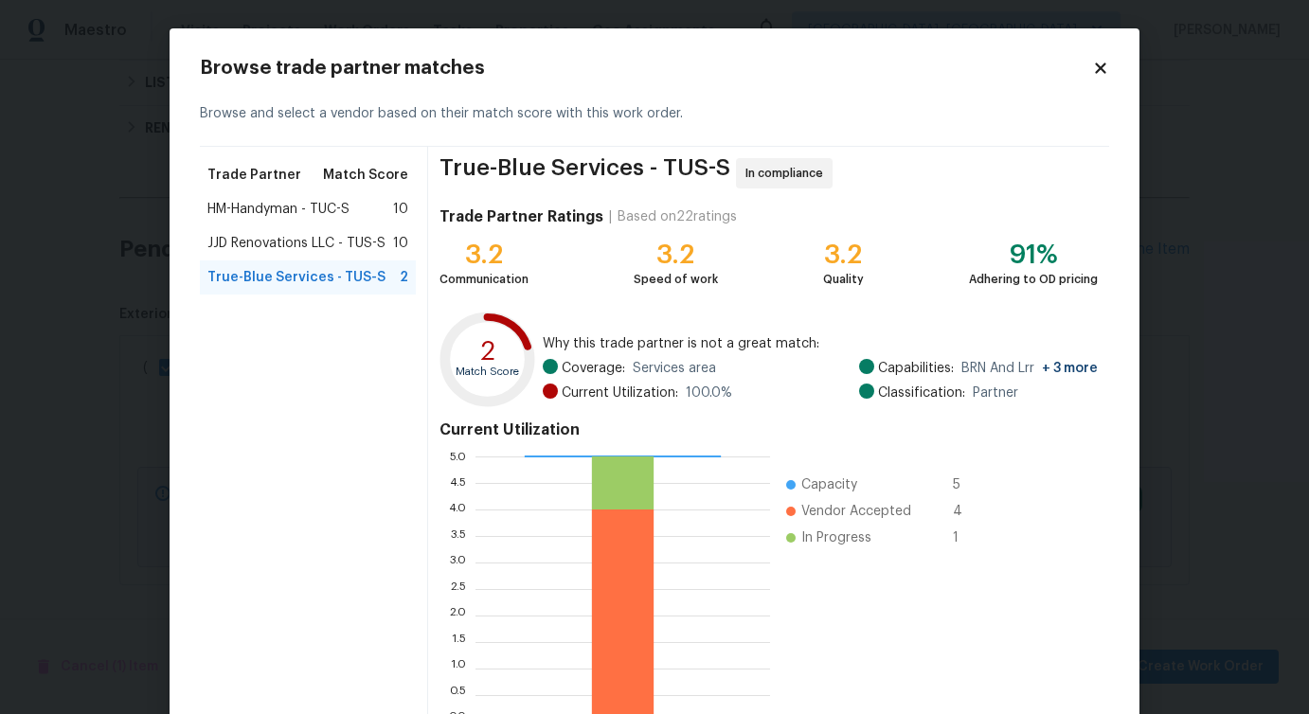
click at [308, 256] on div "JJD Renovations LLC - TUS-S 10" at bounding box center [308, 243] width 216 height 34
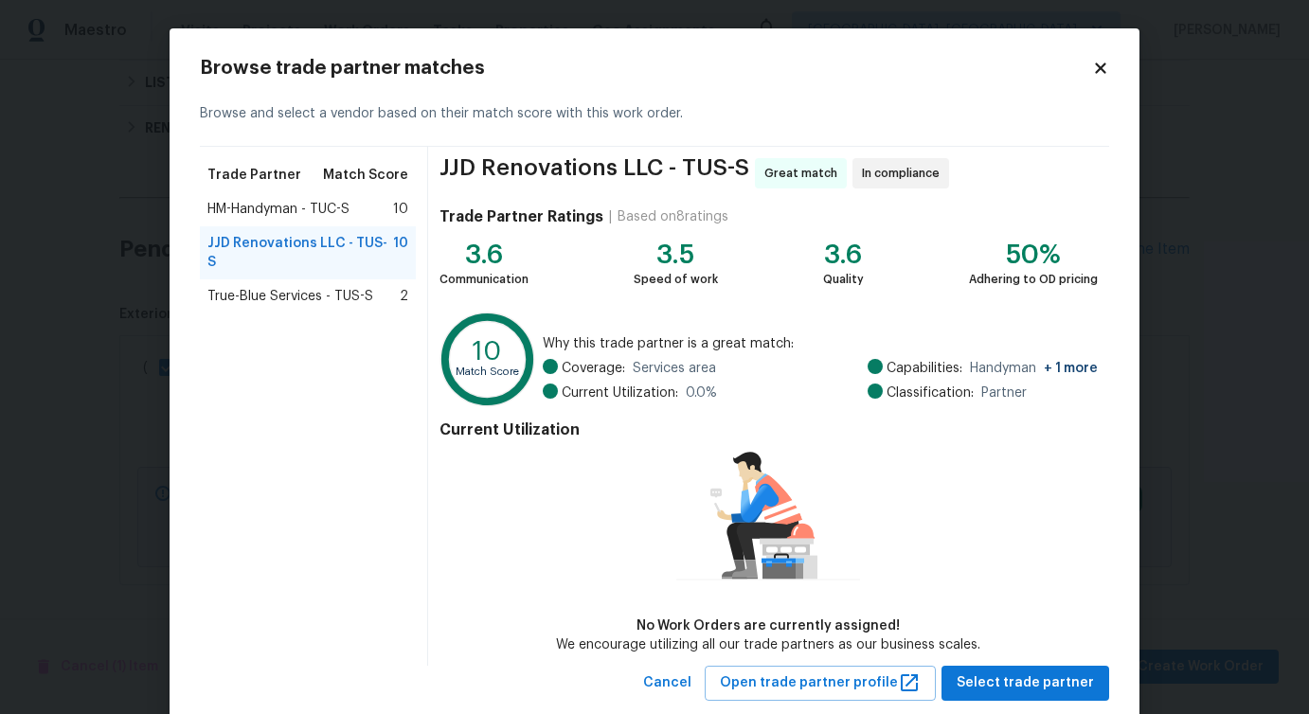
scroll to position [44, 0]
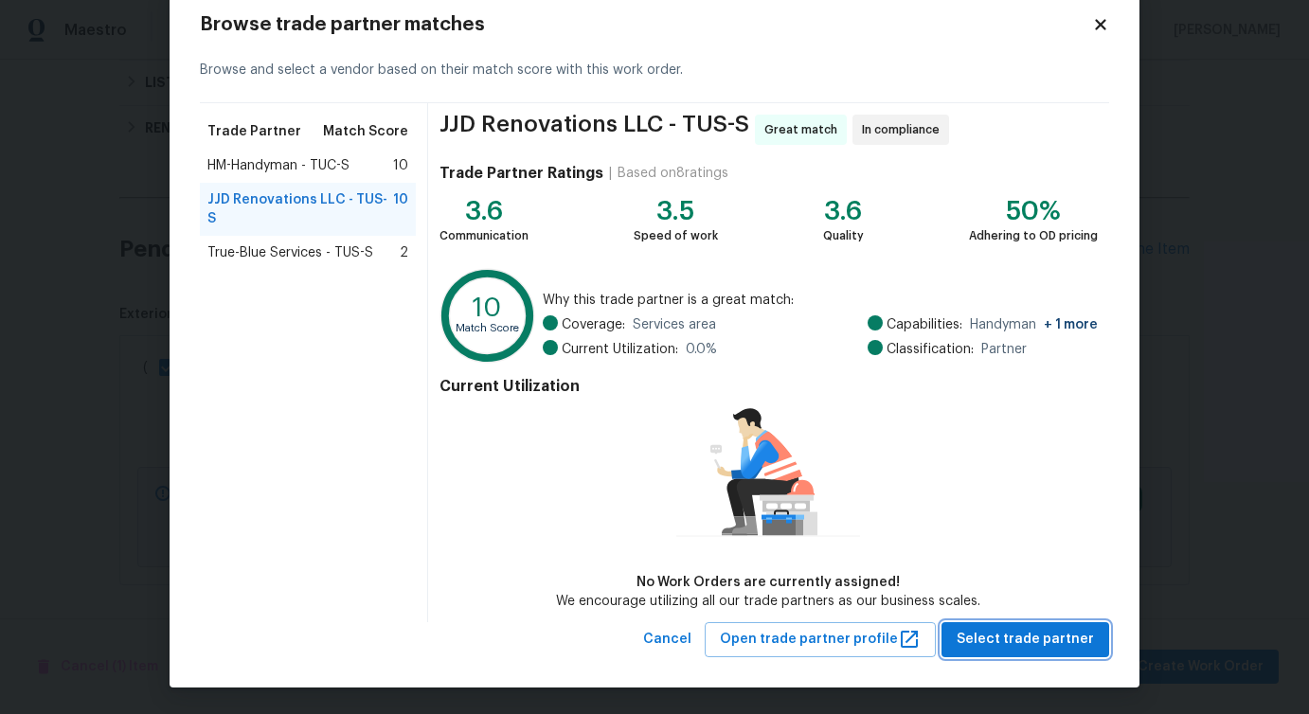
click at [1019, 654] on button "Select trade partner" at bounding box center [1025, 639] width 168 height 35
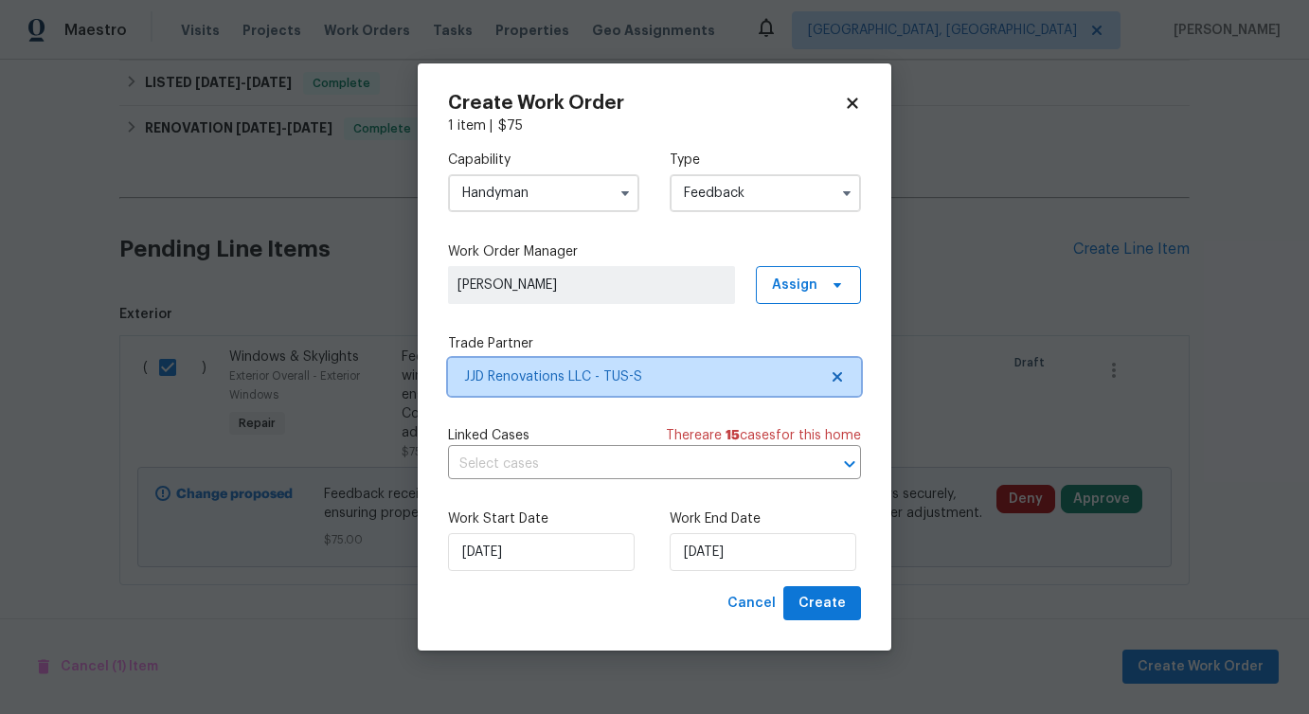
scroll to position [0, 0]
click at [516, 460] on input "text" at bounding box center [628, 464] width 360 height 29
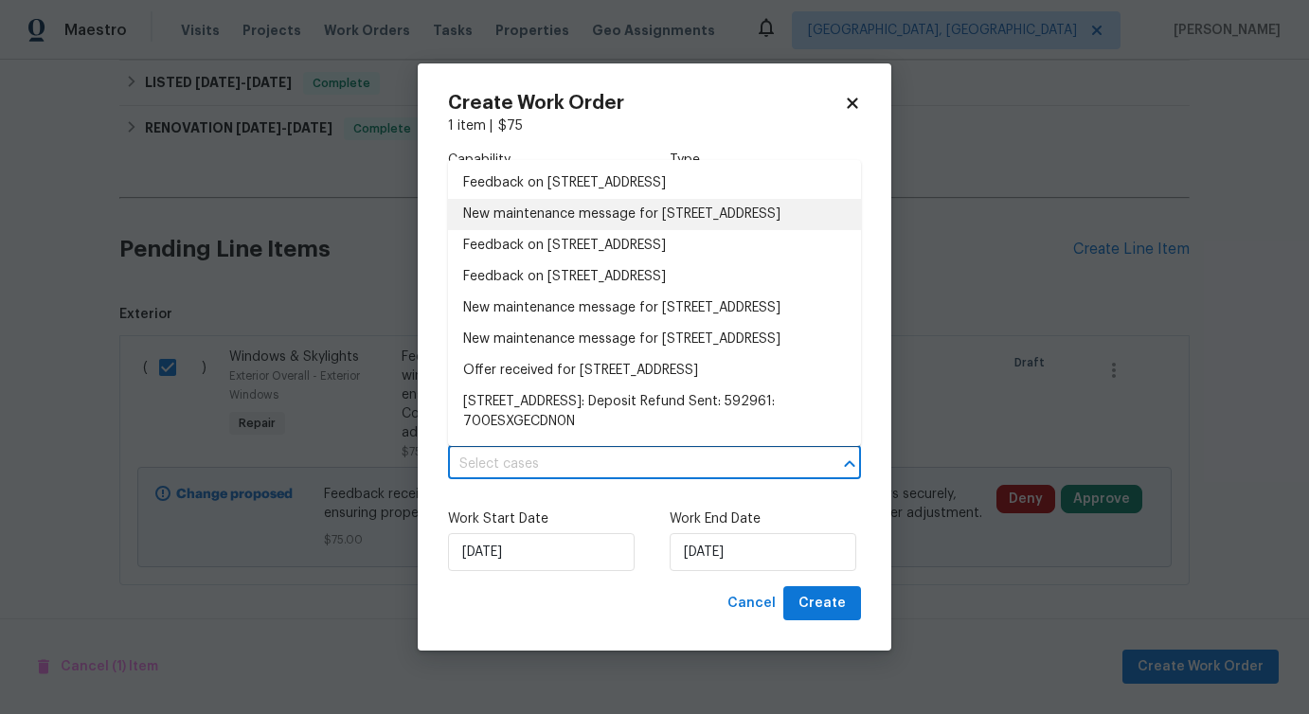
click at [535, 230] on li "New maintenance message for 7349 S Avenida Perlina , Tucson, AZ 85746" at bounding box center [654, 214] width 413 height 31
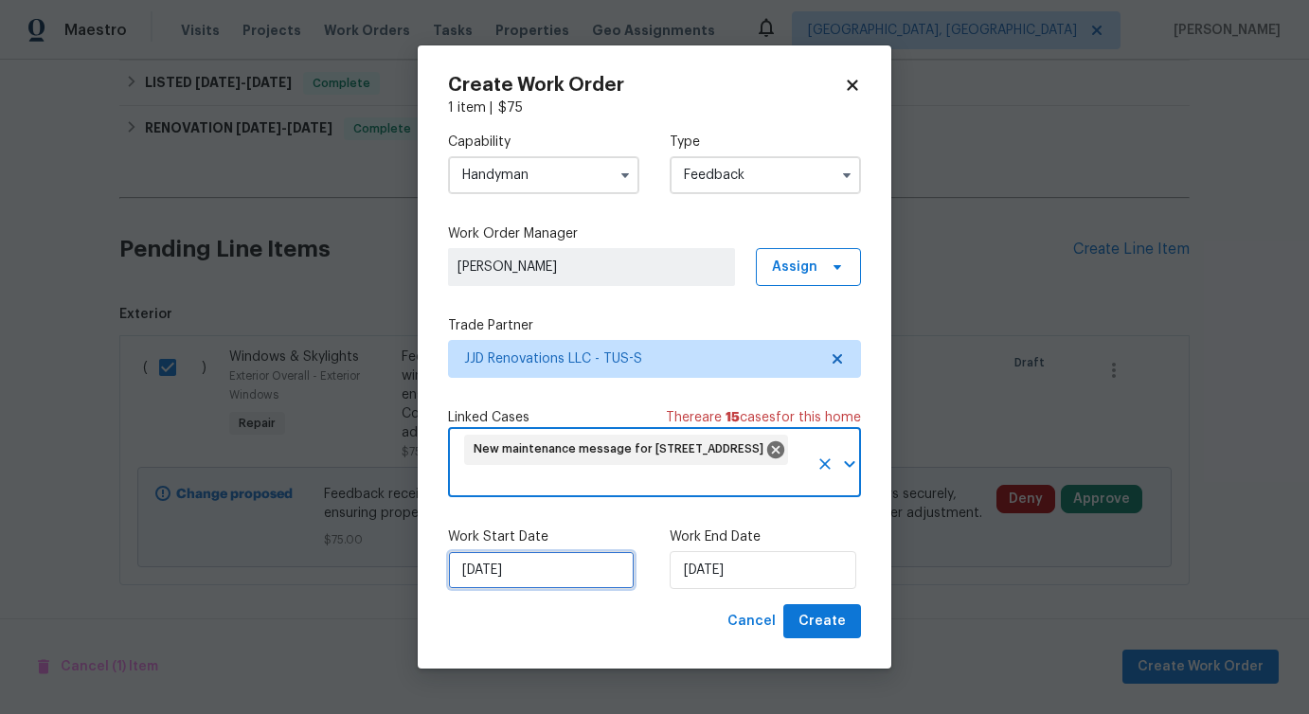
click at [531, 568] on input "[DATE]" at bounding box center [541, 570] width 187 height 38
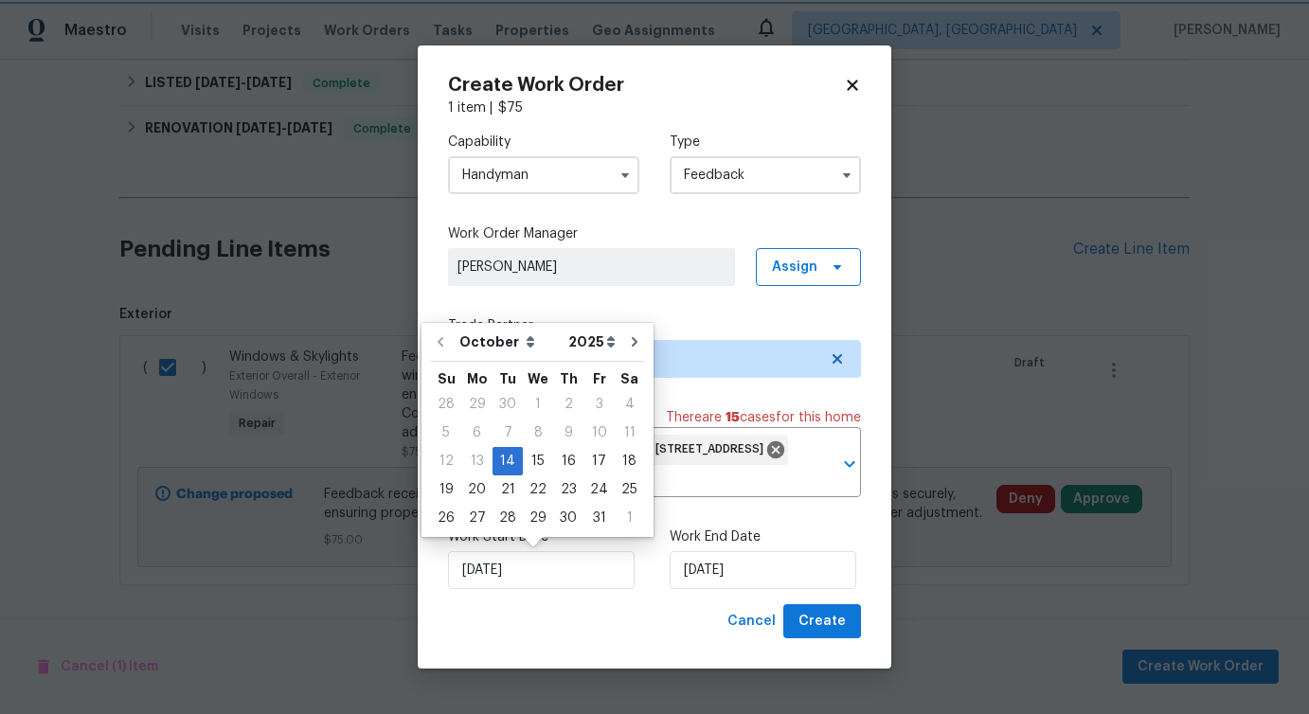
click at [668, 561] on div "Work Start Date 10/14/2025 Work End Date 10/14/2025" at bounding box center [654, 558] width 413 height 92
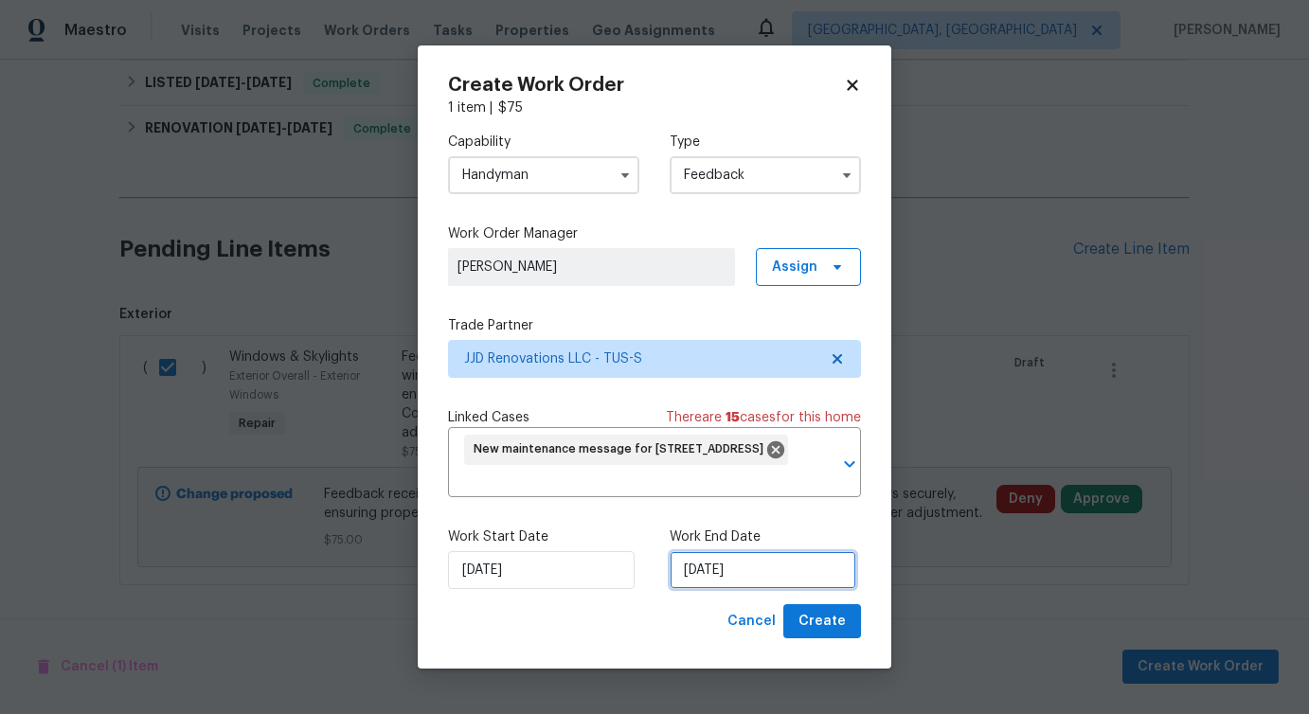
click at [723, 563] on input "[DATE]" at bounding box center [762, 570] width 187 height 38
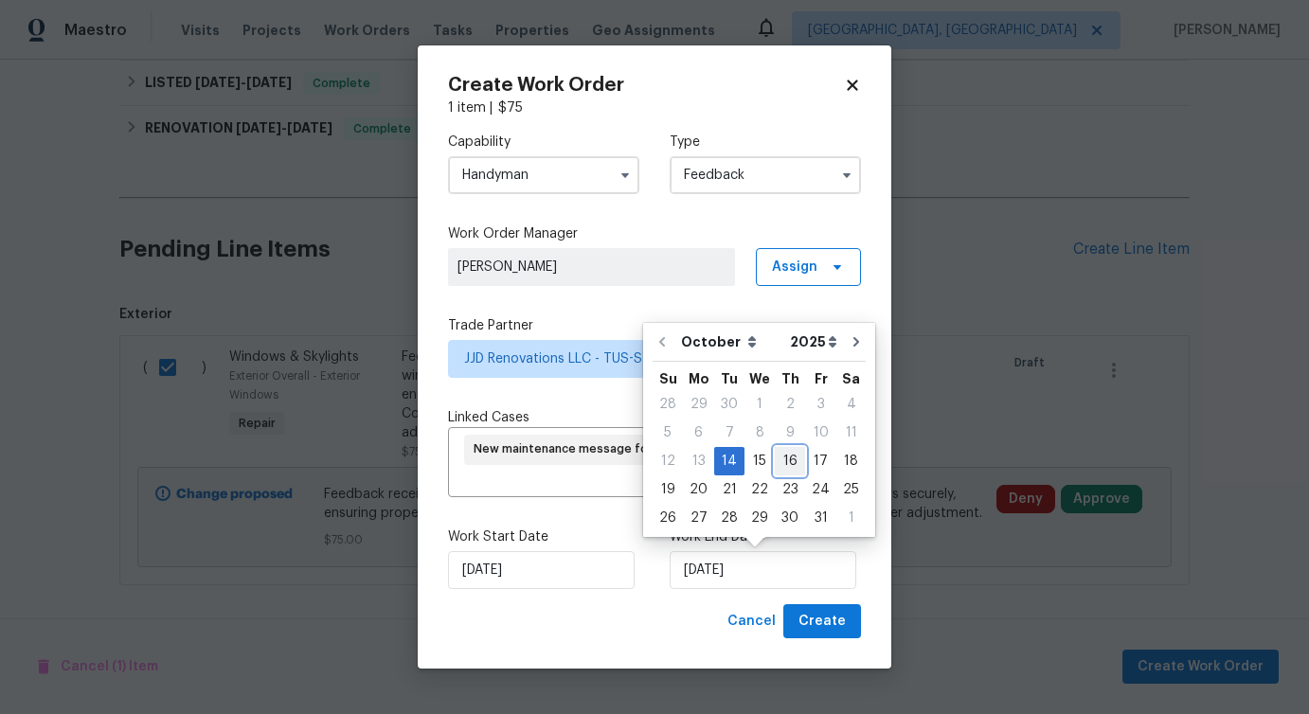
click at [775, 463] on div "16" at bounding box center [790, 461] width 30 height 27
type input "[DATE]"
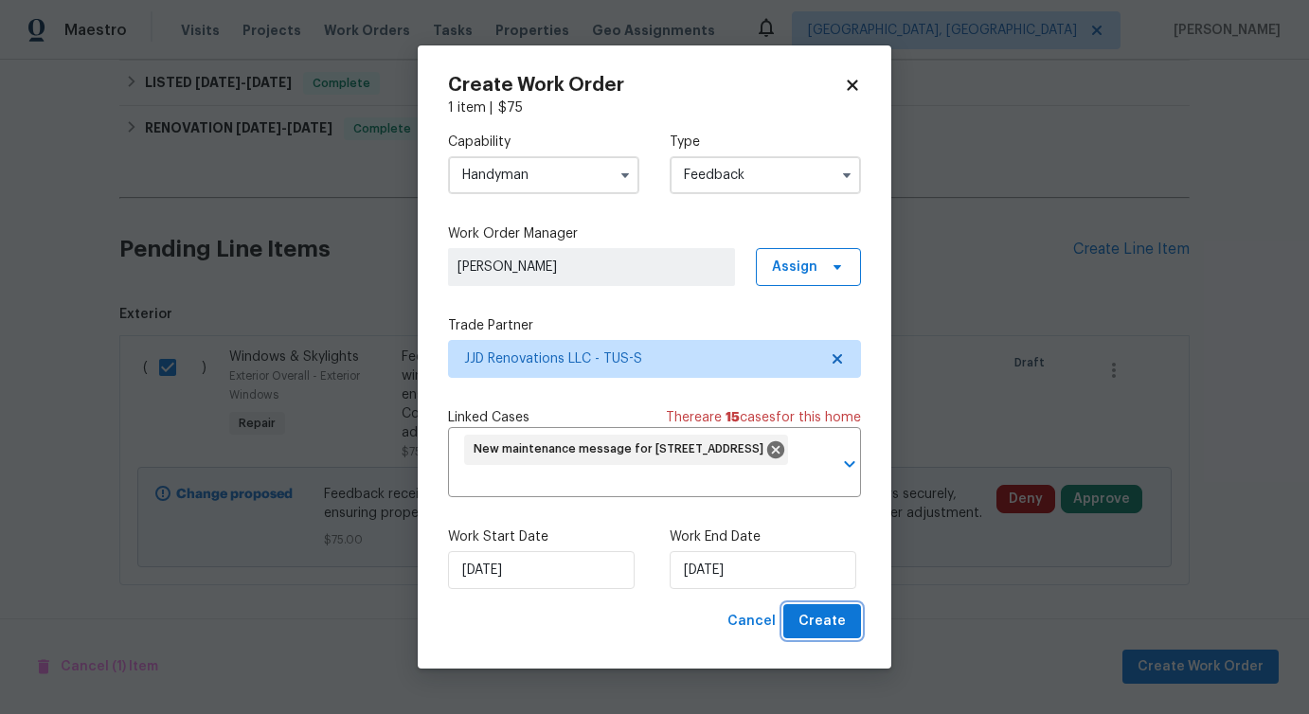
click at [810, 629] on span "Create" at bounding box center [821, 622] width 47 height 24
checkbox input "false"
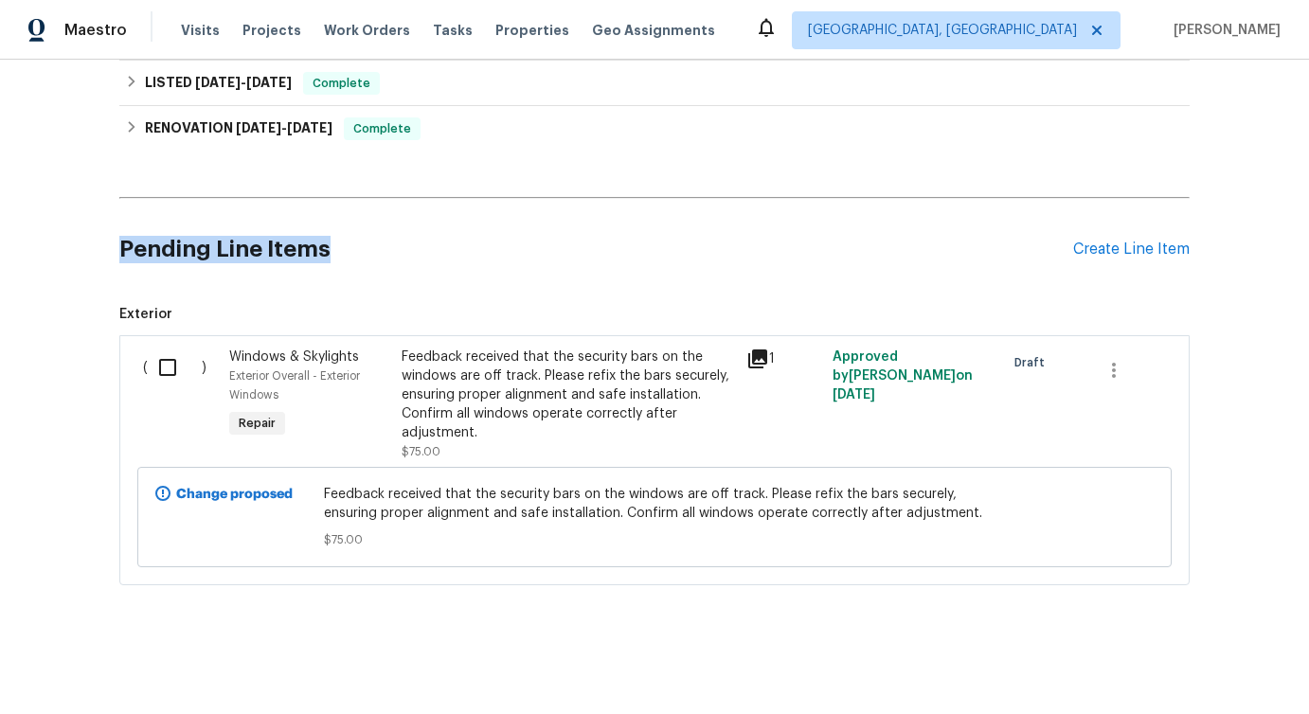
drag, startPoint x: 118, startPoint y: 243, endPoint x: 376, endPoint y: 244, distance: 257.6
click at [376, 244] on h2 "Pending Line Items" at bounding box center [596, 249] width 954 height 88
click at [377, 260] on h2 "Pending Line Items" at bounding box center [596, 249] width 954 height 88
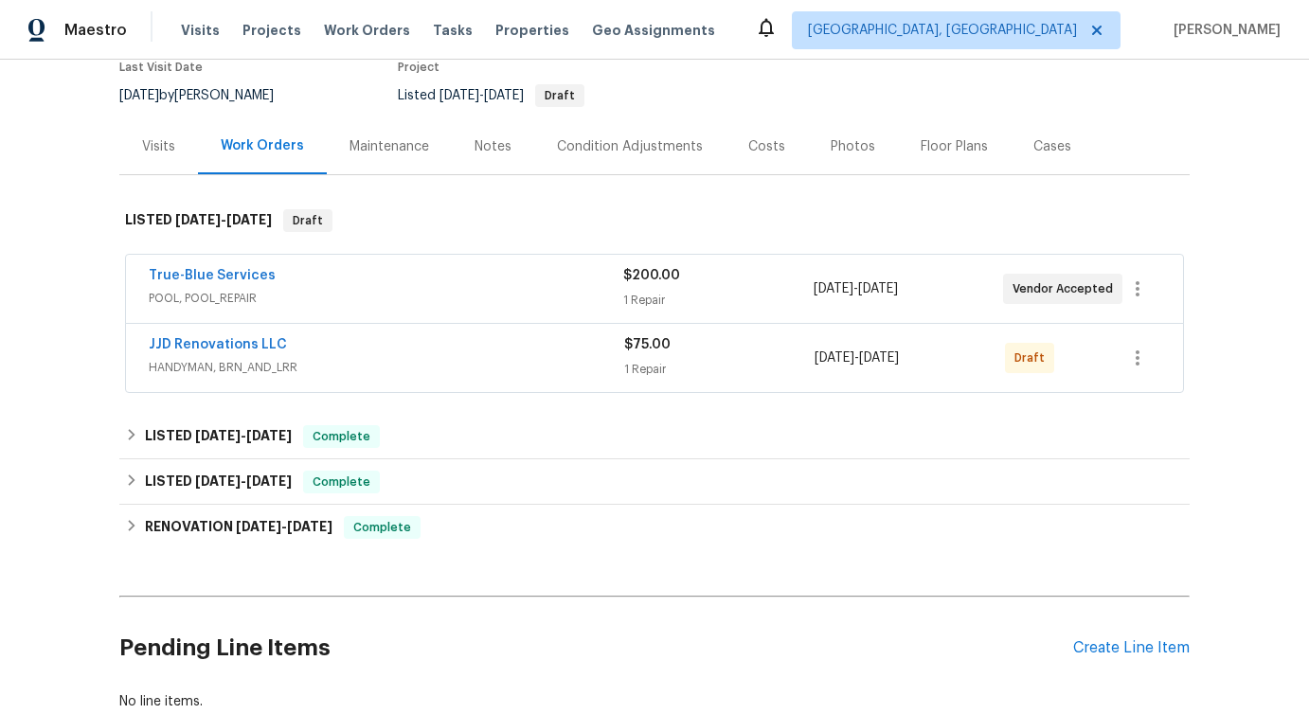
scroll to position [170, 0]
click at [206, 339] on link "JJD Renovations LLC" at bounding box center [218, 343] width 138 height 13
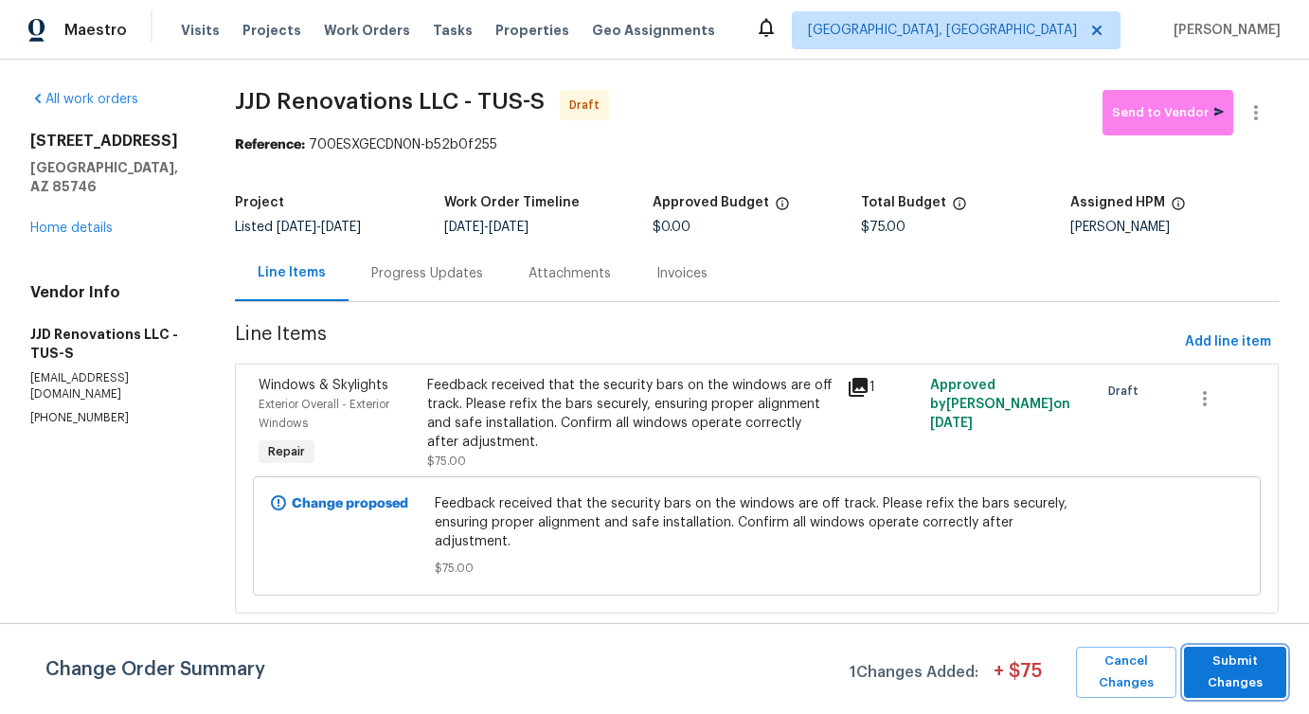
click at [1210, 678] on span "Submit Changes" at bounding box center [1234, 673] width 83 height 44
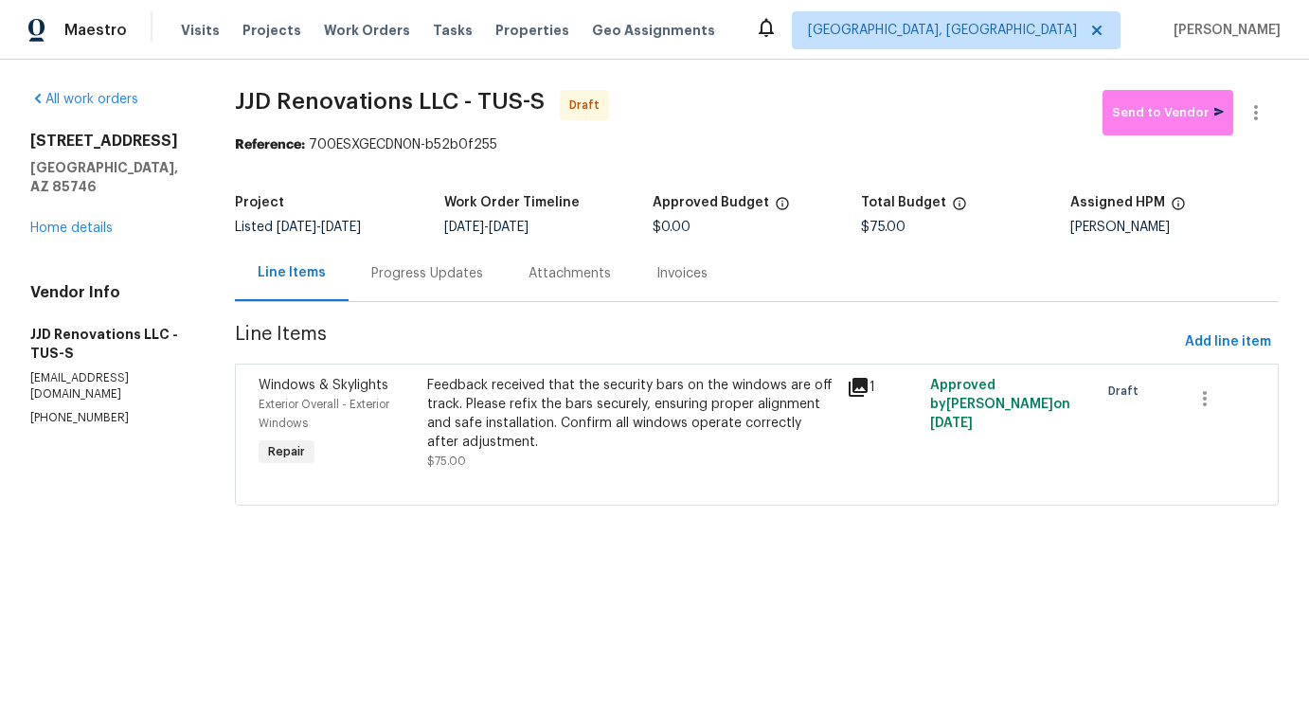
click at [449, 295] on div "Progress Updates" at bounding box center [426, 273] width 157 height 56
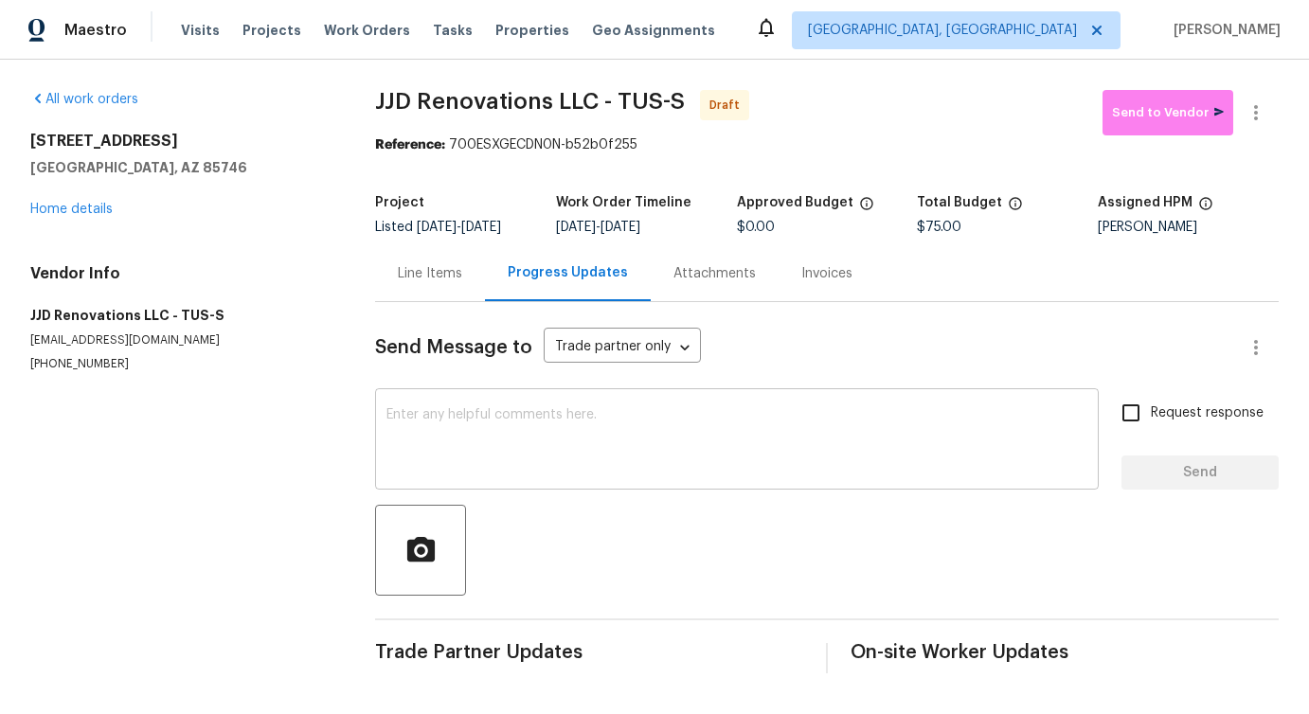
click at [542, 445] on textarea at bounding box center [736, 441] width 701 height 66
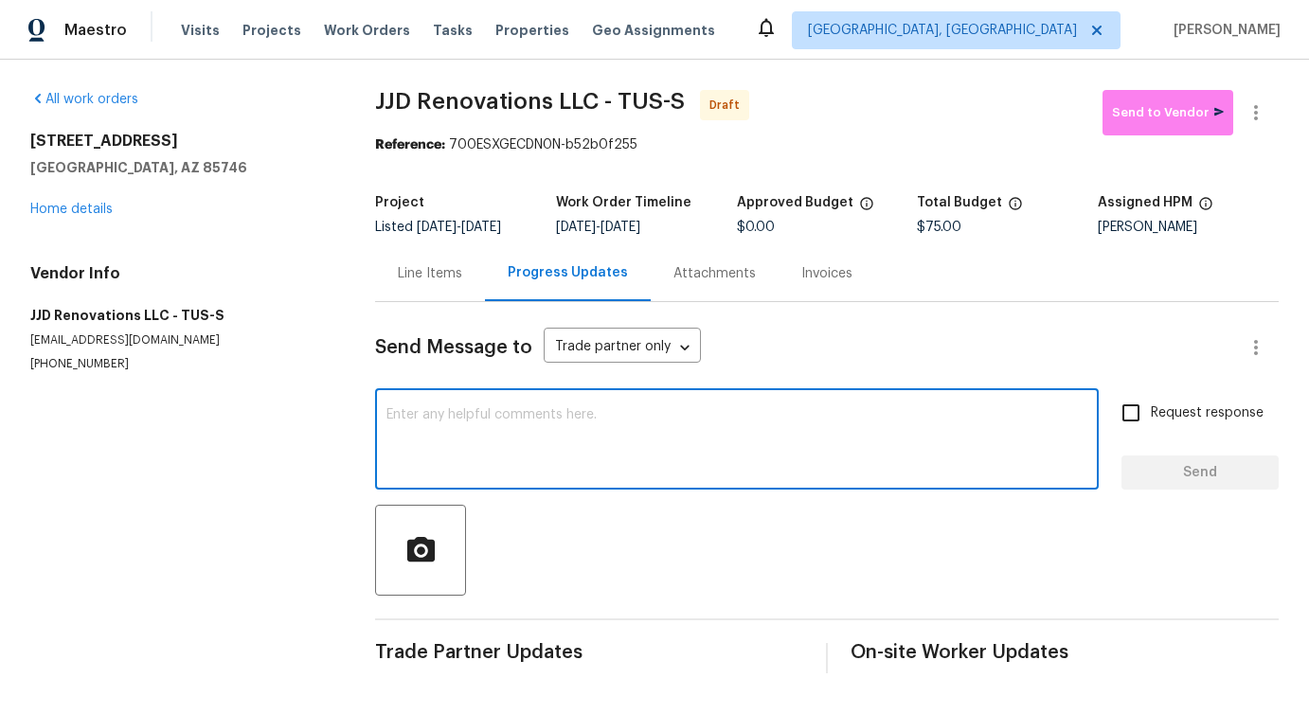
paste textarea "Hi this is [PERSON_NAME] with Opendoor. I’m confirming you received the WO for …"
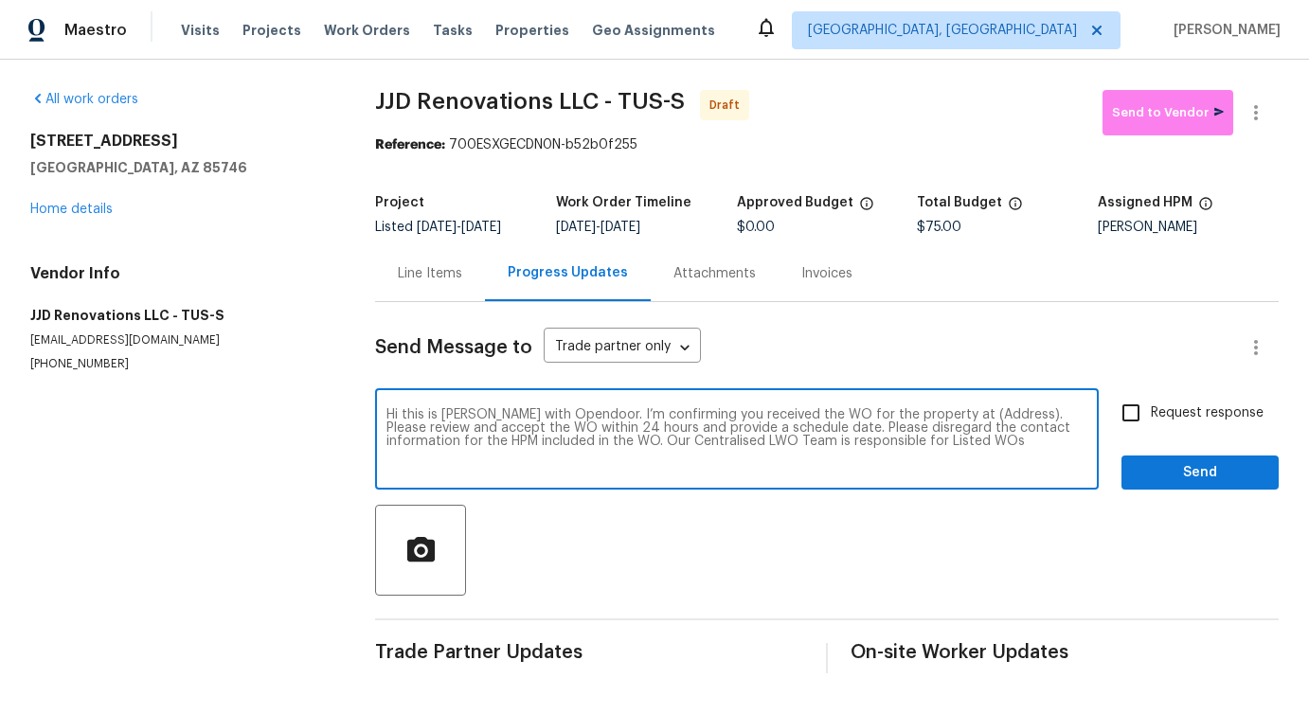
click at [963, 425] on textarea "Hi this is [PERSON_NAME] with Opendoor. I’m confirming you received the WO for …" at bounding box center [736, 441] width 701 height 66
paste textarea "[STREET_ADDRESS]"
type textarea "Hi this is [PERSON_NAME] with Opendoor. I’m confirming you received the WO for …"
click at [1195, 410] on label "Request response" at bounding box center [1187, 413] width 152 height 40
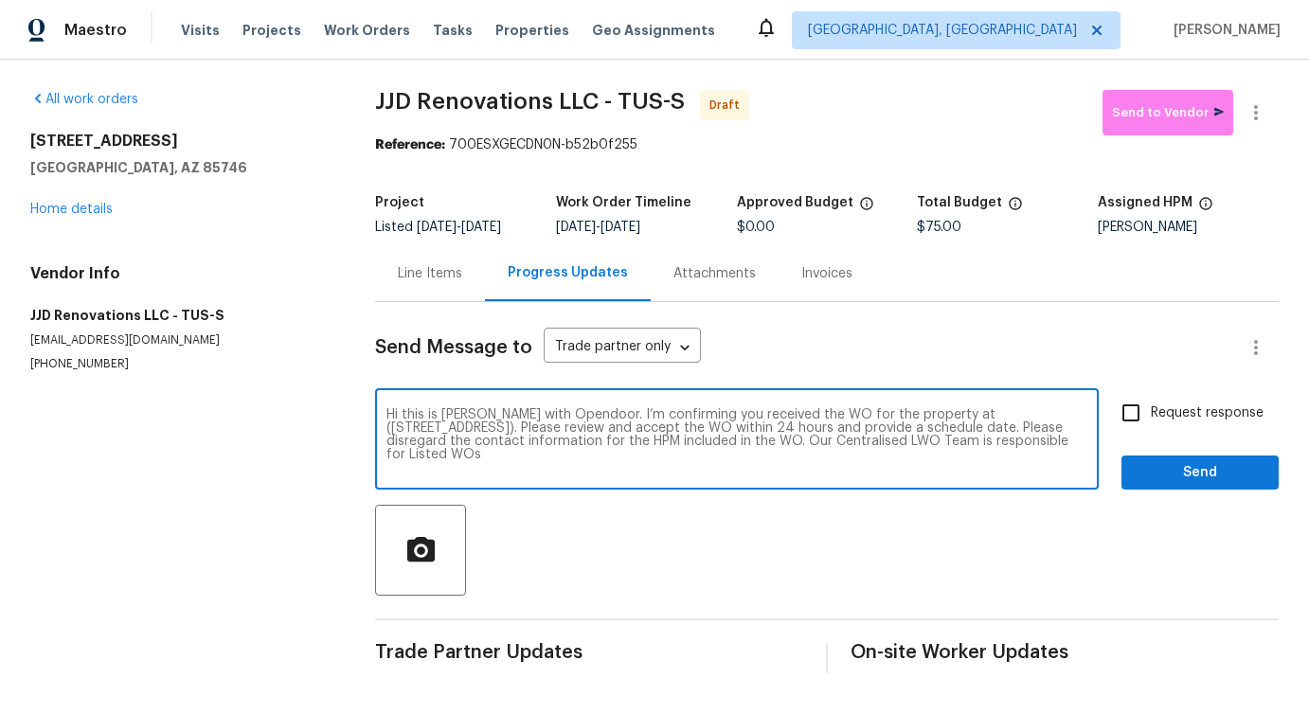
click at [1151, 410] on input "Request response" at bounding box center [1131, 413] width 40 height 40
checkbox input "true"
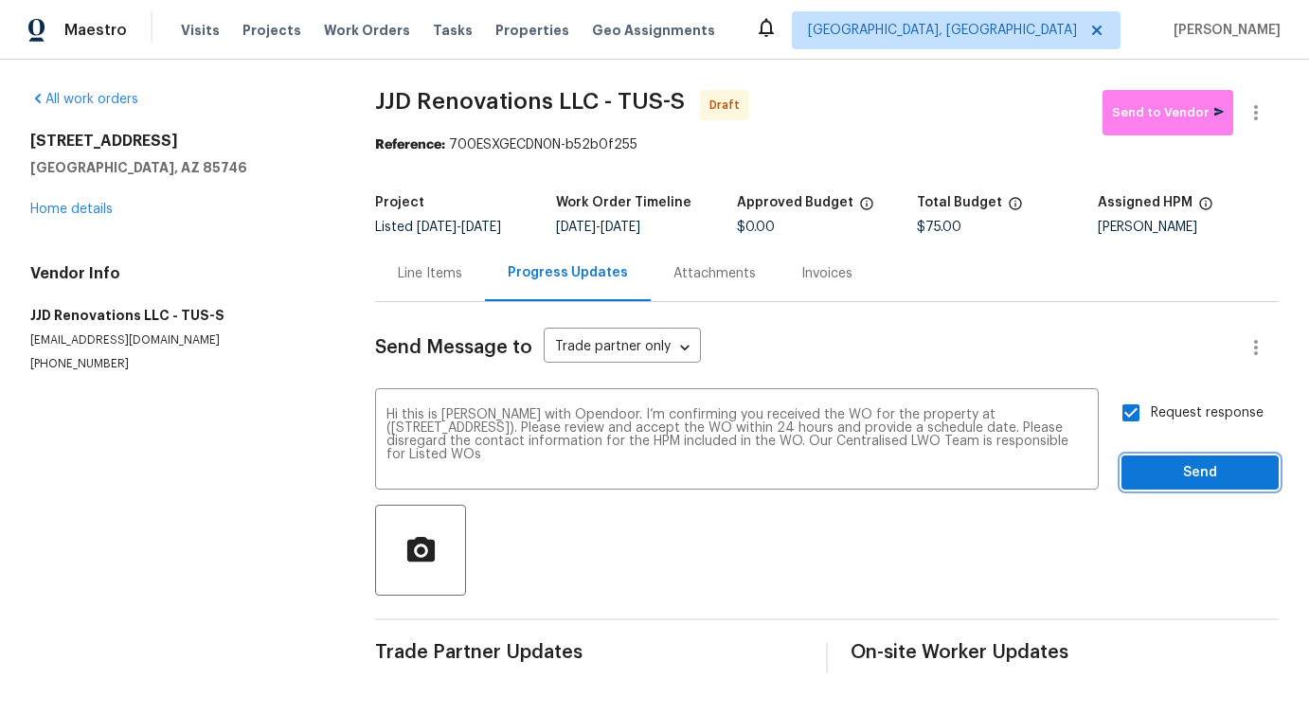
click at [1201, 485] on span "Send" at bounding box center [1199, 473] width 127 height 24
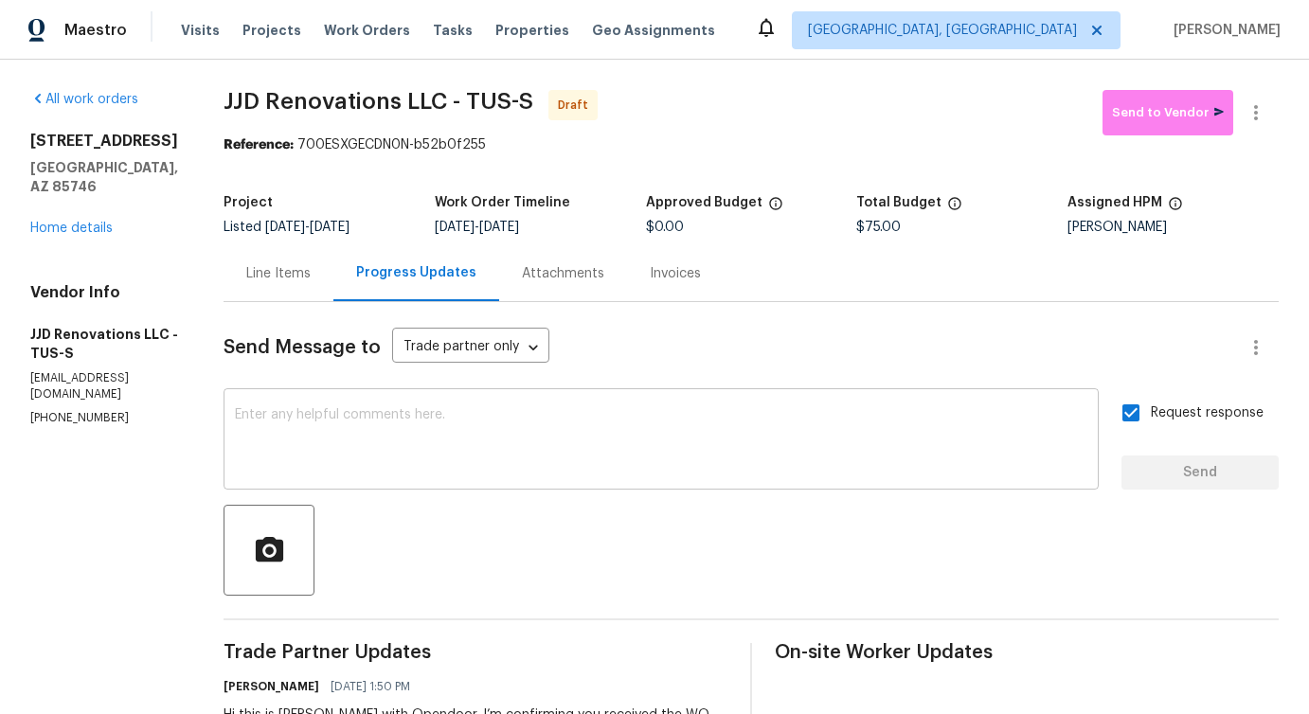
click at [696, 405] on div "x ​" at bounding box center [660, 441] width 875 height 97
paste textarea "Attention All Work Orders must include before-photos (both close-up and wide-an…"
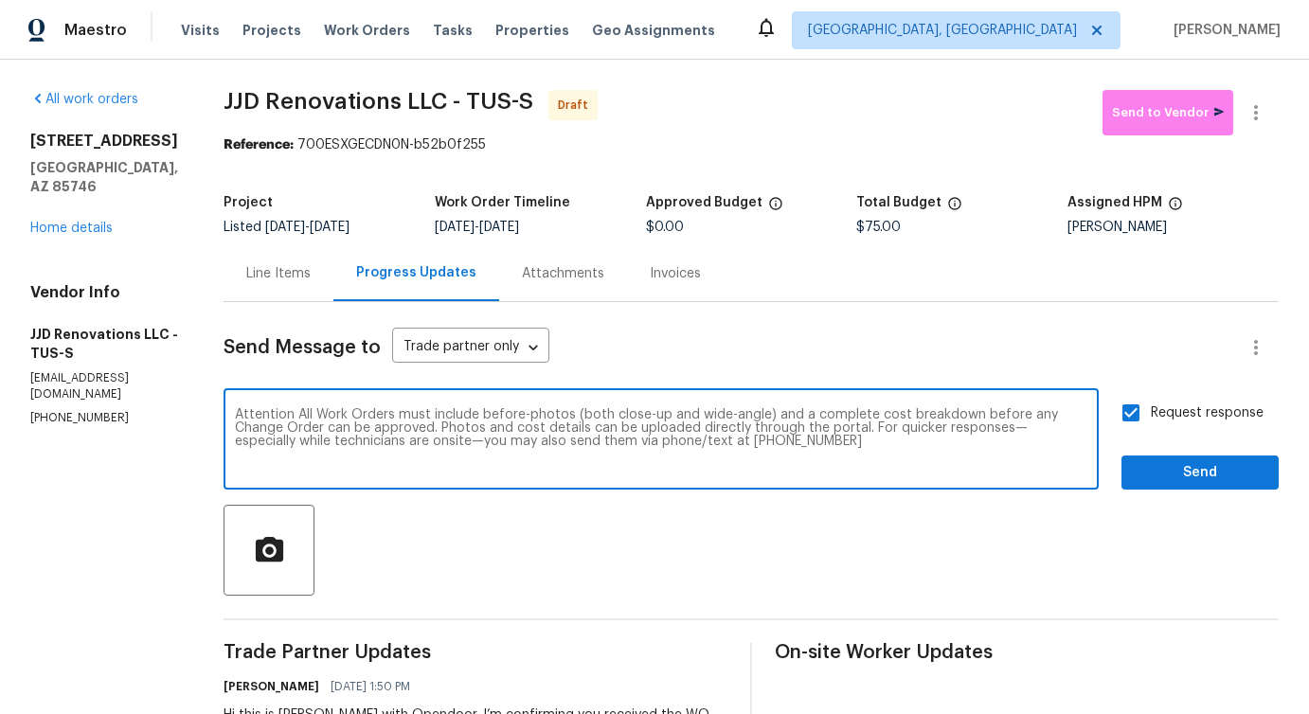
type textarea "Attention All Work Orders must include before-photos (both close-up and wide-an…"
click at [1167, 476] on span "Send" at bounding box center [1199, 473] width 127 height 24
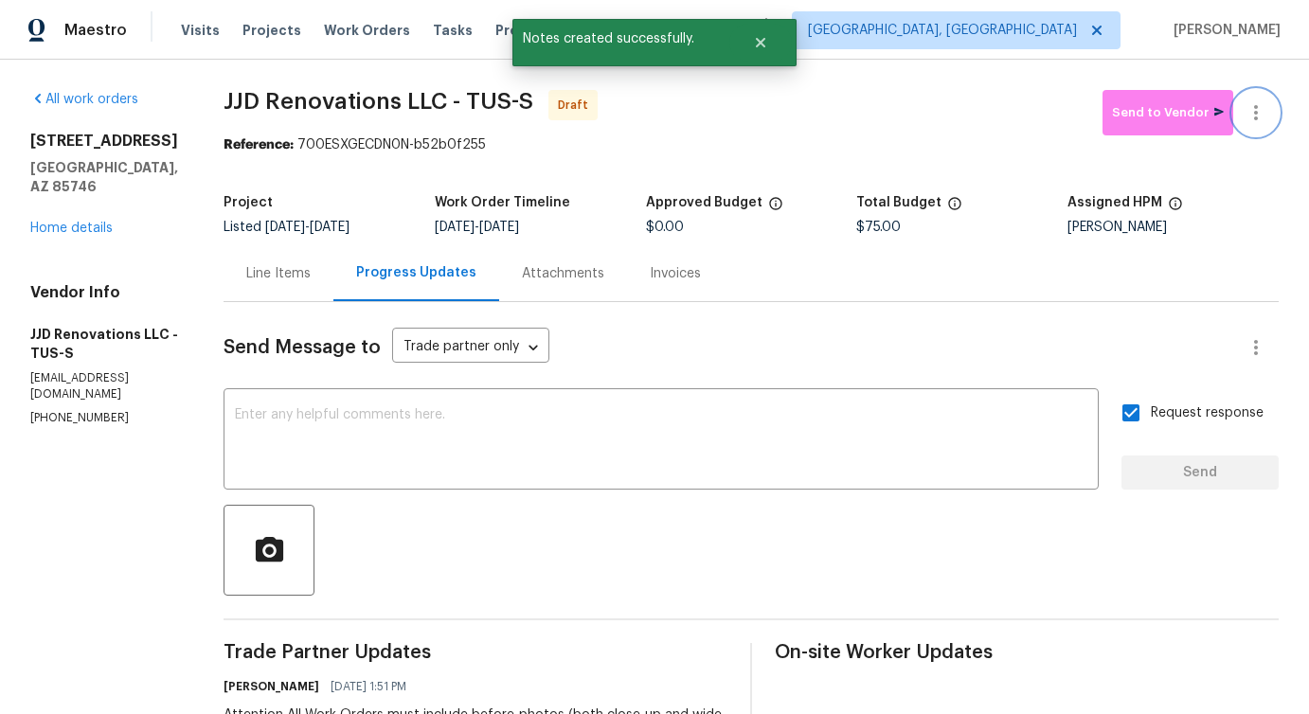
click at [1252, 122] on icon "button" at bounding box center [1255, 112] width 23 height 23
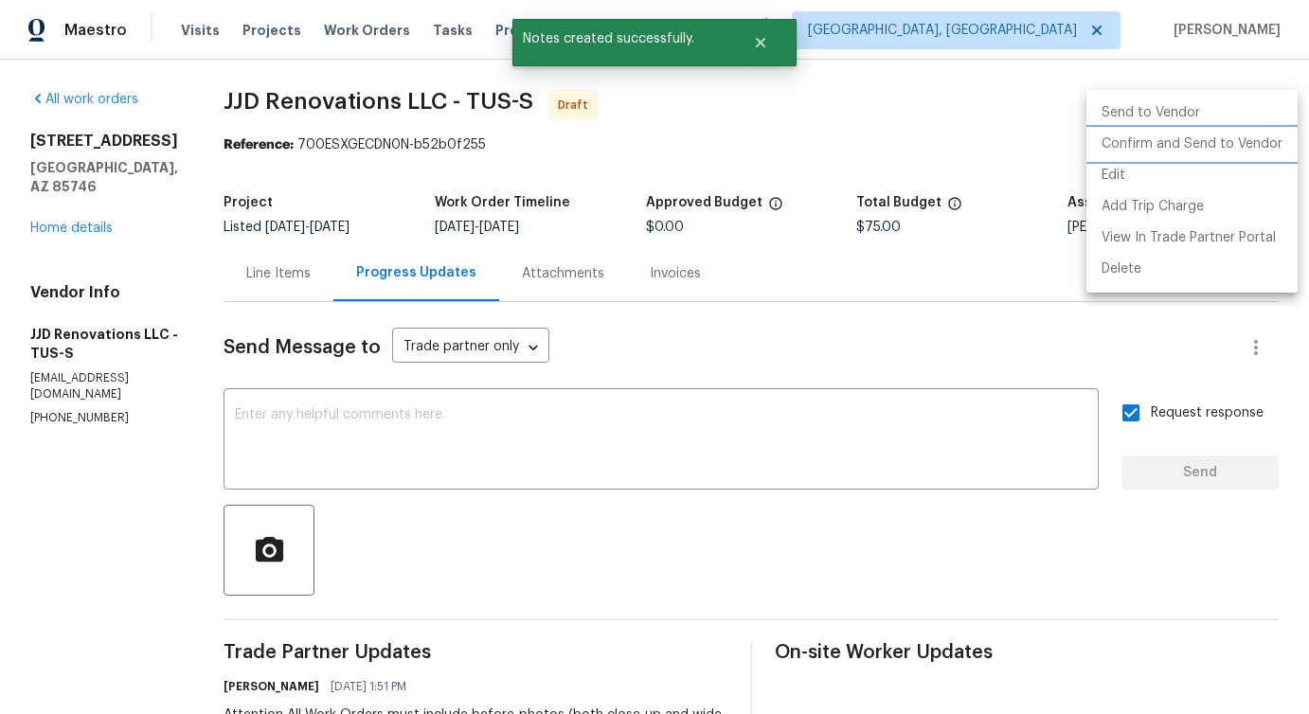
click at [1190, 146] on li "Confirm and Send to Vendor" at bounding box center [1191, 144] width 211 height 31
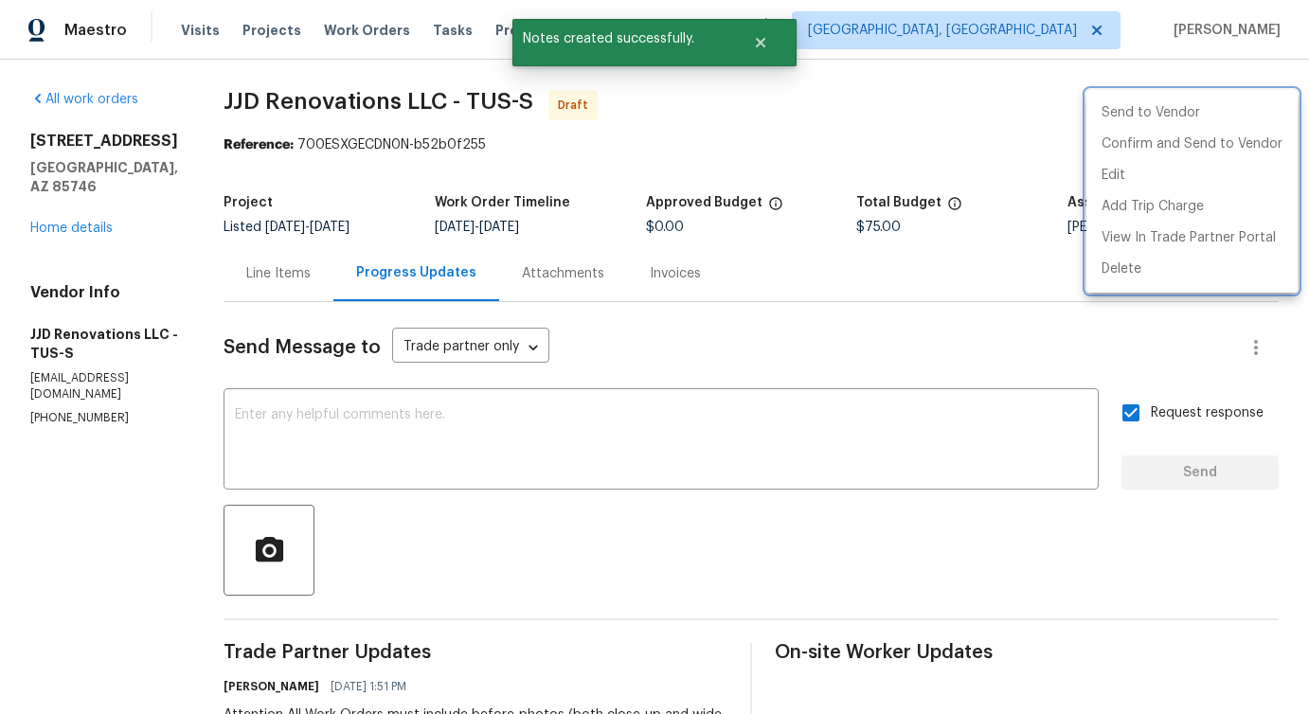
click at [840, 79] on div at bounding box center [654, 357] width 1309 height 714
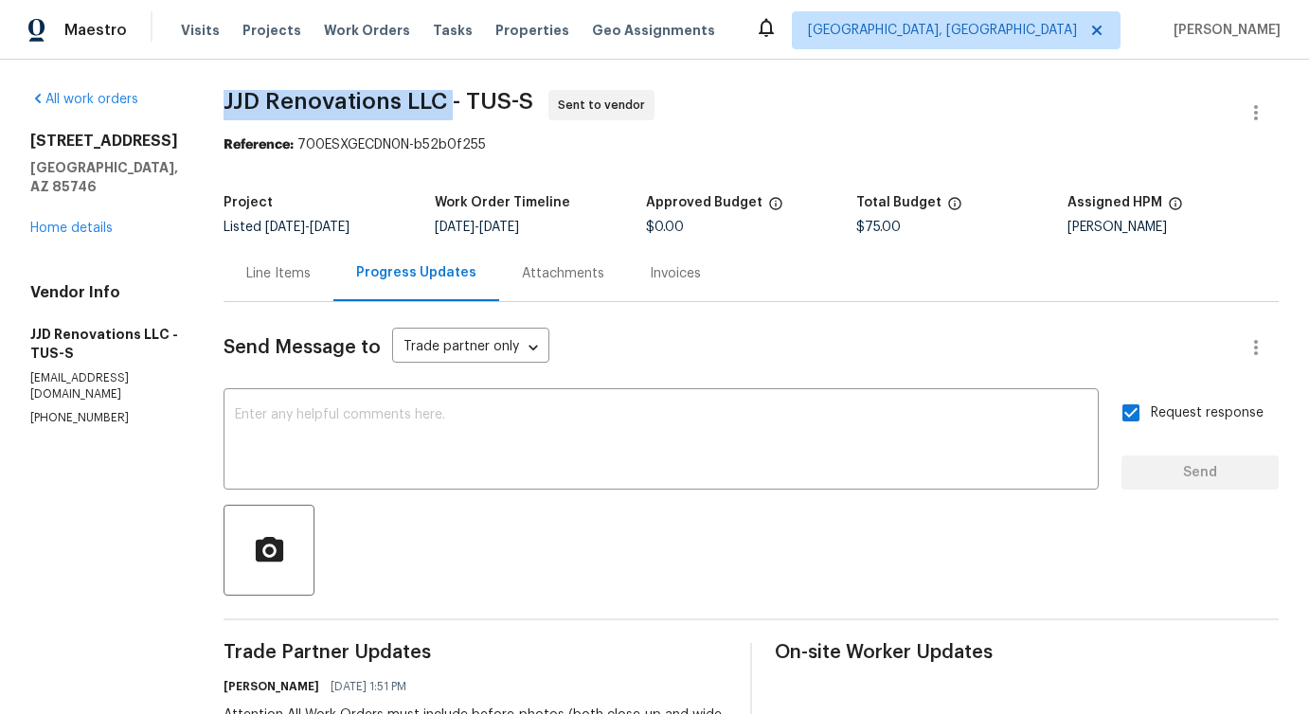
drag, startPoint x: 246, startPoint y: 98, endPoint x: 473, endPoint y: 101, distance: 226.4
click at [473, 101] on span "JJD Renovations LLC - TUS-S" at bounding box center [378, 101] width 310 height 23
copy span "JJD Renovations LLC"
